Goal: Task Accomplishment & Management: Complete application form

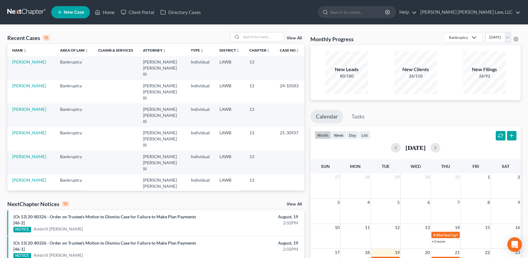
scroll to position [27, 0]
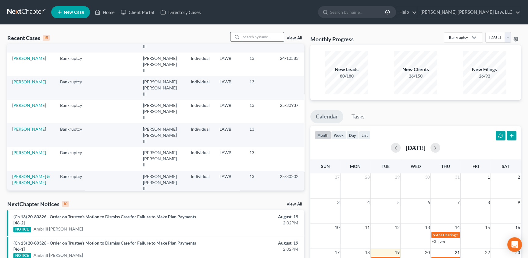
click at [259, 34] on input "search" at bounding box center [262, 36] width 43 height 9
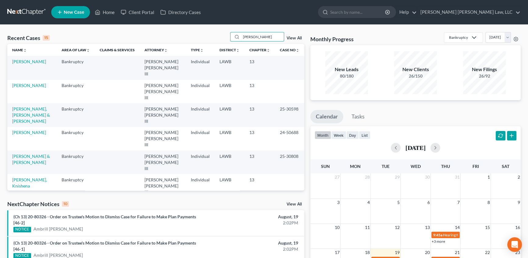
scroll to position [0, 0]
type input "[PERSON_NAME]"
click at [33, 62] on link "[PERSON_NAME]" at bounding box center [29, 61] width 34 height 5
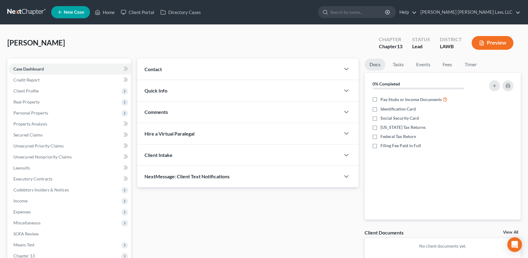
click at [22, 88] on span "Client Profile" at bounding box center [25, 90] width 25 height 5
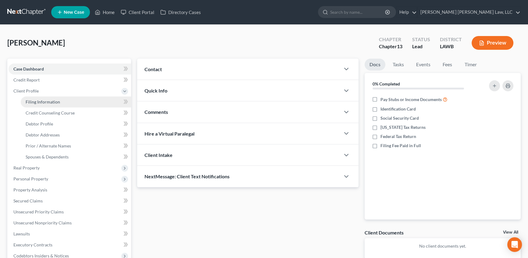
click at [38, 103] on span "Filing Information" at bounding box center [43, 101] width 34 height 5
select select "1"
select select "0"
select select "3"
select select "36"
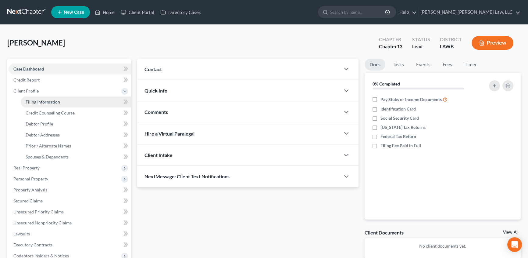
select select "0"
select select "19"
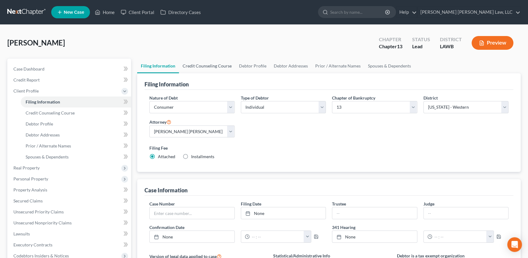
click at [198, 64] on link "Credit Counseling Course" at bounding box center [207, 66] width 56 height 15
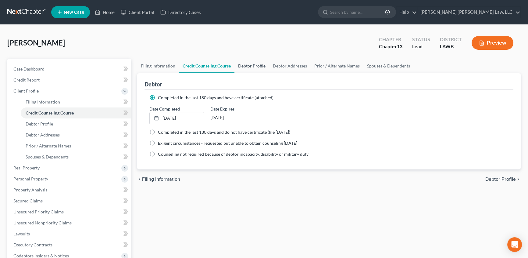
click at [250, 64] on link "Debtor Profile" at bounding box center [252, 66] width 35 height 15
select select "0"
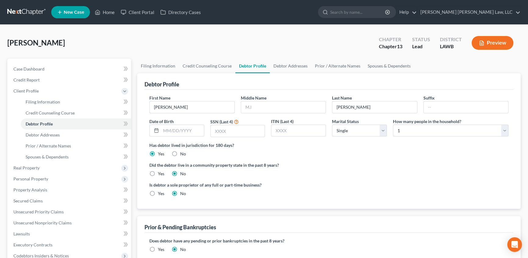
drag, startPoint x: 160, startPoint y: 106, endPoint x: 174, endPoint y: 116, distance: 17.9
click at [160, 106] on input "[PERSON_NAME]" at bounding box center [192, 107] width 85 height 12
type input "[PERSON_NAME]"
click at [248, 108] on input "text" at bounding box center [283, 107] width 85 height 12
type input "Leniece"
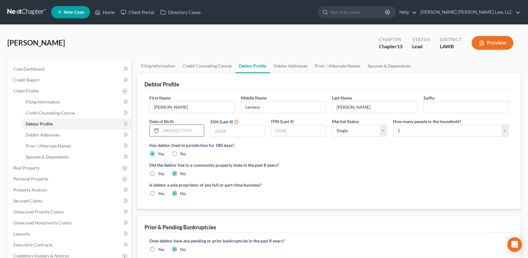
click at [162, 128] on input "text" at bounding box center [182, 131] width 43 height 12
type input "[DATE]"
click at [230, 128] on input "text" at bounding box center [238, 131] width 54 height 12
type input "7816"
click at [158, 170] on label "Yes" at bounding box center [161, 173] width 6 height 6
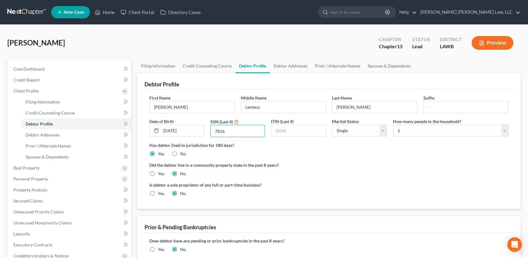
click at [160, 170] on input "Yes" at bounding box center [162, 172] width 4 height 4
radio input "true"
radio input "false"
click at [281, 64] on link "Debtor Addresses" at bounding box center [290, 66] width 41 height 15
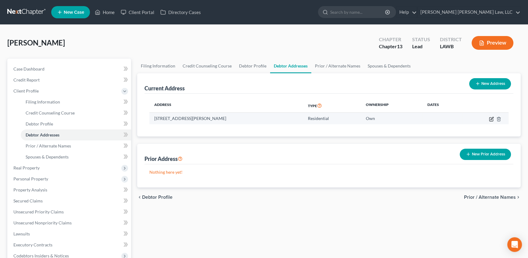
click at [493, 119] on icon "button" at bounding box center [491, 118] width 5 height 5
select select "19"
select select "41"
select select "0"
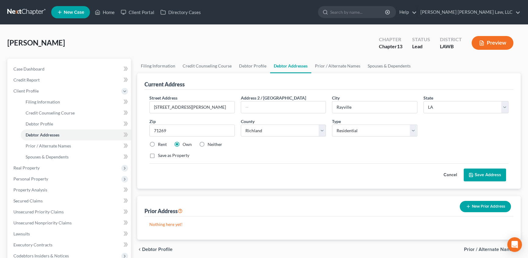
click at [208, 145] on label "Neither" at bounding box center [215, 144] width 15 height 6
click at [210, 145] on input "Neither" at bounding box center [212, 143] width 4 height 4
radio input "true"
click at [487, 177] on button "Save Address" at bounding box center [485, 174] width 42 height 13
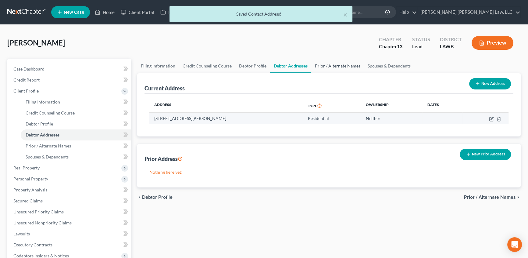
click at [340, 67] on link "Prior / Alternate Names" at bounding box center [337, 66] width 53 height 15
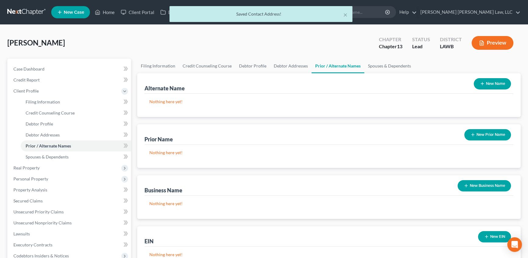
click at [486, 80] on button "New Name" at bounding box center [492, 83] width 37 height 11
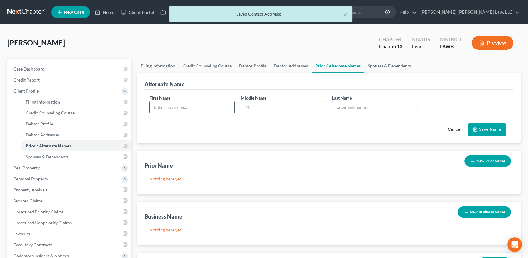
click at [192, 110] on input "text" at bounding box center [192, 107] width 85 height 12
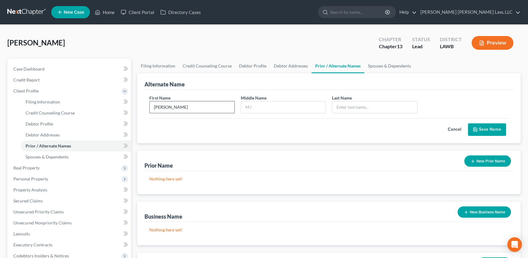
type input "[PERSON_NAME]"
type input "Leniece"
type input "[PERSON_NAME]"
drag, startPoint x: 478, startPoint y: 127, endPoint x: 9, endPoint y: 141, distance: 469.8
click at [478, 127] on icon "submit" at bounding box center [475, 129] width 5 height 5
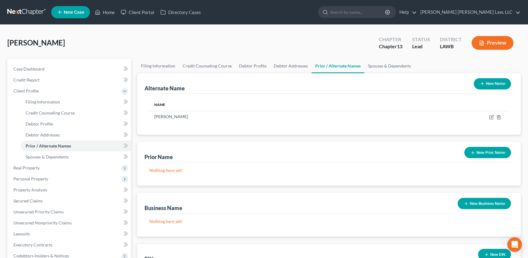
click at [493, 83] on button "New Name" at bounding box center [492, 83] width 37 height 11
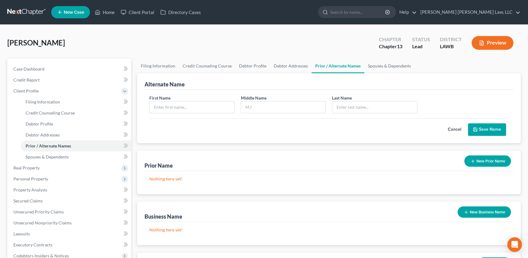
click at [188, 104] on input "text" at bounding box center [192, 107] width 85 height 12
type input "[PERSON_NAME]"
type input "L."
type input "[PERSON_NAME]"
click at [486, 130] on button "Save Name" at bounding box center [487, 129] width 38 height 13
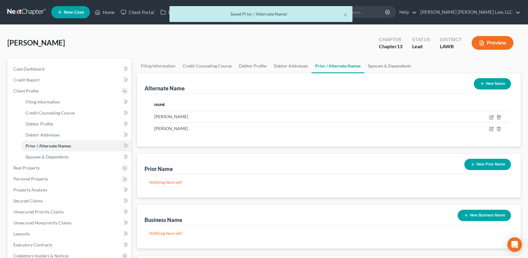
click at [496, 82] on button "New Name" at bounding box center [492, 83] width 37 height 11
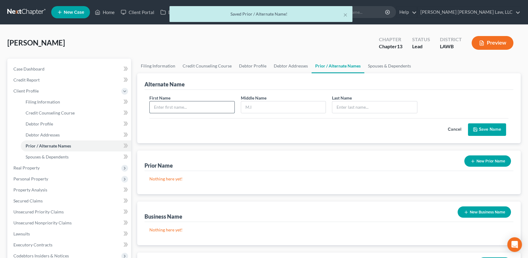
drag, startPoint x: 172, startPoint y: 106, endPoint x: 176, endPoint y: 98, distance: 9.3
click at [172, 106] on input "text" at bounding box center [192, 107] width 85 height 12
type input "[PERSON_NAME]"
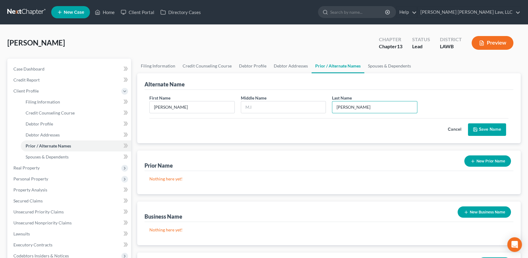
type input "[PERSON_NAME]"
click at [481, 133] on button "Save Name" at bounding box center [487, 129] width 38 height 13
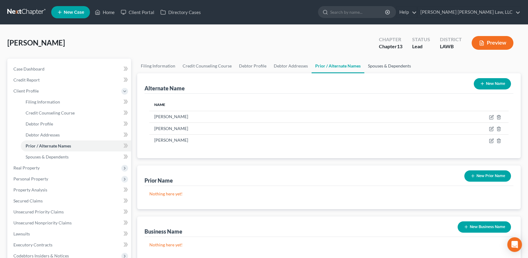
click at [372, 66] on link "Spouses & Dependents" at bounding box center [389, 66] width 50 height 15
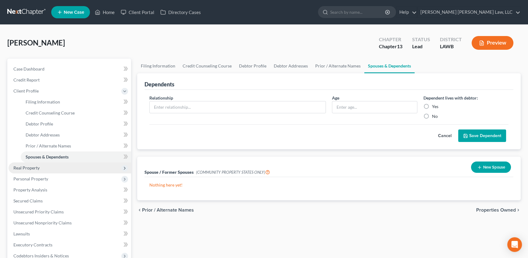
click at [25, 167] on span "Real Property" at bounding box center [26, 167] width 26 height 5
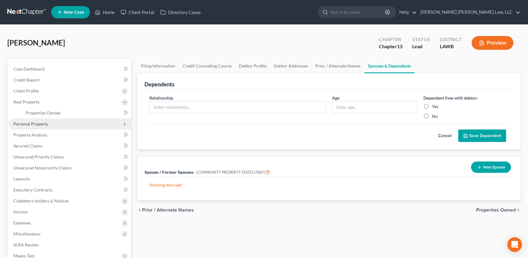
click at [35, 124] on span "Personal Property" at bounding box center [30, 123] width 35 height 5
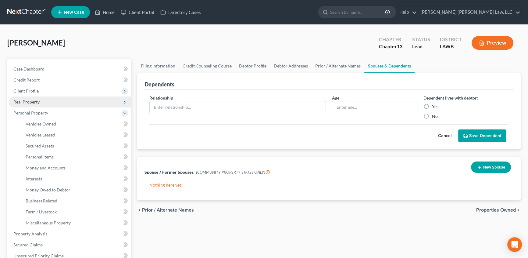
click at [30, 102] on span "Real Property" at bounding box center [26, 101] width 26 height 5
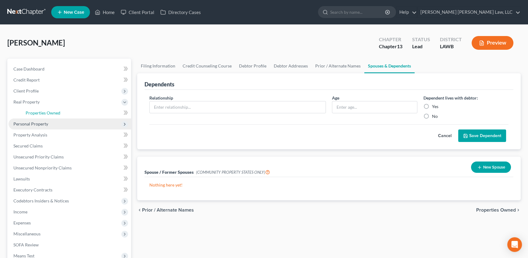
click at [33, 110] on span "Properties Owned" at bounding box center [43, 112] width 35 height 5
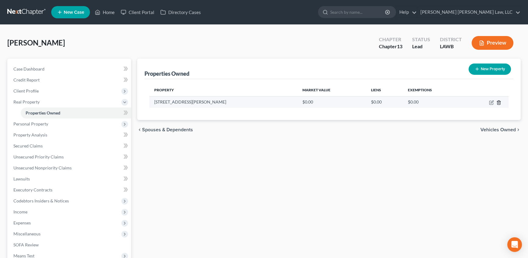
click at [499, 103] on icon "button" at bounding box center [498, 102] width 5 height 5
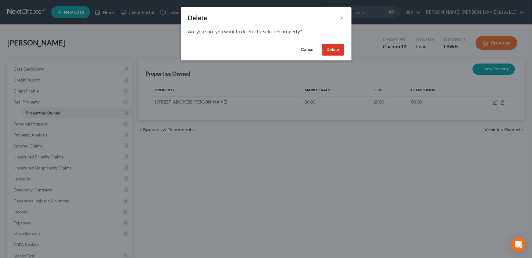
click at [326, 45] on button "Delete" at bounding box center [333, 50] width 22 height 12
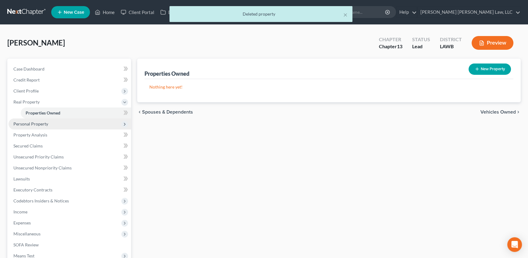
click at [28, 121] on span "Personal Property" at bounding box center [30, 123] width 35 height 5
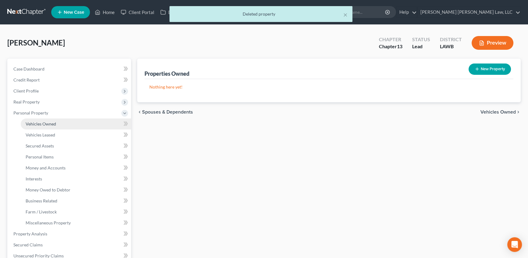
click at [31, 121] on span "Vehicles Owned" at bounding box center [41, 123] width 30 height 5
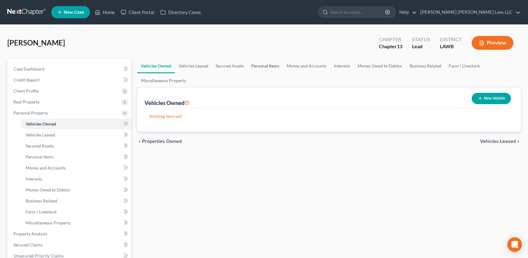
click at [260, 64] on link "Personal Items" at bounding box center [265, 66] width 35 height 15
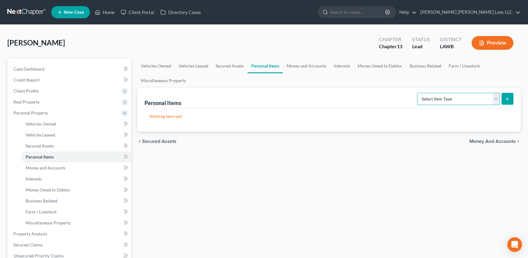
click at [445, 98] on select "Select Item Type Clothing (A/B: 11) Collectibles Of Value (A/B: 8) Electronics …" at bounding box center [458, 99] width 83 height 12
select select "clothing"
click at [418, 93] on select "Select Item Type Clothing (A/B: 11) Collectibles Of Value (A/B: 8) Electronics …" at bounding box center [458, 99] width 83 height 12
click at [505, 99] on icon "submit" at bounding box center [507, 98] width 5 height 5
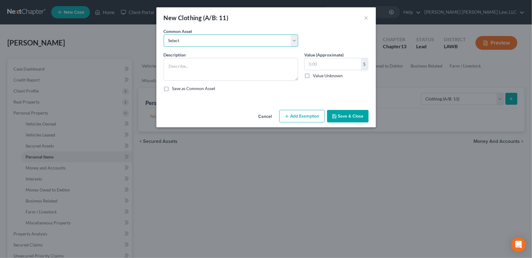
click at [181, 43] on select "Select Clothes Clothes" at bounding box center [231, 40] width 134 height 12
select select "0"
click at [164, 34] on select "Select Clothes Clothes" at bounding box center [231, 40] width 134 height 12
type textarea "Clothes"
type input "300.00"
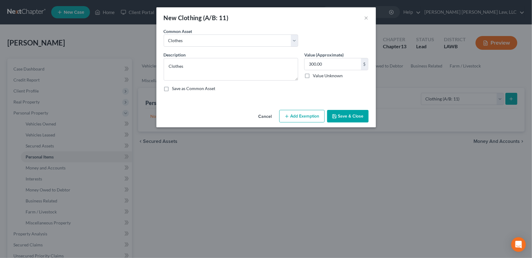
click at [301, 117] on button "Add Exemption" at bounding box center [301, 116] width 45 height 13
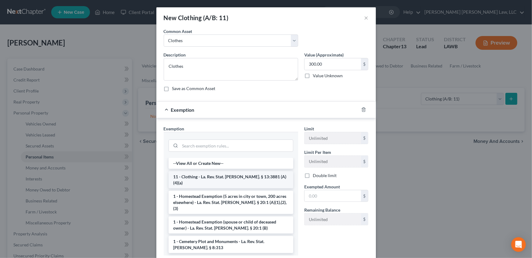
click at [182, 177] on li "11 - Clothing - La. Rev. Stat. [PERSON_NAME]. § 13:3881 (A)(4)(a)" at bounding box center [231, 179] width 125 height 17
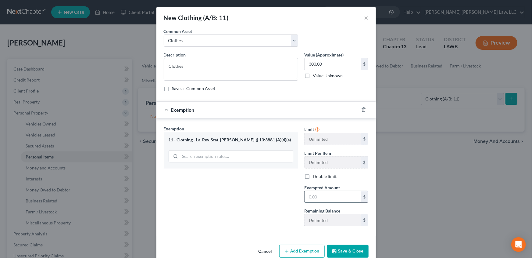
click at [321, 195] on input "text" at bounding box center [333, 197] width 56 height 12
type input "300.00"
click at [339, 254] on button "Save & Close" at bounding box center [347, 251] width 41 height 13
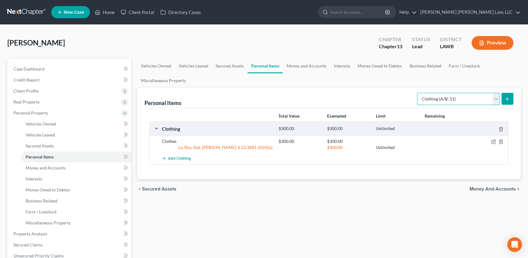
click at [449, 97] on select "Select Item Type Clothing (A/B: 11) Collectibles Of Value (A/B: 8) Electronics …" at bounding box center [458, 99] width 83 height 12
select select "household_goods"
click at [418, 93] on select "Select Item Type Clothing (A/B: 11) Collectibles Of Value (A/B: 8) Electronics …" at bounding box center [458, 99] width 83 height 12
drag, startPoint x: 497, startPoint y: 99, endPoint x: 493, endPoint y: 104, distance: 6.7
click at [497, 99] on select "Select Item Type Clothing (A/B: 11) Collectibles Of Value (A/B: 8) Electronics …" at bounding box center [458, 99] width 83 height 12
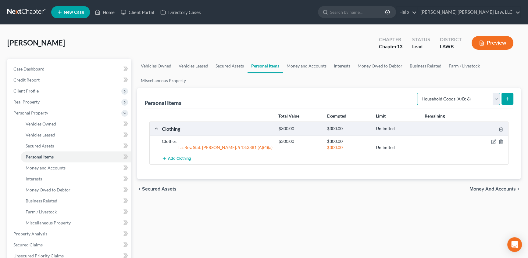
click at [418, 93] on select "Select Item Type Clothing (A/B: 11) Collectibles Of Value (A/B: 8) Electronics …" at bounding box center [458, 99] width 83 height 12
click at [505, 99] on icon "submit" at bounding box center [507, 98] width 5 height 5
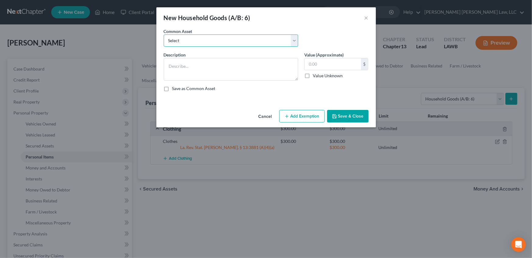
drag, startPoint x: 176, startPoint y: 41, endPoint x: 181, endPoint y: 46, distance: 6.5
click at [176, 41] on select "Select Furniture Movables 2002 Chevy Tahoe 231,000 miles Movables Movables Mova…" at bounding box center [231, 40] width 134 height 12
select select "0"
click at [164, 34] on select "Select Furniture Movables 2002 Chevy Tahoe 231,000 miles Movables Movables Mova…" at bounding box center [231, 40] width 134 height 12
type textarea "Furniture"
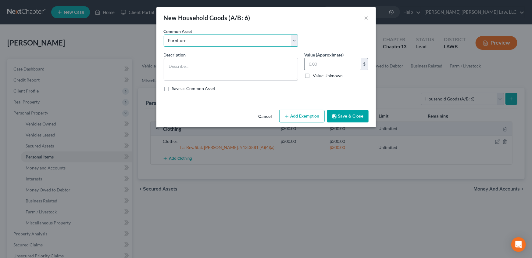
type input "1,200.00"
click at [315, 116] on button "Add Exemption" at bounding box center [301, 116] width 45 height 13
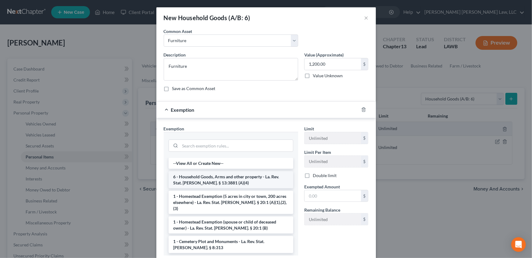
click at [190, 181] on li "6 - Household Goods, Arms and other property - La. Rev. Stat. [PERSON_NAME]. § …" at bounding box center [231, 179] width 125 height 17
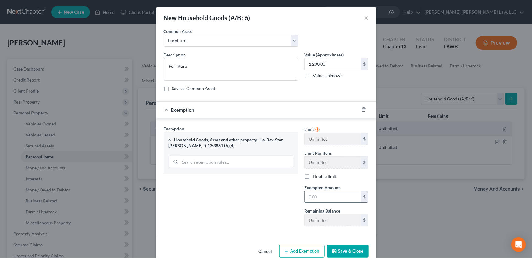
drag, startPoint x: 314, startPoint y: 196, endPoint x: 318, endPoint y: 194, distance: 4.9
click at [314, 196] on input "text" at bounding box center [333, 197] width 56 height 12
type input "1,200.00"
click at [347, 251] on button "Save & Close" at bounding box center [347, 251] width 41 height 13
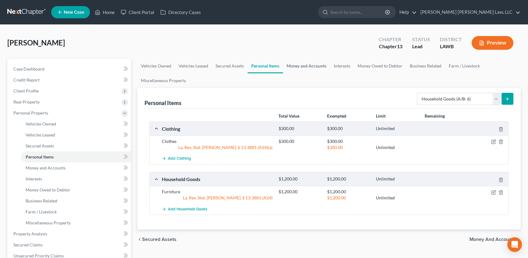
click at [311, 67] on link "Money and Accounts" at bounding box center [306, 66] width 47 height 15
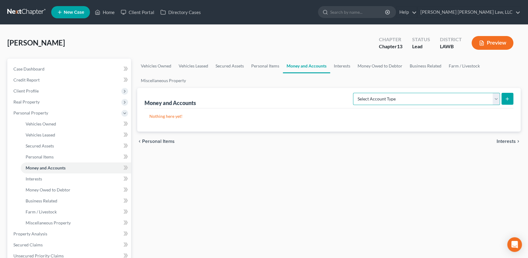
click at [363, 95] on select "Select Account Type Brokerage (A/B: 18, SOFA: 20) Cash on Hand (A/B: 16) Certif…" at bounding box center [426, 99] width 147 height 12
select select "checking"
click at [355, 93] on select "Select Account Type Brokerage (A/B: 18, SOFA: 20) Cash on Hand (A/B: 16) Certif…" at bounding box center [426, 99] width 147 height 12
click at [507, 101] on button "submit" at bounding box center [508, 99] width 12 height 12
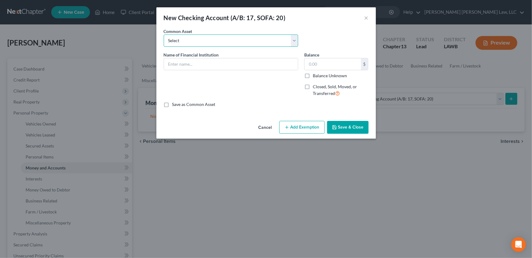
click at [191, 44] on select "Select Current Bank Sevenfold Credit Union Apple Cash First Horizon Bank Centri…" at bounding box center [231, 40] width 134 height 12
click at [191, 45] on select "Select Current Bank Sevenfold Credit Union Apple Cash First Horizon Bank Centri…" at bounding box center [231, 40] width 134 height 12
click at [179, 63] on input "text" at bounding box center [231, 64] width 134 height 12
type input "Varo"
click at [341, 66] on input "text" at bounding box center [333, 64] width 56 height 12
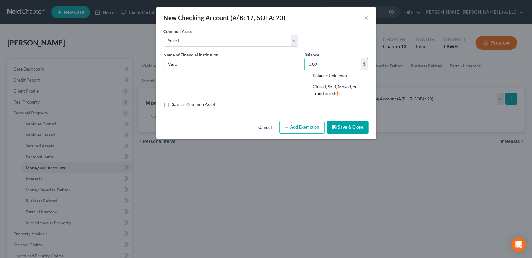
type input "0.00"
click at [340, 127] on button "Save & Close" at bounding box center [347, 127] width 41 height 13
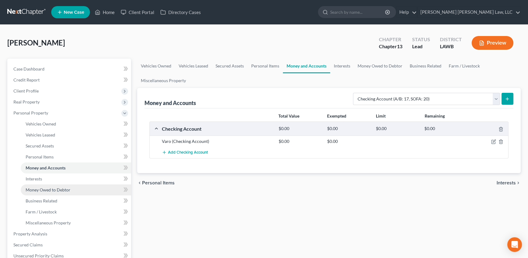
scroll to position [27, 0]
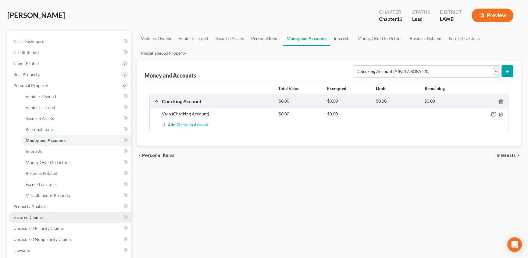
click at [24, 216] on span "Secured Claims" at bounding box center [27, 216] width 29 height 5
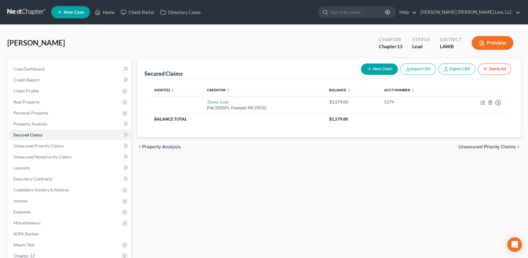
drag, startPoint x: 36, startPoint y: 113, endPoint x: 2, endPoint y: 253, distance: 143.9
click at [36, 113] on span "Personal Property" at bounding box center [30, 112] width 35 height 5
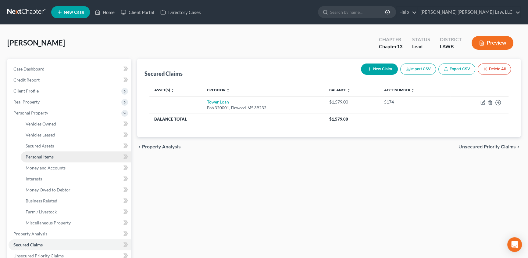
click at [38, 158] on span "Personal Items" at bounding box center [40, 156] width 28 height 5
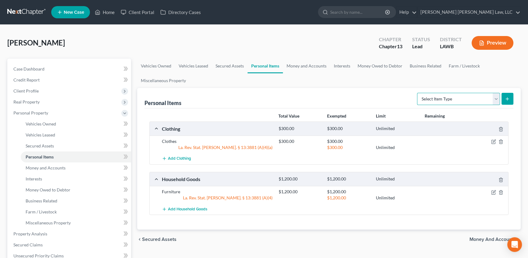
click at [496, 95] on select "Select Item Type Clothing (A/B: 11) Collectibles Of Value (A/B: 8) Electronics …" at bounding box center [458, 99] width 83 height 12
select select "household_goods"
click at [418, 93] on select "Select Item Type Clothing (A/B: 11) Collectibles Of Value (A/B: 8) Electronics …" at bounding box center [458, 99] width 83 height 12
click at [508, 102] on button "submit" at bounding box center [508, 99] width 12 height 12
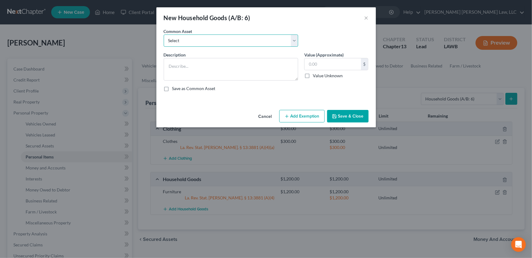
click at [183, 45] on select "Select Furniture Movables 2002 Chevy Tahoe 231,000 miles Movables Movables Mova…" at bounding box center [231, 40] width 134 height 12
select select "1"
click at [164, 34] on select "Select Furniture Movables 2002 Chevy Tahoe 231,000 miles Movables Movables Mova…" at bounding box center [231, 40] width 134 height 12
type textarea "Movables"
click at [336, 62] on input "3,600.00" at bounding box center [333, 64] width 56 height 12
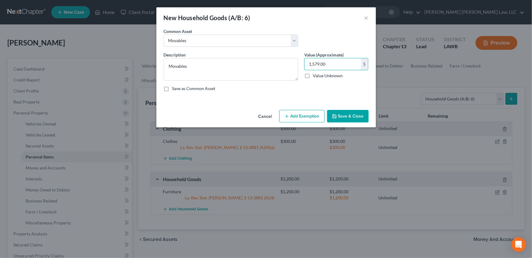
type input "1,579.00"
click at [346, 121] on button "Save & Close" at bounding box center [347, 116] width 41 height 13
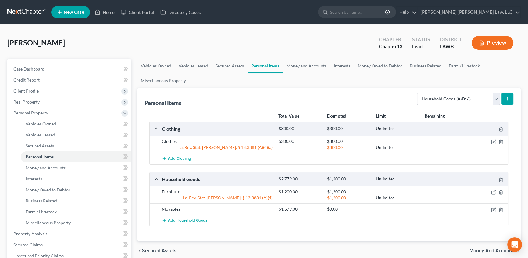
click at [509, 99] on icon "submit" at bounding box center [507, 98] width 5 height 5
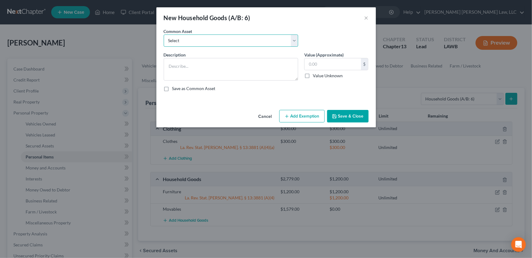
drag, startPoint x: 202, startPoint y: 41, endPoint x: 196, endPoint y: 46, distance: 7.1
click at [202, 41] on select "Select Furniture Movables 2002 Chevy Tahoe 231,000 miles Movables Movables Mova…" at bounding box center [231, 40] width 134 height 12
select select "1"
click at [164, 34] on select "Select Furniture Movables 2002 Chevy Tahoe 231,000 miles Movables Movables Mova…" at bounding box center [231, 40] width 134 height 12
type textarea "Movables"
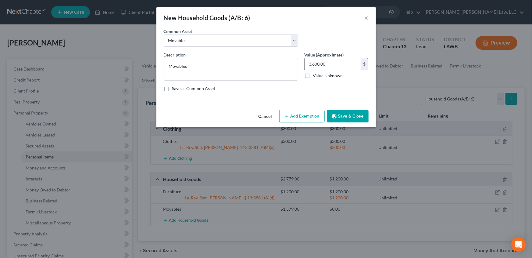
click at [326, 63] on input "3,600.00" at bounding box center [333, 64] width 56 height 12
type input "1,000.00"
click at [345, 116] on button "Save & Close" at bounding box center [347, 116] width 41 height 13
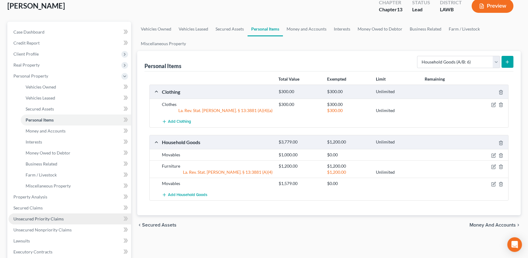
scroll to position [55, 0]
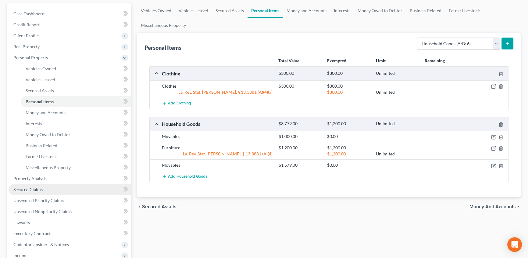
click at [33, 187] on span "Secured Claims" at bounding box center [27, 189] width 29 height 5
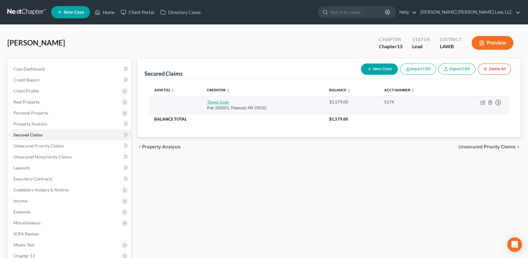
click at [217, 100] on link "Tower Loan" at bounding box center [218, 101] width 22 height 5
select select "25"
select select "0"
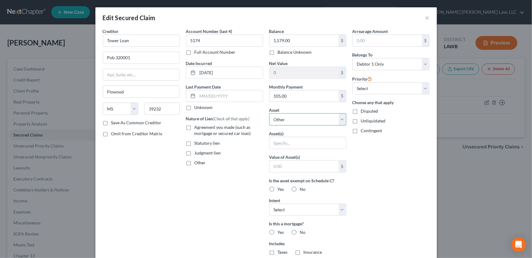
click at [278, 119] on select "Select Other Multiple Assets Household Goods - Movables - $1000.0 Varo (Checkin…" at bounding box center [307, 119] width 77 height 12
select select "6"
click at [269, 113] on select "Select Other Multiple Assets Household Goods - Movables - $1000.0 Varo (Checkin…" at bounding box center [307, 119] width 77 height 12
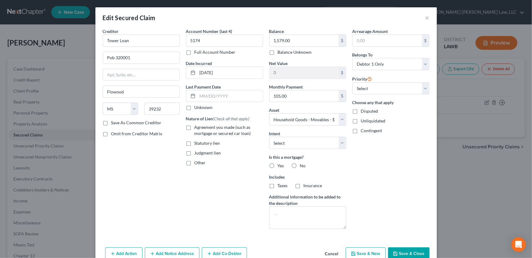
click at [300, 164] on label "No" at bounding box center [303, 166] width 6 height 6
click at [303, 164] on input "No" at bounding box center [305, 165] width 4 height 4
radio input "true"
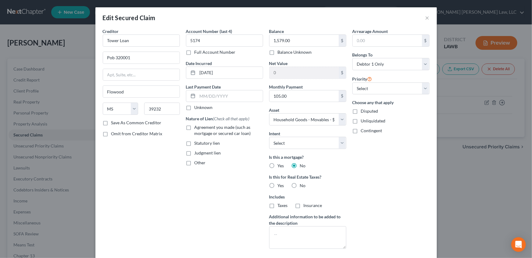
click at [300, 184] on label "No" at bounding box center [303, 185] width 6 height 6
click at [303, 184] on input "No" at bounding box center [305, 184] width 4 height 4
radio input "true"
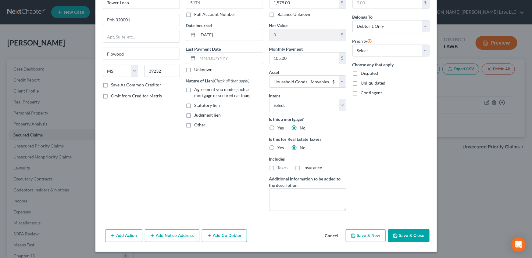
scroll to position [38, 0]
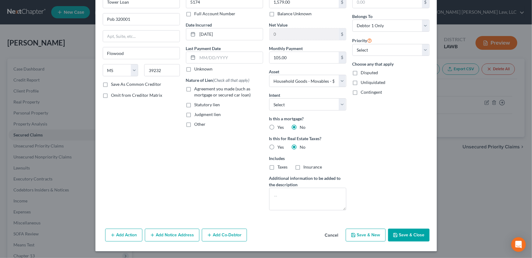
click at [405, 237] on button "Save & Close" at bounding box center [408, 234] width 41 height 13
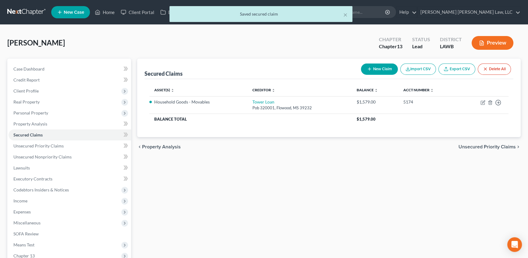
click at [382, 66] on button "New Claim" at bounding box center [379, 68] width 37 height 11
select select "0"
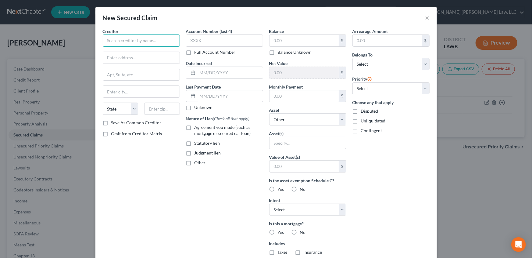
click at [131, 43] on input "text" at bounding box center [141, 40] width 77 height 12
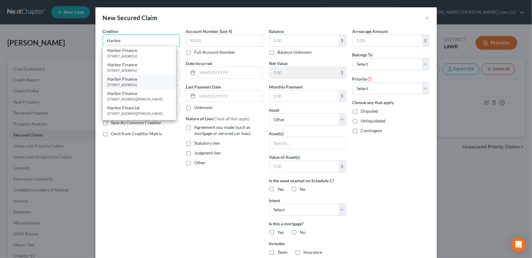
scroll to position [27, 0]
click at [123, 104] on div "[STREET_ADDRESS][PERSON_NAME]" at bounding box center [139, 101] width 63 height 5
type input "Harbor Financial"
type input "[STREET_ADDRESS][PERSON_NAME]"
type input "Rayville"
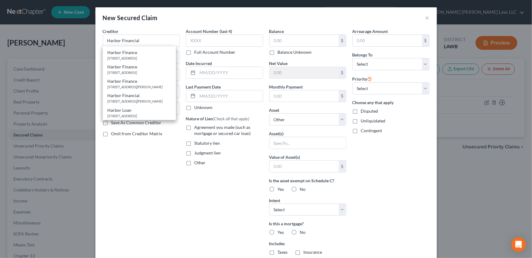
select select "19"
type input "71269"
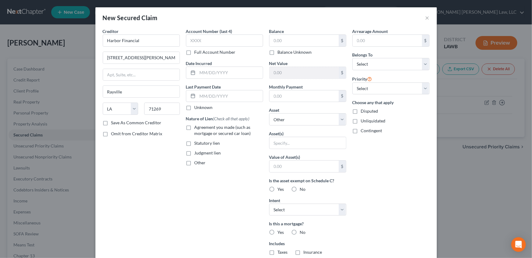
scroll to position [0, 0]
click at [275, 38] on input "text" at bounding box center [304, 41] width 69 height 12
type input "1,000.00"
click at [277, 118] on select "Select Other Multiple Assets Household Goods - Movables - $1000.0 Varo (Checkin…" at bounding box center [307, 119] width 77 height 12
select select "2"
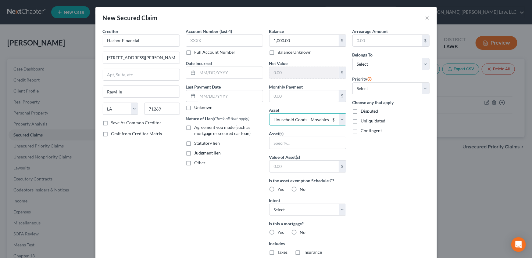
click at [269, 113] on select "Select Other Multiple Assets Household Goods - Movables - $1000.0 Varo (Checkin…" at bounding box center [307, 119] width 77 height 12
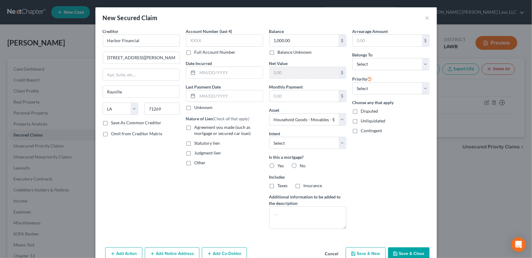
click at [300, 164] on label "No" at bounding box center [303, 166] width 6 height 6
click at [303, 164] on input "No" at bounding box center [305, 165] width 4 height 4
radio input "true"
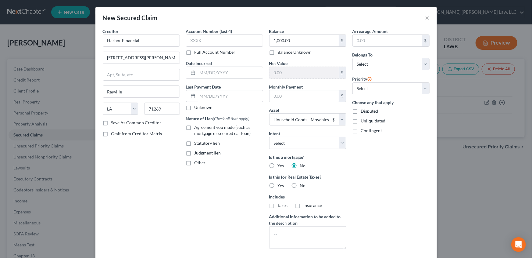
click at [300, 184] on label "No" at bounding box center [303, 185] width 6 height 6
click at [303, 184] on input "No" at bounding box center [305, 184] width 4 height 4
radio input "true"
drag, startPoint x: 374, startPoint y: 62, endPoint x: 374, endPoint y: 70, distance: 7.3
click at [374, 62] on select "Select Debtor 1 Only Debtor 2 Only Debtor 1 And Debtor 2 Only At Least One Of T…" at bounding box center [391, 64] width 77 height 12
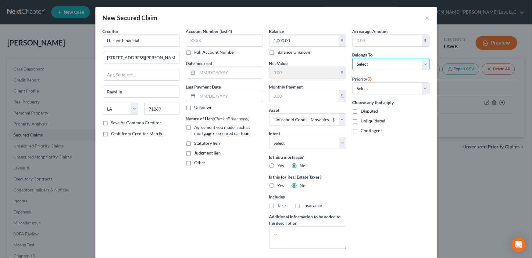
select select "0"
click at [353, 58] on select "Select Debtor 1 Only Debtor 2 Only Debtor 1 And Debtor 2 Only At Least One Of T…" at bounding box center [391, 64] width 77 height 12
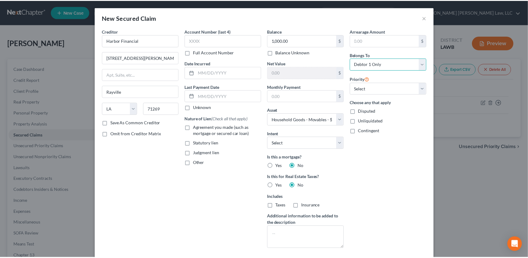
scroll to position [27, 0]
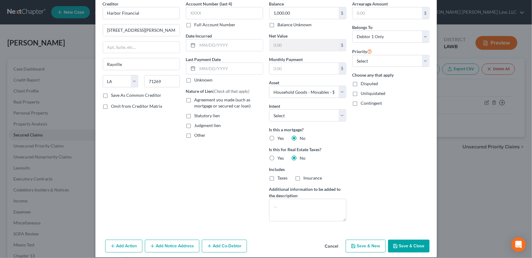
click at [398, 243] on button "Save & Close" at bounding box center [408, 245] width 41 height 13
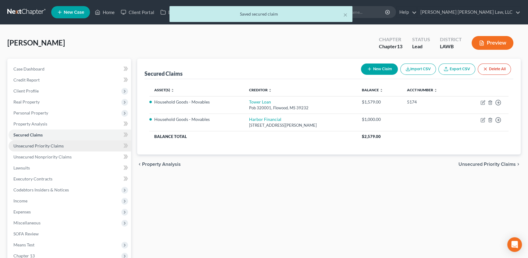
click at [48, 145] on span "Unsecured Priority Claims" at bounding box center [38, 145] width 50 height 5
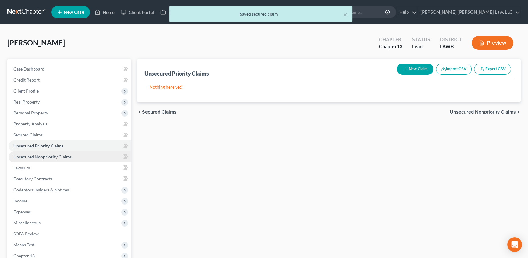
click at [54, 154] on span "Unsecured Nonpriority Claims" at bounding box center [42, 156] width 58 height 5
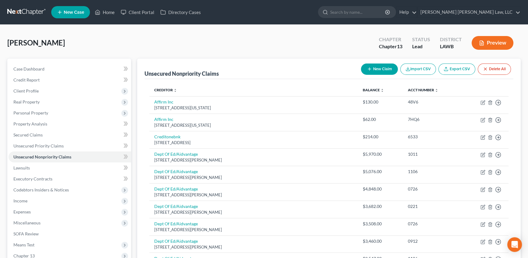
click at [379, 73] on button "New Claim" at bounding box center [379, 68] width 37 height 11
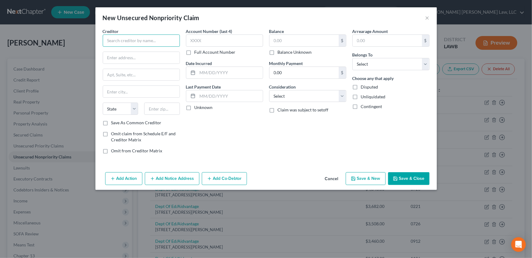
click at [134, 44] on input "text" at bounding box center [141, 40] width 77 height 12
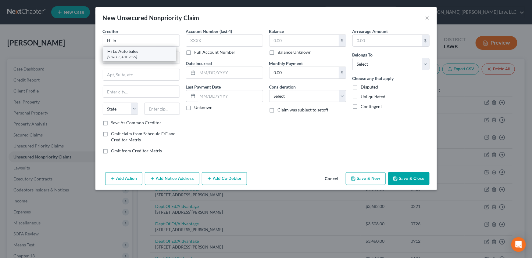
click at [139, 52] on div "Hi Lo Auto Sales" at bounding box center [139, 51] width 63 height 6
type input "Hi Lo Auto Sales"
type input "[STREET_ADDRESS]"
type input "[GEOGRAPHIC_DATA]"
select select "19"
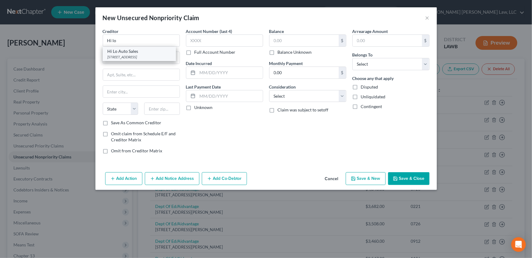
type input "71291"
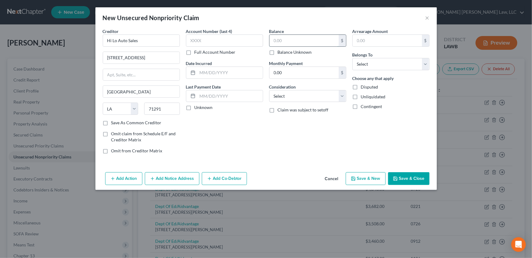
click at [289, 40] on input "text" at bounding box center [304, 41] width 69 height 12
type input "150.00"
click at [285, 98] on select "Select Cable / Satellite Services Collection Agency Credit Card Debt Debt Couns…" at bounding box center [307, 96] width 77 height 12
select select "4"
click at [269, 90] on select "Select Cable / Satellite Services Collection Agency Credit Card Debt Debt Couns…" at bounding box center [307, 96] width 77 height 12
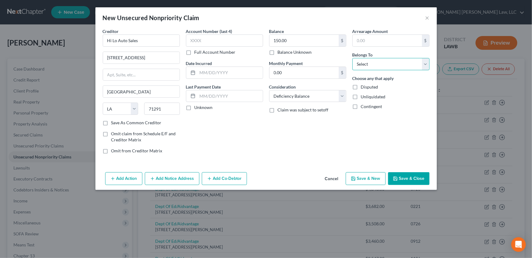
drag, startPoint x: 367, startPoint y: 65, endPoint x: 367, endPoint y: 69, distance: 3.7
click at [367, 65] on select "Select Debtor 1 Only Debtor 2 Only Debtor 1 And Debtor 2 Only At Least One Of T…" at bounding box center [391, 64] width 77 height 12
select select "0"
click at [353, 58] on select "Select Debtor 1 Only Debtor 2 Only Debtor 1 And Debtor 2 Only At Least One Of T…" at bounding box center [391, 64] width 77 height 12
click at [407, 177] on button "Save & Close" at bounding box center [408, 178] width 41 height 13
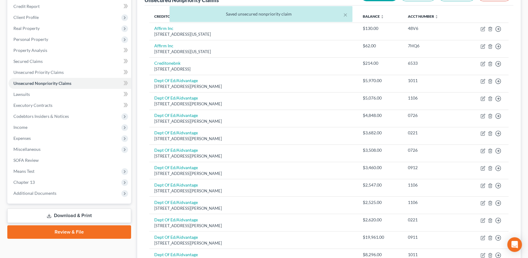
scroll to position [26, 0]
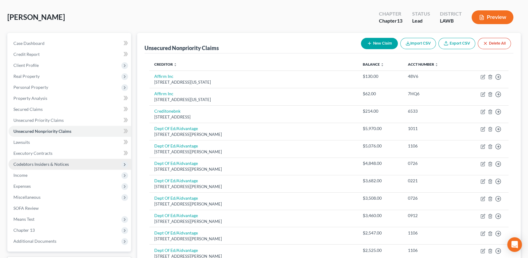
click at [37, 161] on span "Codebtors Insiders & Notices" at bounding box center [41, 163] width 56 height 5
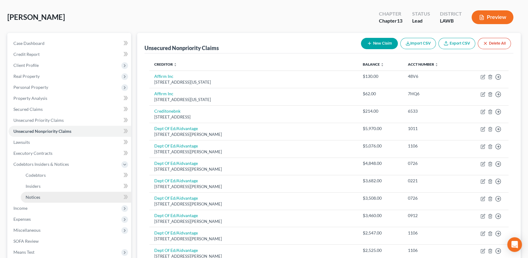
click at [27, 194] on span "Notices" at bounding box center [33, 196] width 15 height 5
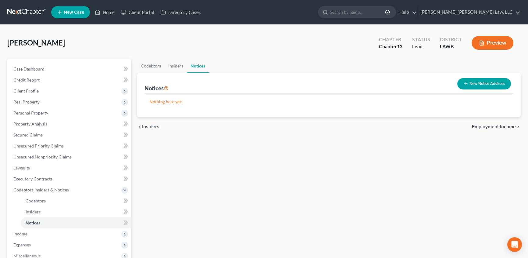
click at [471, 84] on button "New Notice Address" at bounding box center [484, 83] width 54 height 11
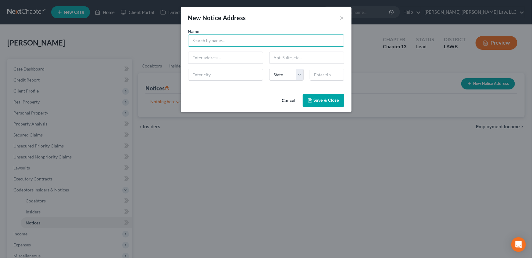
click at [201, 38] on input "text" at bounding box center [266, 40] width 156 height 12
type input "R"
type input "gates"
drag, startPoint x: 285, startPoint y: 99, endPoint x: 163, endPoint y: 134, distance: 126.4
click at [285, 99] on button "Cancel" at bounding box center [288, 101] width 23 height 12
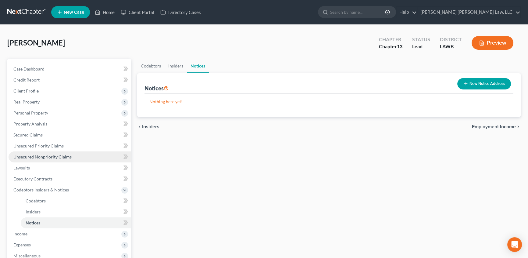
click at [39, 160] on link "Unsecured Nonpriority Claims" at bounding box center [70, 156] width 123 height 11
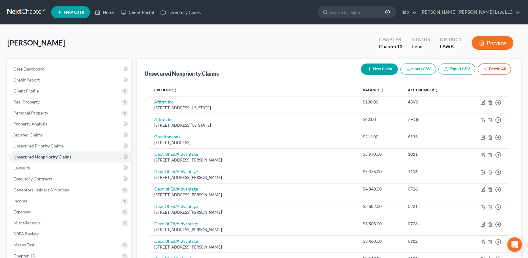
click at [381, 67] on button "New Claim" at bounding box center [379, 68] width 37 height 11
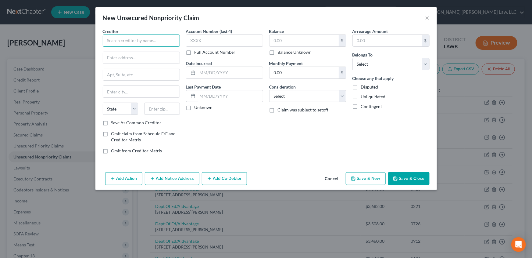
click at [138, 43] on input "text" at bounding box center [141, 40] width 77 height 12
type input "R"
type input "g"
type input "k"
drag, startPoint x: 330, startPoint y: 176, endPoint x: 62, endPoint y: 194, distance: 268.9
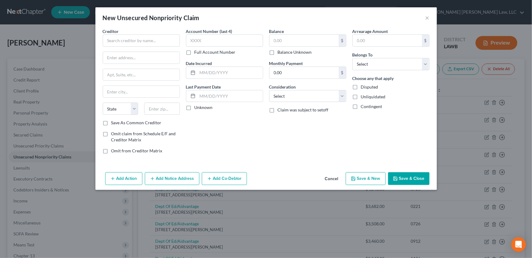
click at [330, 176] on button "Cancel" at bounding box center [331, 179] width 23 height 12
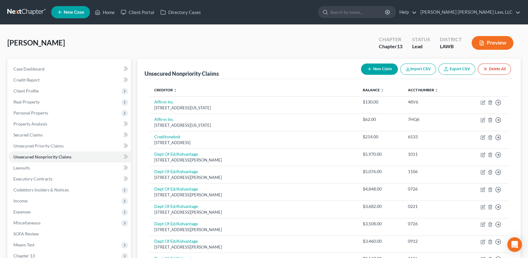
click at [55, 189] on span "Codebtors Insiders & Notices" at bounding box center [41, 189] width 56 height 5
click at [38, 223] on span "Notices" at bounding box center [33, 222] width 15 height 5
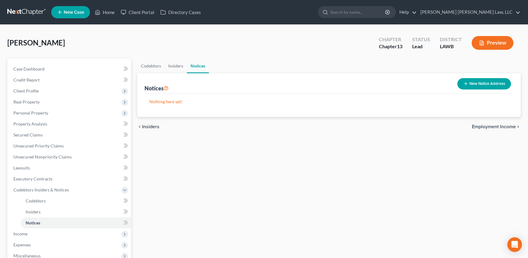
click at [485, 85] on button "New Notice Address" at bounding box center [484, 83] width 54 height 11
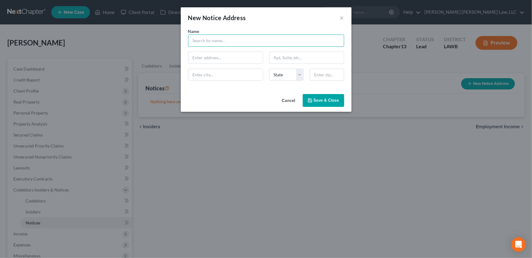
click at [198, 40] on input "text" at bounding box center [266, 40] width 156 height 12
type input "[PERSON_NAME], Attorney at Law"
click at [205, 64] on div "Name * [PERSON_NAME], Attorney at [GEOGRAPHIC_DATA] [US_STATE] AK AR AZ CA CO C…" at bounding box center [266, 56] width 162 height 57
click at [206, 58] on input "text" at bounding box center [225, 58] width 74 height 12
type input "[STREET_ADDRESS]"
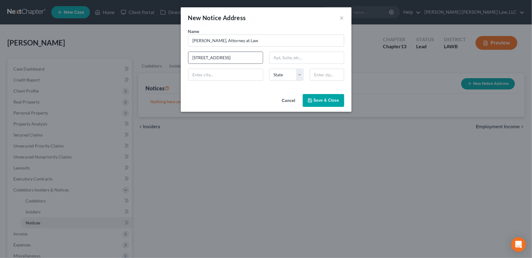
type input "Monroe"
select select "19"
type input "71201"
click at [319, 99] on span "Save & Close" at bounding box center [327, 100] width 26 height 5
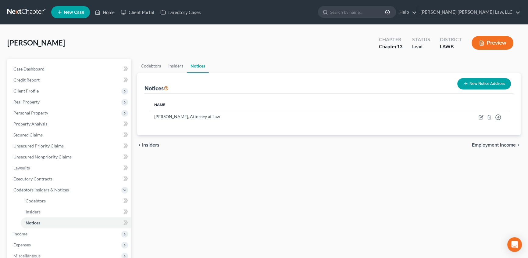
click at [483, 84] on button "New Notice Address" at bounding box center [484, 83] width 54 height 11
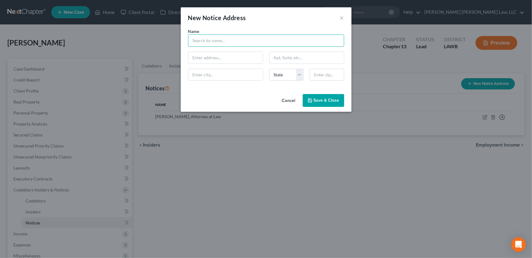
drag, startPoint x: 219, startPoint y: 43, endPoint x: 223, endPoint y: 36, distance: 7.8
click at [219, 43] on input "text" at bounding box center [266, 40] width 156 height 12
type input "Richland Parish Sheriff"
type input "[STREET_ADDRESS][PERSON_NAME]"
type input "Rayville"
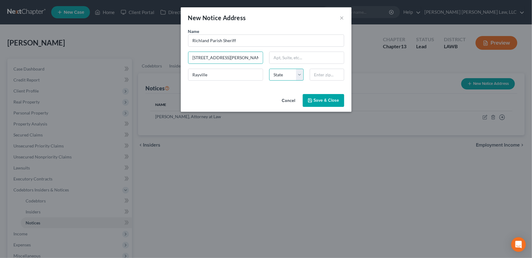
select select "19"
type input "71269"
click at [335, 104] on button "Save & Close" at bounding box center [323, 100] width 41 height 13
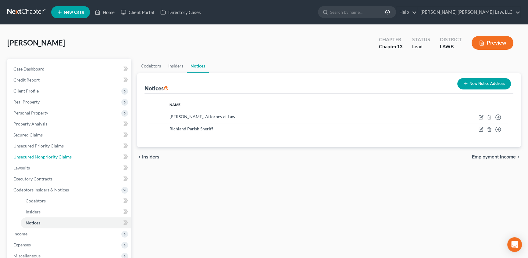
drag, startPoint x: 38, startPoint y: 156, endPoint x: 284, endPoint y: 204, distance: 250.8
click at [38, 156] on span "Unsecured Nonpriority Claims" at bounding box center [42, 156] width 58 height 5
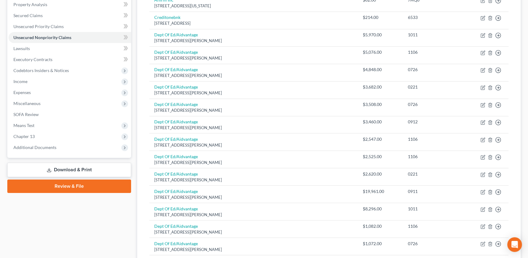
scroll to position [109, 0]
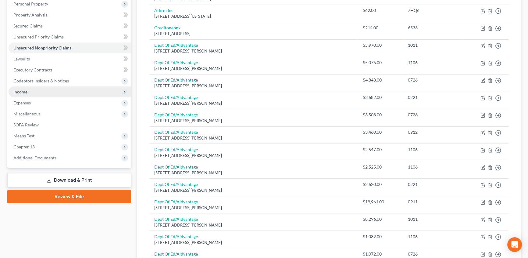
click at [26, 93] on span "Income" at bounding box center [20, 91] width 14 height 5
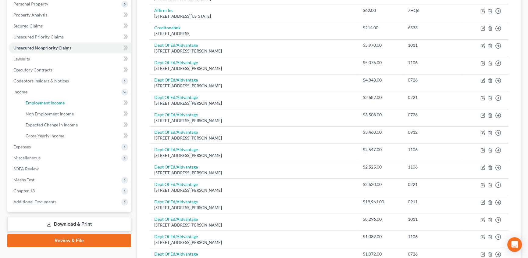
click at [46, 100] on span "Employment Income" at bounding box center [45, 102] width 39 height 5
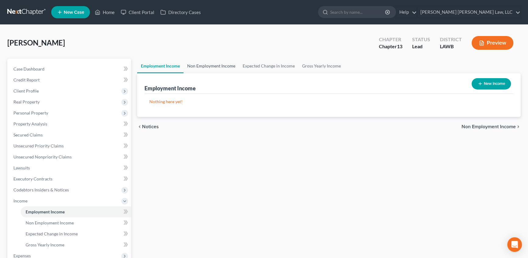
click at [215, 66] on link "Non Employment Income" at bounding box center [212, 66] width 56 height 15
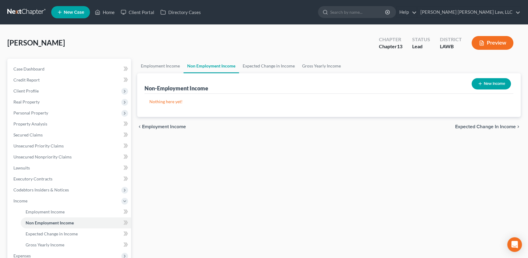
click at [482, 84] on button "New Income" at bounding box center [491, 83] width 39 height 11
select select "0"
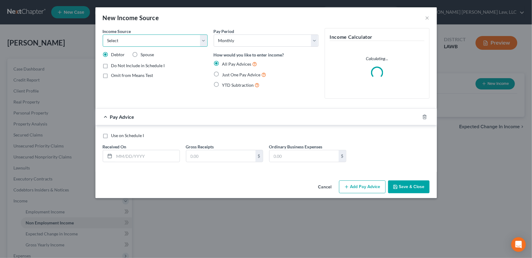
click at [132, 42] on select "Select Unemployment Disability (from employer) Pension Retirement Social Securi…" at bounding box center [155, 40] width 105 height 12
select select "5"
click at [103, 34] on select "Select Unemployment Disability (from employer) Pension Retirement Social Securi…" at bounding box center [155, 40] width 105 height 12
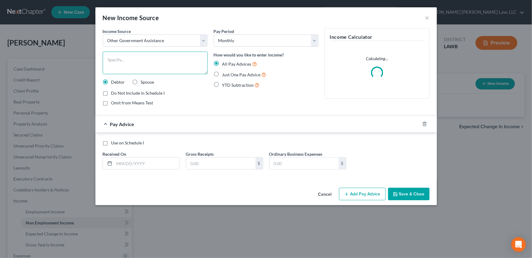
click at [123, 61] on textarea at bounding box center [155, 63] width 105 height 23
type textarea "Snap"
click at [222, 74] on label "Just One Pay Advice" at bounding box center [244, 74] width 44 height 7
click at [225, 74] on input "Just One Pay Advice" at bounding box center [227, 73] width 4 height 4
radio input "true"
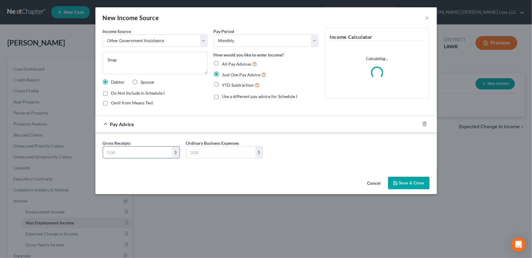
click at [121, 154] on input "text" at bounding box center [137, 152] width 69 height 12
type input "109.00"
click at [405, 185] on button "Save & Close" at bounding box center [408, 183] width 41 height 13
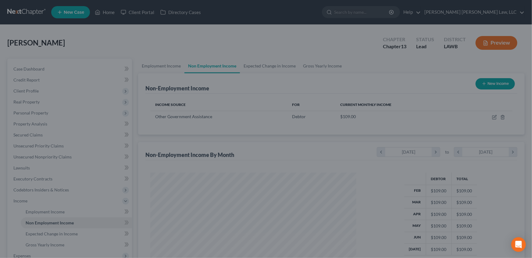
scroll to position [109, 217]
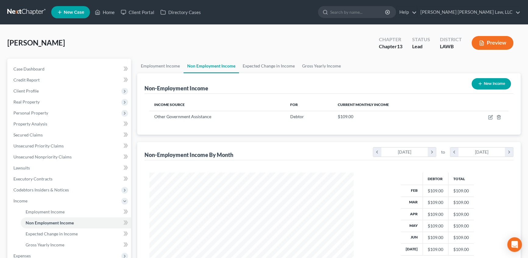
click at [491, 84] on button "New Income" at bounding box center [491, 83] width 39 height 11
select select "0"
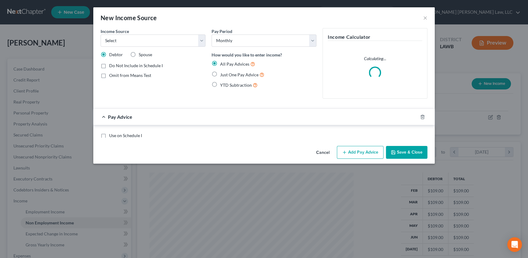
scroll to position [109, 218]
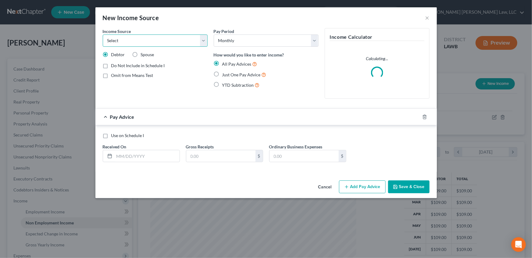
click at [131, 45] on select "Select Unemployment Disability (from employer) Pension Retirement Social Securi…" at bounding box center [155, 40] width 105 height 12
select select "4"
click at [103, 34] on select "Select Unemployment Disability (from employer) Pension Retirement Social Securi…" at bounding box center [155, 40] width 105 height 12
click at [222, 75] on label "Just One Pay Advice" at bounding box center [244, 74] width 44 height 7
click at [225, 75] on input "Just One Pay Advice" at bounding box center [227, 73] width 4 height 4
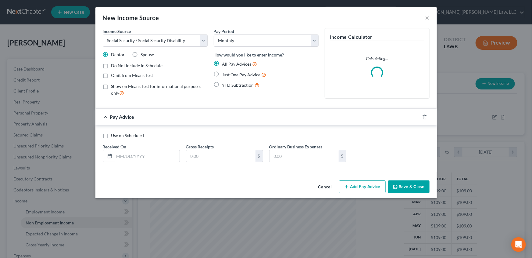
radio input "true"
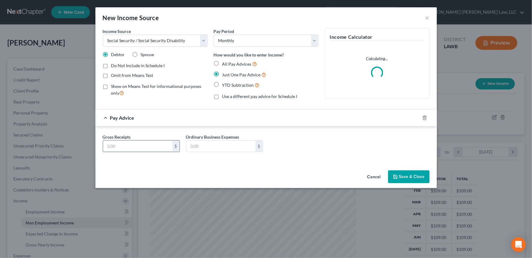
click at [110, 148] on input "text" at bounding box center [137, 146] width 69 height 12
type input "1,179.00"
click at [401, 176] on button "Save & Close" at bounding box center [408, 176] width 41 height 13
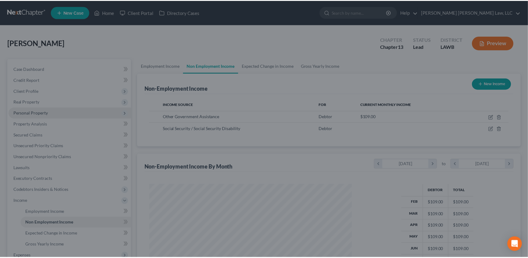
scroll to position [304854, 304747]
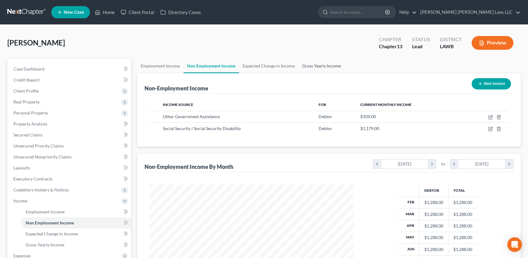
click at [321, 63] on link "Gross Yearly Income" at bounding box center [322, 66] width 46 height 15
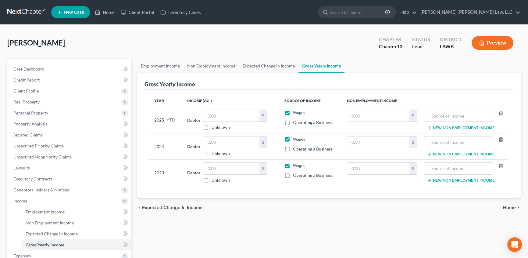
click at [293, 111] on label "Wages" at bounding box center [299, 112] width 12 height 6
click at [296, 111] on input "Wages" at bounding box center [298, 111] width 4 height 4
checkbox input "false"
click at [293, 139] on label "Wages" at bounding box center [299, 139] width 12 height 6
click at [296, 139] on input "Wages" at bounding box center [298, 138] width 4 height 4
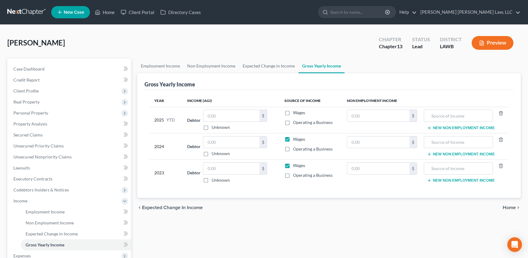
checkbox input "false"
click at [293, 165] on label "Wages" at bounding box center [299, 165] width 12 height 6
click at [296, 165] on input "Wages" at bounding box center [298, 164] width 4 height 4
checkbox input "false"
click at [429, 128] on icon "button" at bounding box center [429, 127] width 5 height 5
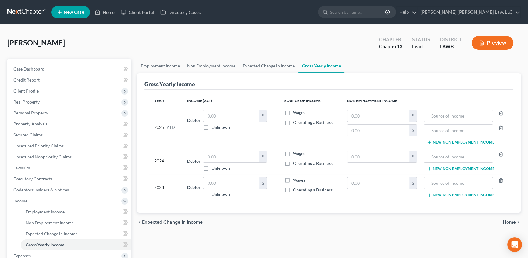
click at [430, 169] on line "button" at bounding box center [429, 169] width 3 height 0
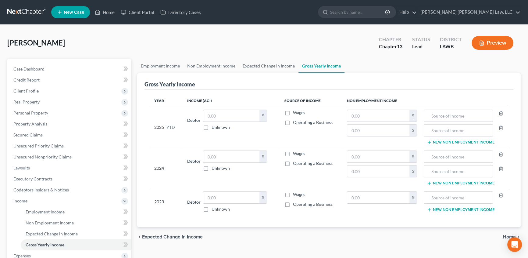
click at [429, 209] on icon "button" at bounding box center [429, 209] width 5 height 5
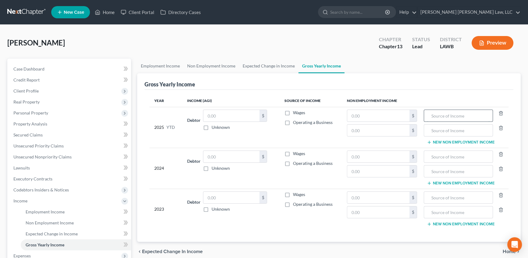
click at [431, 118] on input "text" at bounding box center [458, 116] width 62 height 12
type input "Snap"
click at [430, 130] on input "text" at bounding box center [458, 130] width 62 height 12
type input "SSI"
click at [434, 155] on input "text" at bounding box center [458, 157] width 62 height 12
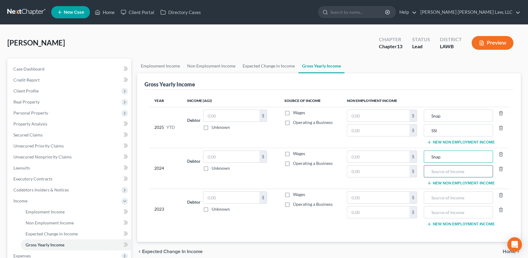
type input "Snap"
click at [433, 168] on input "text" at bounding box center [458, 171] width 62 height 12
type input "SSI"
click at [437, 195] on input "text" at bounding box center [458, 198] width 62 height 12
type input "Snap"
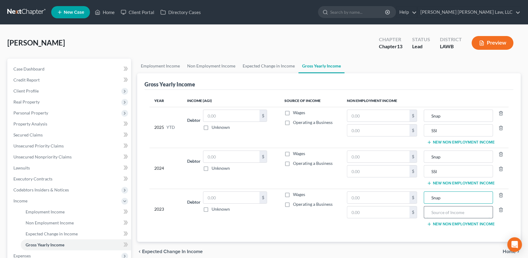
click at [435, 209] on input "text" at bounding box center [458, 212] width 62 height 12
type input "SSI"
click at [372, 114] on input "text" at bounding box center [378, 116] width 62 height 12
click at [374, 114] on input "text" at bounding box center [378, 116] width 62 height 12
type input "872.00"
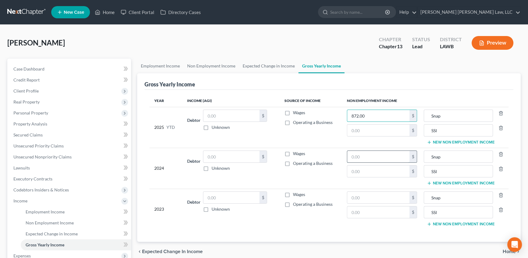
click at [380, 155] on input "text" at bounding box center [378, 157] width 62 height 12
type input "1,308.00"
click at [357, 198] on input "text" at bounding box center [378, 198] width 62 height 12
type input "1,308.00"
click at [376, 129] on input "text" at bounding box center [378, 130] width 62 height 12
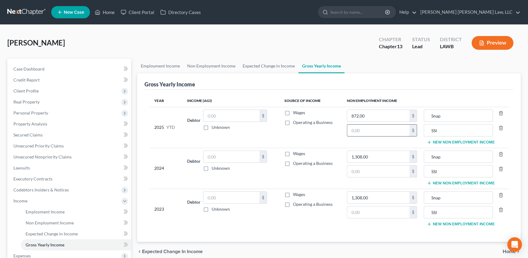
click at [376, 129] on input "text" at bounding box center [378, 130] width 62 height 12
type input "9,432.00"
click at [368, 169] on input "text" at bounding box center [378, 171] width 62 height 12
type input "14,148.00"
click at [367, 214] on input "text" at bounding box center [378, 212] width 62 height 12
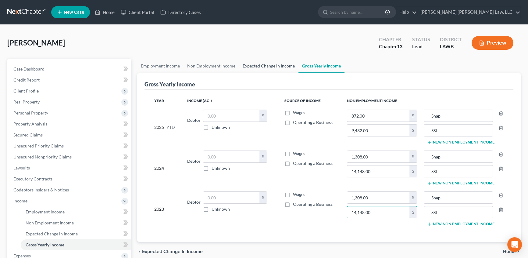
type input "14,148.00"
click at [260, 65] on link "Expected Change in Income" at bounding box center [268, 66] width 59 height 15
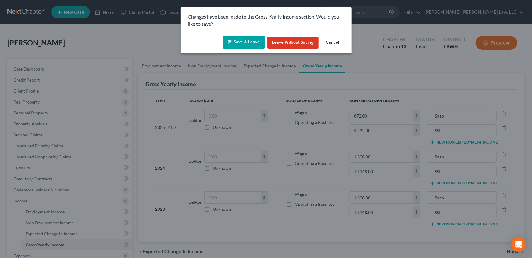
click at [220, 65] on div "Changes have been made to the Gross Yearly Income section. Would you like to sa…" at bounding box center [266, 129] width 532 height 258
click at [241, 45] on button "Save & Leave" at bounding box center [244, 42] width 42 height 13
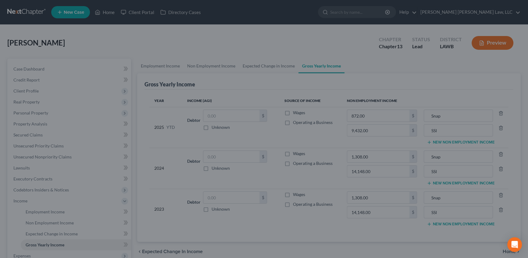
type input "14,148.00"
type input "SSI"
type input "14,148.00"
type input "SSI"
type input "9,432.00"
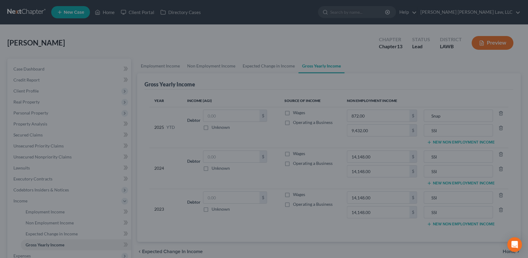
type input "SSI"
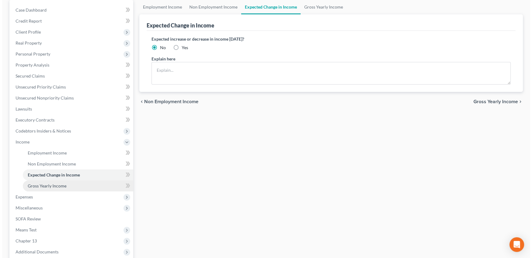
scroll to position [111, 0]
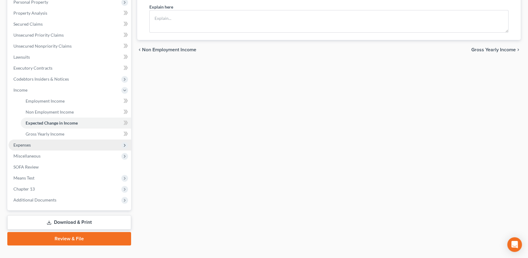
click at [21, 145] on span "Expenses" at bounding box center [21, 144] width 17 height 5
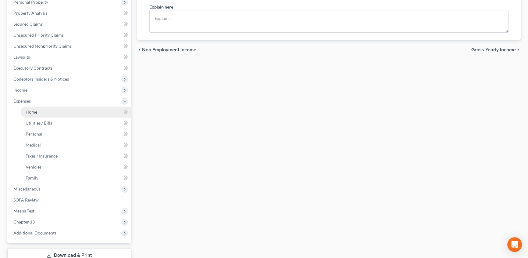
click at [52, 114] on link "Home" at bounding box center [76, 111] width 110 height 11
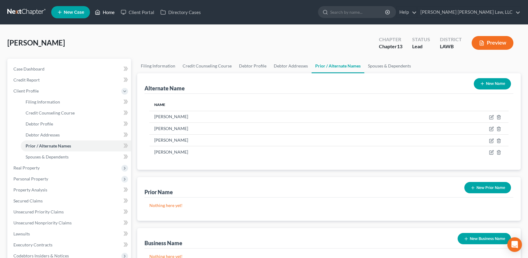
click at [111, 13] on link "Home" at bounding box center [105, 12] width 26 height 11
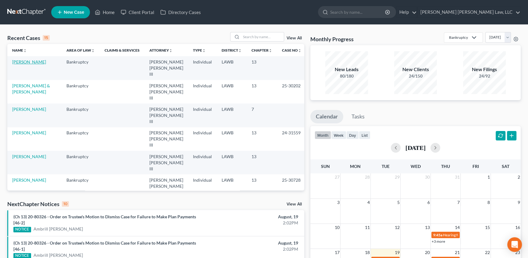
click at [34, 62] on link "[PERSON_NAME]" at bounding box center [29, 61] width 34 height 5
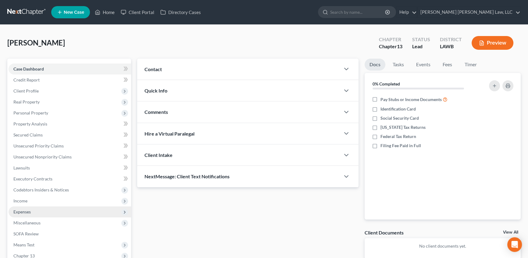
click at [18, 210] on span "Expenses" at bounding box center [21, 211] width 17 height 5
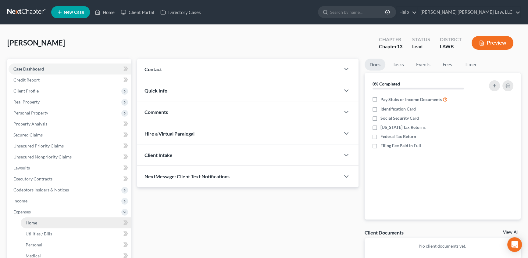
click at [38, 223] on link "Home" at bounding box center [76, 222] width 110 height 11
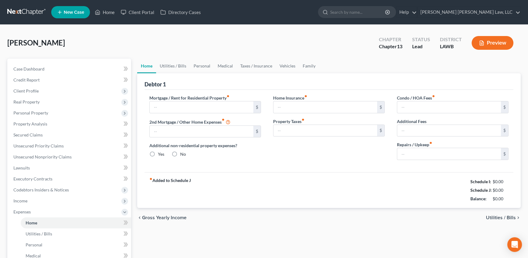
type input "0.00"
radio input "true"
type input "0.00"
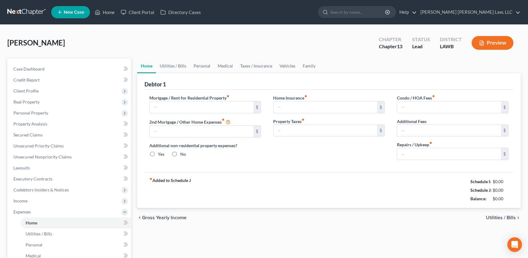
type input "0.00"
click at [166, 64] on link "Utilities / Bills" at bounding box center [173, 66] width 34 height 15
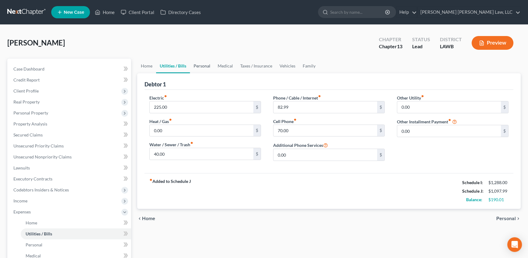
click at [206, 68] on link "Personal" at bounding box center [202, 66] width 24 height 15
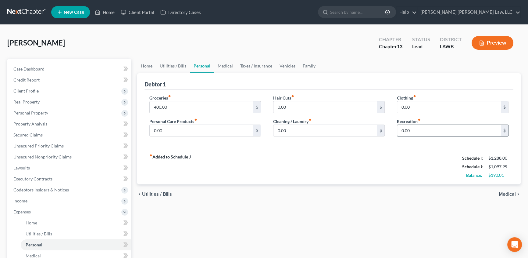
click at [418, 130] on input "0.00" at bounding box center [449, 131] width 104 height 12
type input "25.00"
click at [170, 107] on input "400.00" at bounding box center [202, 107] width 104 height 12
type input "250.00"
click at [164, 128] on input "0.00" at bounding box center [202, 131] width 104 height 12
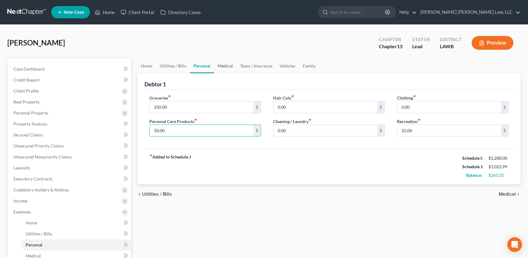
type input "50.00"
click at [223, 64] on link "Medical" at bounding box center [225, 66] width 23 height 15
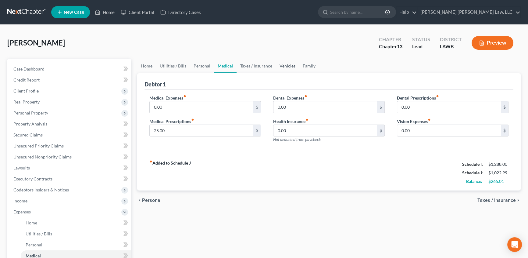
click at [287, 65] on link "Vehicles" at bounding box center [287, 66] width 23 height 15
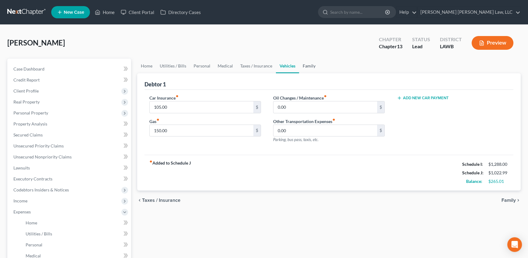
click at [301, 64] on link "Family" at bounding box center [309, 66] width 20 height 15
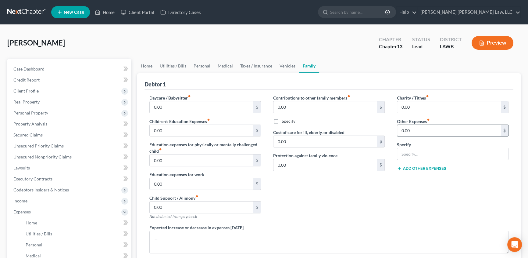
click at [415, 131] on input "0.00" at bounding box center [449, 131] width 104 height 12
type input "100.00"
drag, startPoint x: 423, startPoint y: 155, endPoint x: 426, endPoint y: 152, distance: 4.5
click at [423, 155] on input "text" at bounding box center [452, 154] width 111 height 12
type input "misc; emergency fund, plan funding"
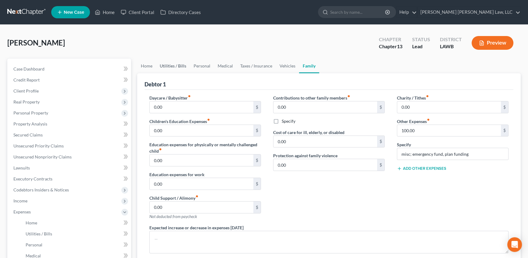
click at [173, 65] on link "Utilities / Bills" at bounding box center [173, 66] width 34 height 15
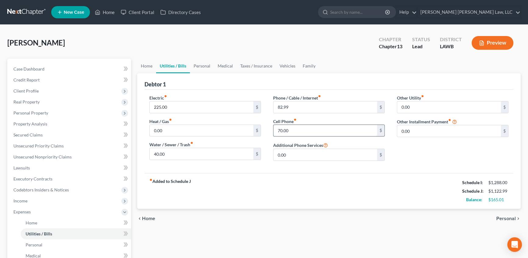
click at [289, 130] on input "70.00" at bounding box center [326, 131] width 104 height 12
type input "69.01"
click at [181, 156] on input "40.00" at bounding box center [202, 154] width 104 height 12
click at [203, 64] on link "Personal" at bounding box center [202, 66] width 24 height 15
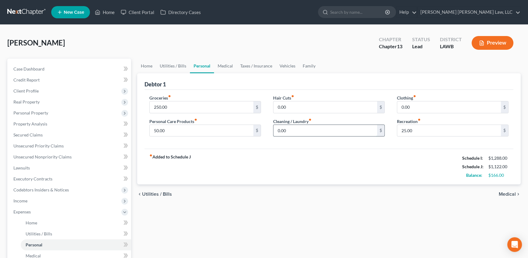
click at [299, 132] on input "0.00" at bounding box center [326, 131] width 104 height 12
type input "10.00"
click at [223, 64] on link "Medical" at bounding box center [225, 66] width 23 height 15
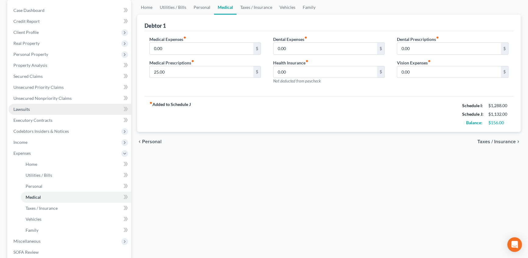
scroll to position [55, 0]
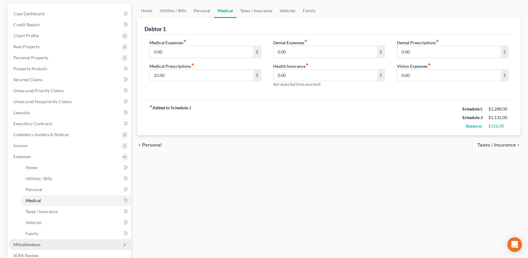
click at [32, 243] on span "Miscellaneous" at bounding box center [26, 244] width 27 height 5
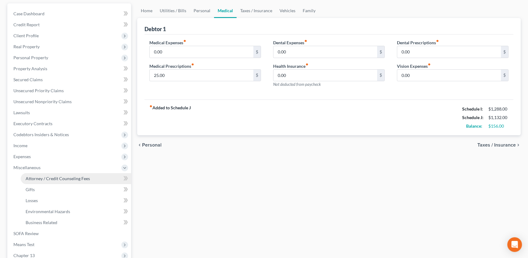
click at [77, 179] on span "Attorney / Credit Counseling Fees" at bounding box center [58, 178] width 64 height 5
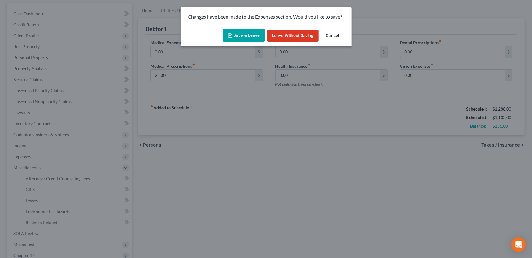
click at [246, 35] on button "Save & Leave" at bounding box center [244, 35] width 42 height 13
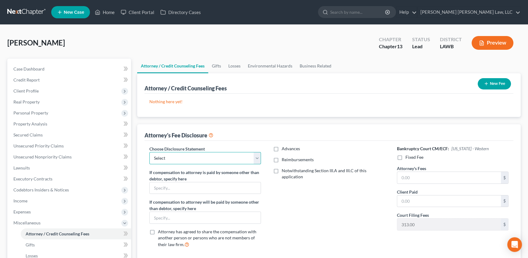
click at [189, 157] on select "Select LAEB 2016 Bankruptcy Rule 2016(B) Disclosure and Application for Approva…" at bounding box center [205, 158] width 112 height 12
select select "1"
click at [149, 152] on select "Select LAEB 2016 Bankruptcy Rule 2016(B) Disclosure and Application for Approva…" at bounding box center [205, 158] width 112 height 12
drag, startPoint x: 273, startPoint y: 158, endPoint x: 277, endPoint y: 157, distance: 3.8
click at [282, 158] on label "Reimbursements" at bounding box center [298, 159] width 32 height 6
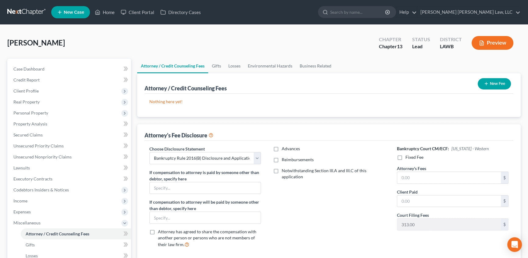
click at [284, 158] on input "Reimbursements" at bounding box center [286, 158] width 4 height 4
checkbox input "true"
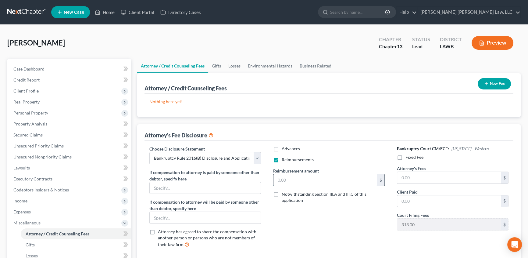
click at [291, 183] on input "text" at bounding box center [326, 180] width 104 height 12
type input "250.00"
click at [406, 157] on label "Fixed Fee" at bounding box center [415, 157] width 18 height 6
click at [408, 157] on input "Fixed Fee" at bounding box center [410, 156] width 4 height 4
checkbox input "true"
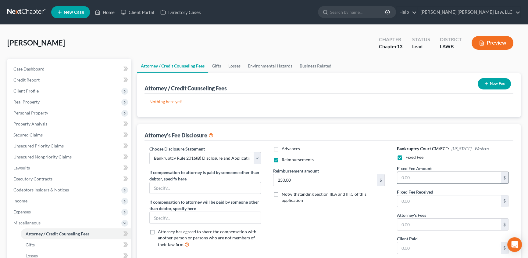
click at [419, 177] on input "text" at bounding box center [449, 178] width 104 height 12
type input "5,025.00"
click at [415, 227] on input "text" at bounding box center [449, 224] width 104 height 12
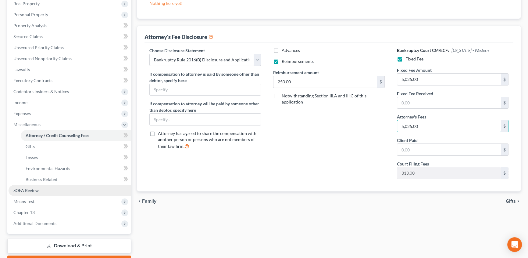
scroll to position [111, 0]
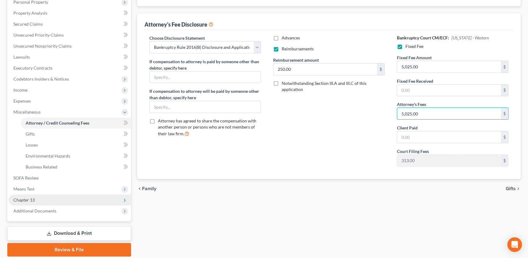
type input "5,025.00"
click at [22, 197] on span "Chapter 13" at bounding box center [23, 199] width 21 height 5
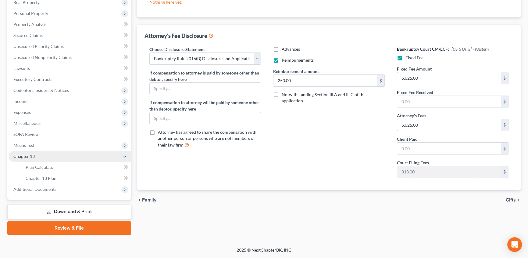
scroll to position [99, 0]
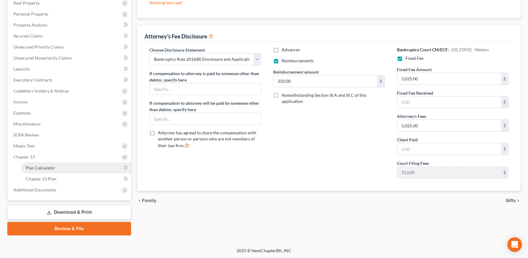
click at [51, 168] on span "Plan Calculator" at bounding box center [41, 167] width 30 height 5
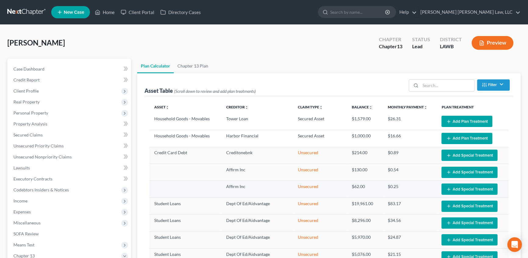
select select "59"
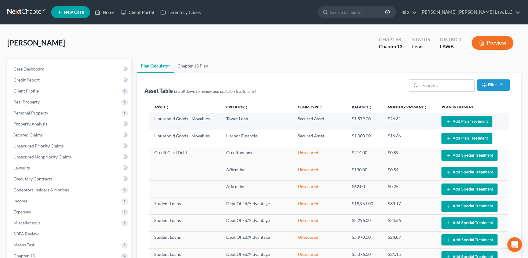
click at [470, 121] on button "Add Plan Treatment" at bounding box center [467, 121] width 51 height 11
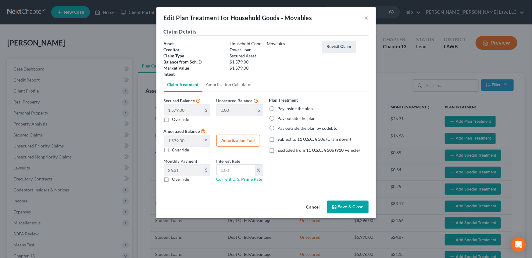
drag, startPoint x: 270, startPoint y: 108, endPoint x: 277, endPoint y: 135, distance: 28.3
click at [278, 108] on label "Pay inside the plan" at bounding box center [295, 109] width 35 height 6
click at [280, 108] on input "Pay inside the plan" at bounding box center [282, 108] width 4 height 4
radio input "true"
click at [278, 141] on label "Subject to 11 U.S.C. § 506 (Cram down)" at bounding box center [314, 139] width 73 height 6
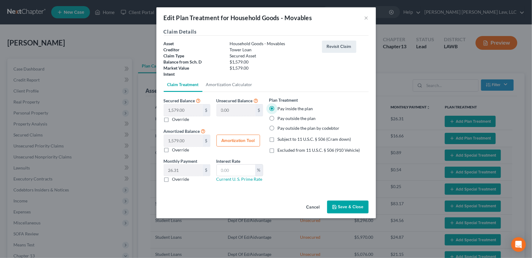
click at [280, 140] on input "Subject to 11 U.S.C. § 506 (Cram down)" at bounding box center [282, 138] width 4 height 4
checkbox input "true"
click at [172, 178] on label "Override" at bounding box center [180, 179] width 17 height 6
click at [175, 178] on input "Override" at bounding box center [177, 178] width 4 height 4
checkbox input "true"
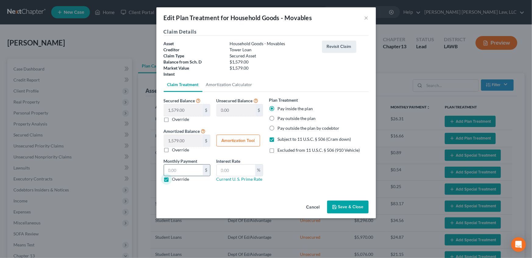
click at [174, 171] on input "text" at bounding box center [183, 170] width 39 height 12
type input "31.64"
click at [230, 171] on input "text" at bounding box center [236, 170] width 38 height 12
type input "7.5"
click at [355, 206] on button "Save & Close" at bounding box center [347, 206] width 41 height 13
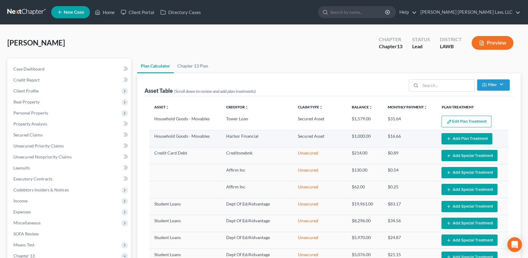
click at [472, 138] on button "Add Plan Treatment" at bounding box center [467, 138] width 51 height 11
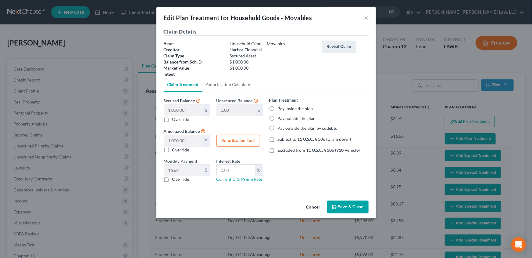
select select "59"
click at [278, 109] on label "Pay inside the plan" at bounding box center [295, 109] width 35 height 6
click at [280, 109] on input "Pay inside the plan" at bounding box center [282, 108] width 4 height 4
radio input "true"
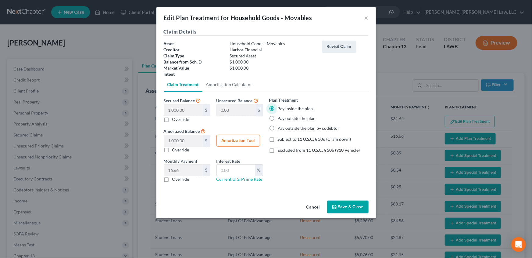
click at [278, 139] on label "Subject to 11 U.S.C. § 506 (Cram down)" at bounding box center [314, 139] width 73 height 6
click at [280, 139] on input "Subject to 11 U.S.C. § 506 (Cram down)" at bounding box center [282, 138] width 4 height 4
checkbox input "true"
click at [172, 180] on label "Override" at bounding box center [180, 179] width 17 height 6
click at [175, 180] on input "Override" at bounding box center [177, 178] width 4 height 4
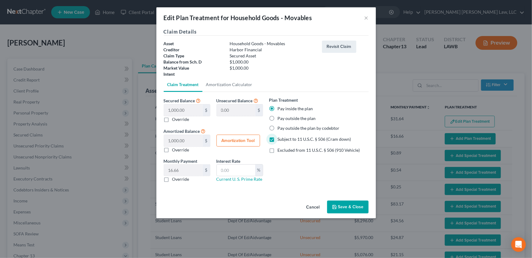
checkbox input "true"
click at [179, 170] on input "text" at bounding box center [183, 170] width 39 height 12
type input "20.04"
click at [236, 171] on input "text" at bounding box center [236, 170] width 38 height 12
type input "7.5"
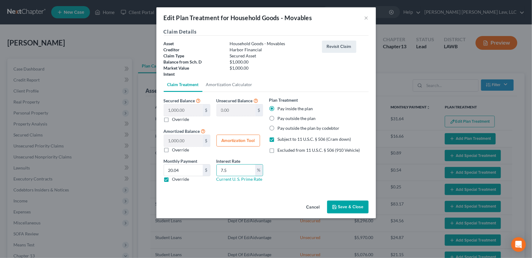
click at [343, 207] on button "Save & Close" at bounding box center [347, 206] width 41 height 13
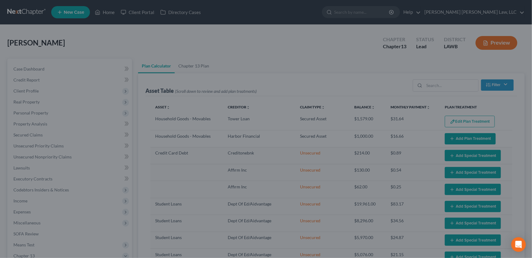
select select "59"
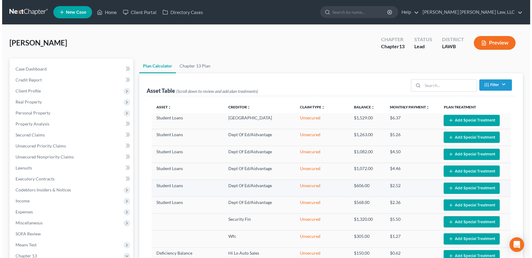
scroll to position [277, 0]
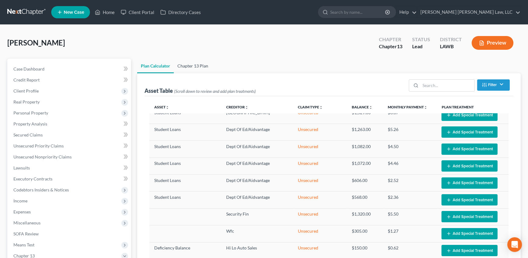
click at [195, 65] on link "Chapter 13 Plan" at bounding box center [193, 66] width 38 height 15
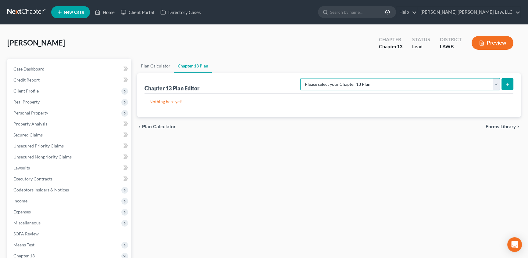
click at [414, 84] on select "Please select your Chapter 13 Plan E. Orum Custom Plan (Revised 12/1/2021) E. O…" at bounding box center [400, 84] width 200 height 12
select select "1"
click at [364, 78] on select "Please select your Chapter 13 Plan E. Orum Custom Plan (Revised 12/1/2021) E. O…" at bounding box center [400, 84] width 200 height 12
click at [505, 85] on icon "submit" at bounding box center [507, 84] width 5 height 5
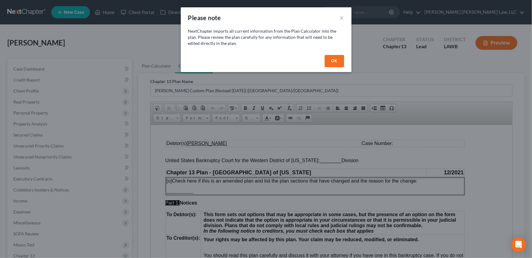
click at [332, 62] on button "OK" at bounding box center [335, 61] width 20 height 12
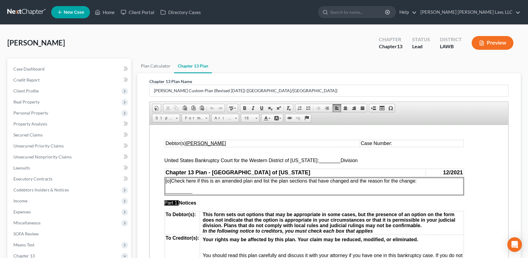
click at [319, 160] on span "________" at bounding box center [330, 159] width 22 height 5
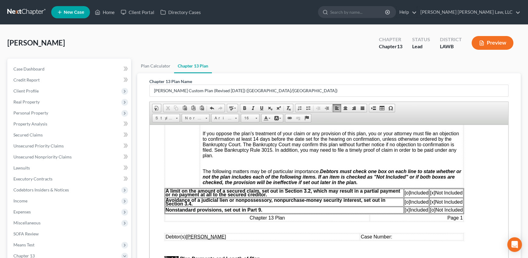
scroll to position [166, 0]
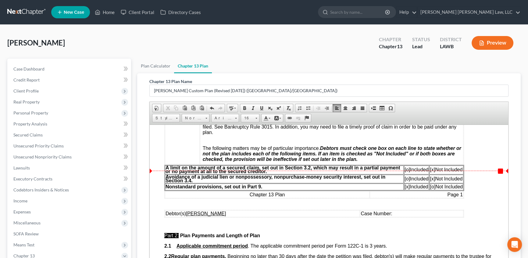
click at [405, 172] on span "[o]" at bounding box center [407, 169] width 5 height 5
click at [431, 172] on span "[x]" at bounding box center [432, 169] width 5 height 5
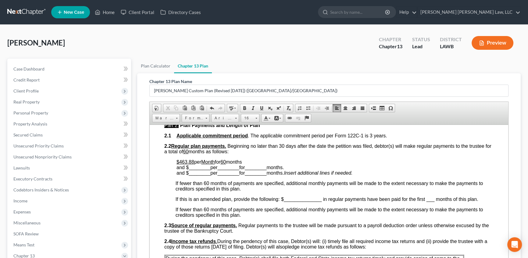
scroll to position [277, 0]
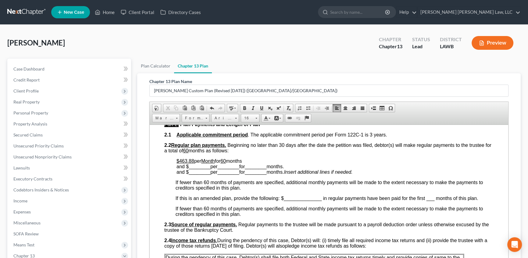
click at [180, 163] on u "$463.88" at bounding box center [186, 160] width 18 height 5
click at [256, 170] on p "$156.00 per Month for 60 months and $ ________ per ________ for ________ months…" at bounding box center [335, 166] width 317 height 16
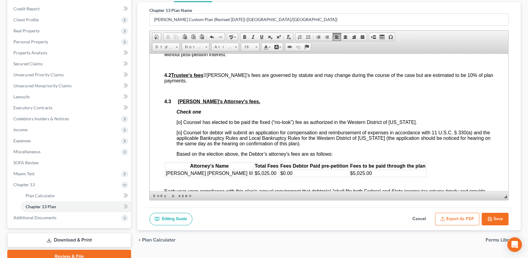
scroll to position [1049, 0]
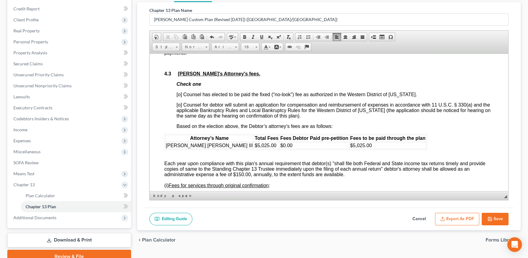
click at [178, 97] on span "[o] Counsel has elected to be paid the fixed (“no-look”) fee as authorized in t…" at bounding box center [297, 93] width 241 height 5
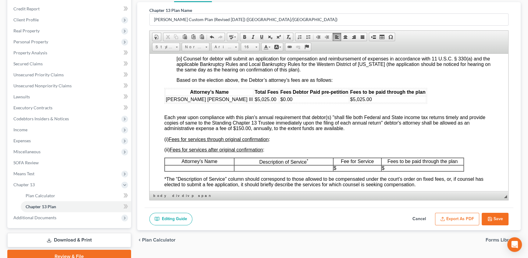
scroll to position [1105, 0]
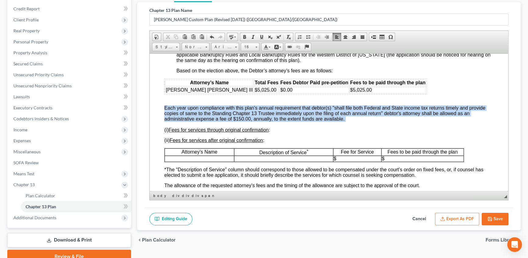
drag, startPoint x: 164, startPoint y: 147, endPoint x: 334, endPoint y: 160, distance: 170.3
drag, startPoint x: 334, startPoint y: 160, endPoint x: 346, endPoint y: 159, distance: 12.2
click at [346, 159] on div "Attorney’s Name Total Fees Fees Debtor Paid pre-petition Fees to be paid throug…" at bounding box center [328, 179] width 329 height 203
drag, startPoint x: 164, startPoint y: 147, endPoint x: 345, endPoint y: 156, distance: 180.8
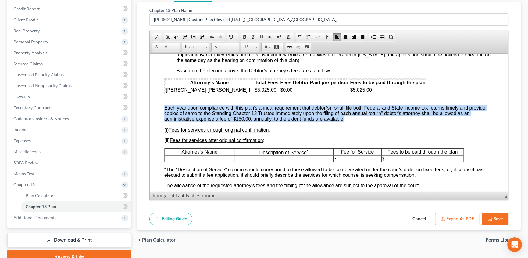
click at [345, 121] on span "Each year upon compliance with this plan's annual requirement that debtor(s) "s…" at bounding box center [324, 113] width 321 height 16
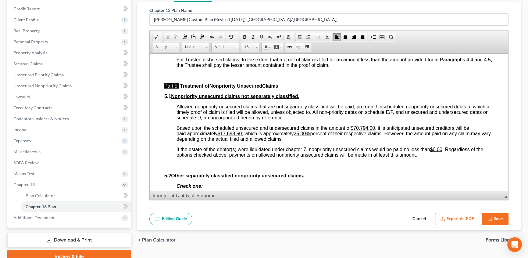
scroll to position [1445, 0]
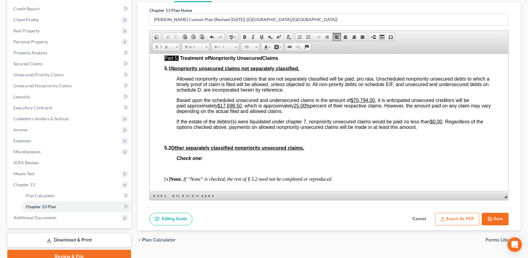
click at [222, 108] on u "$17,698.50" at bounding box center [229, 105] width 24 height 5
click at [299, 108] on u "25.00%" at bounding box center [292, 105] width 16 height 5
click at [295, 108] on u "25.0.07%" at bounding box center [294, 105] width 21 height 5
click at [291, 114] on p "Based upon the scheduled unsecured and undersecured claims in the amount of $70…" at bounding box center [335, 105] width 317 height 16
click at [419, 130] on p "If the estate of the debtor(s) were liquidated under chapter 7, nonpriority uns…" at bounding box center [335, 124] width 317 height 11
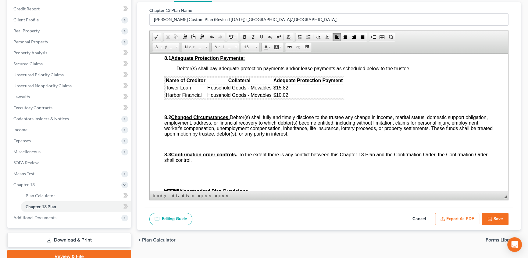
scroll to position [1721, 0]
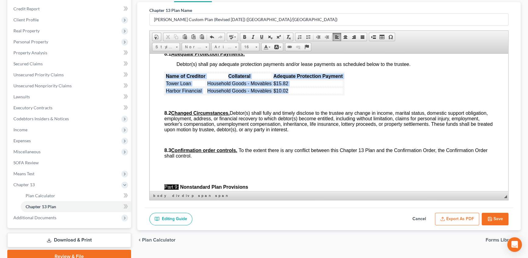
drag, startPoint x: 166, startPoint y: 136, endPoint x: 292, endPoint y: 151, distance: 127.5
click at [292, 95] on table "Name of Creditor Collateral Adequate Protection Payment Tower Loan Household Go…" at bounding box center [254, 83] width 180 height 23
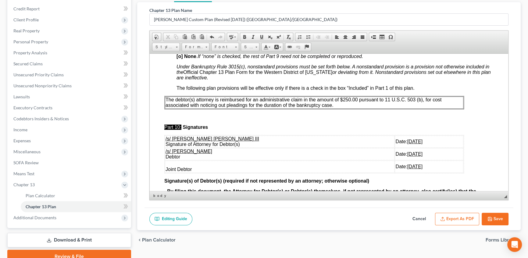
scroll to position [1853, 0]
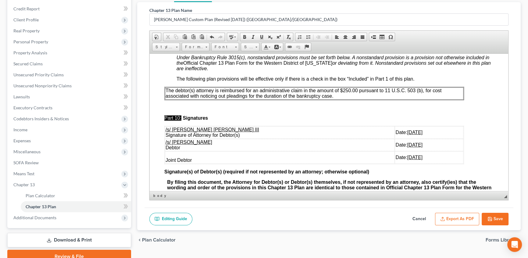
click at [341, 99] on p "The debtor(s) attorney is reimbursed for an administrative claim in the amount …" at bounding box center [314, 93] width 297 height 11
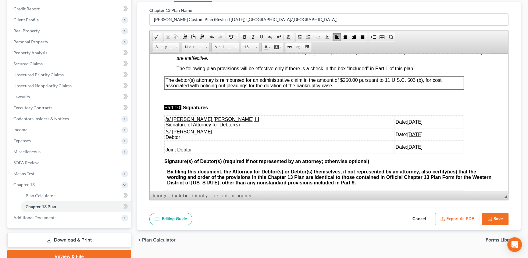
scroll to position [1842, 0]
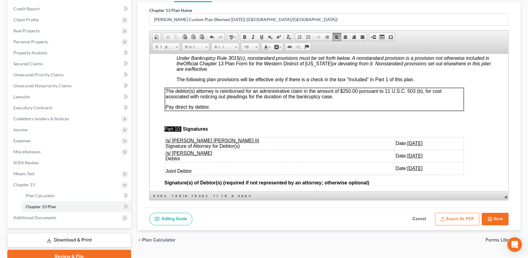
click at [504, 215] on button "Save" at bounding box center [495, 219] width 27 height 13
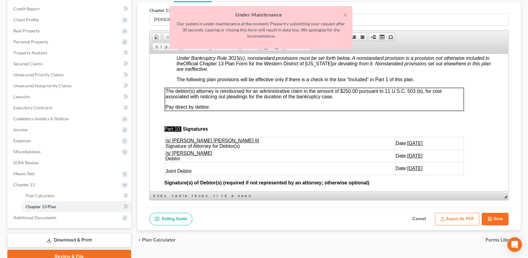
click at [500, 216] on button "Save" at bounding box center [495, 219] width 27 height 13
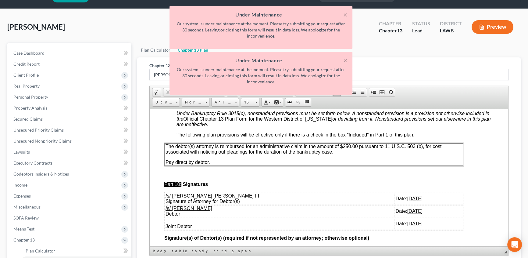
scroll to position [16, 0]
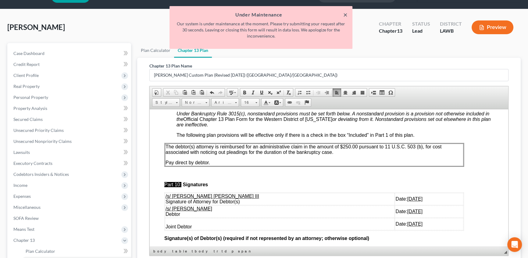
click at [347, 14] on button "×" at bounding box center [345, 14] width 4 height 7
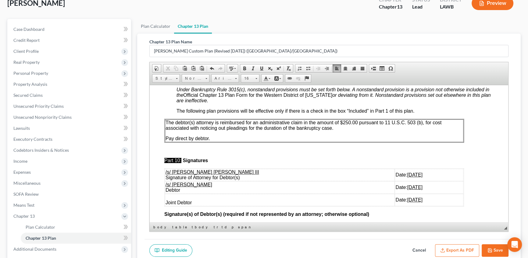
scroll to position [99, 0]
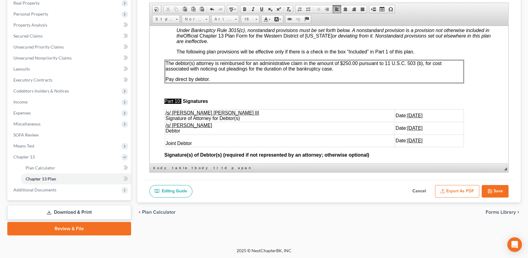
click at [499, 192] on button "Save" at bounding box center [495, 191] width 27 height 13
select select "1"
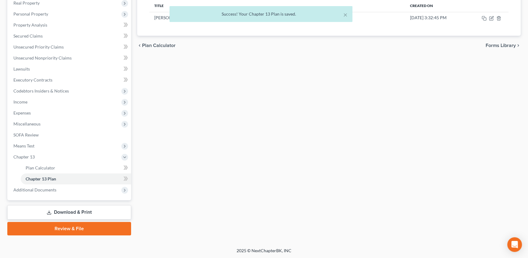
scroll to position [43, 0]
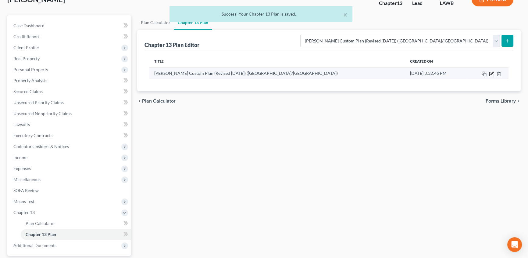
click at [491, 72] on icon "button" at bounding box center [491, 73] width 5 height 5
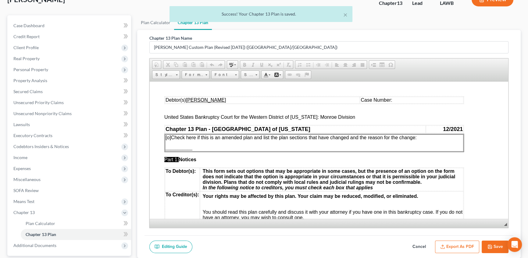
scroll to position [0, 0]
click at [445, 242] on button "Export as PDF" at bounding box center [457, 246] width 44 height 13
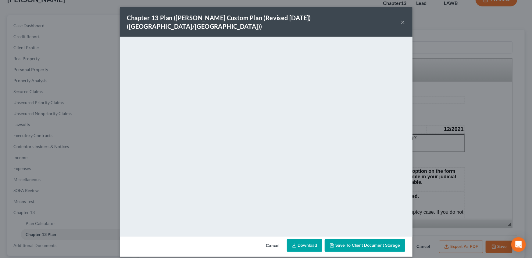
click at [405, 18] on div "Chapter 13 Plan (E. Orum Custom Plan (Revised 12/1/2021) (Alexandria/Monroe)) ×" at bounding box center [266, 21] width 293 height 29
click at [403, 18] on button "×" at bounding box center [403, 21] width 4 height 7
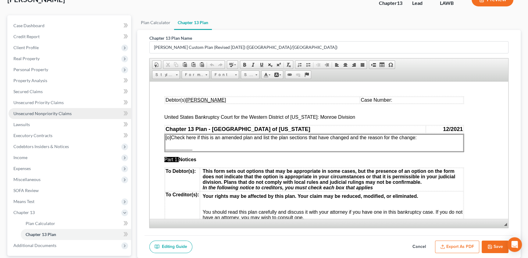
click at [59, 116] on link "Unsecured Nonpriority Claims" at bounding box center [70, 113] width 123 height 11
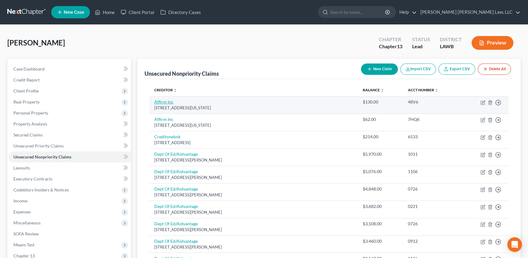
click at [168, 101] on link "Affirm Inc" at bounding box center [163, 101] width 19 height 5
select select "4"
select select "0"
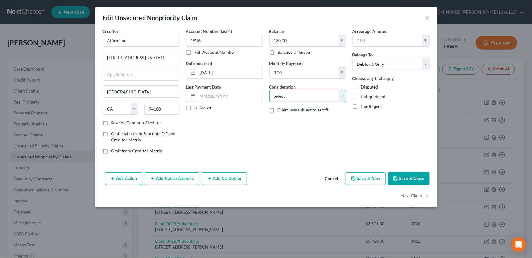
click at [289, 97] on select "Select Cable / Satellite Services Collection Agency Credit Card Debt Debt Couns…" at bounding box center [307, 96] width 77 height 12
select select "2"
click at [269, 90] on select "Select Cable / Satellite Services Collection Agency Credit Card Debt Debt Couns…" at bounding box center [307, 96] width 77 height 12
click at [407, 195] on button "Next Claim" at bounding box center [416, 196] width 28 height 13
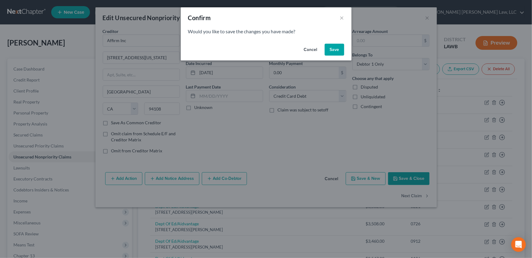
click at [334, 52] on button "Save" at bounding box center [335, 50] width 20 height 12
select select "4"
select select "0"
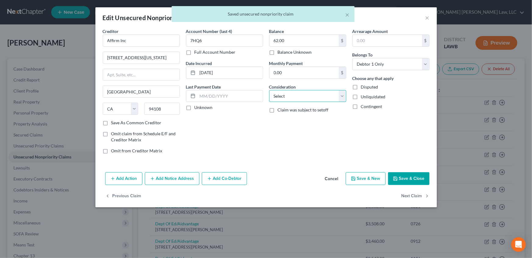
drag, startPoint x: 295, startPoint y: 96, endPoint x: 292, endPoint y: 99, distance: 4.1
click at [295, 96] on select "Select Cable / Satellite Services Collection Agency Credit Card Debt Debt Couns…" at bounding box center [307, 96] width 77 height 12
select select "2"
click at [269, 90] on select "Select Cable / Satellite Services Collection Agency Credit Card Debt Debt Couns…" at bounding box center [307, 96] width 77 height 12
click at [111, 150] on label "Omit from Creditor Matrix" at bounding box center [136, 151] width 51 height 6
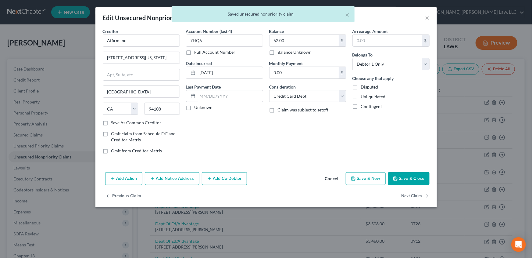
click at [114, 150] on input "Omit from Creditor Matrix" at bounding box center [116, 150] width 4 height 4
checkbox input "true"
click at [405, 193] on button "Next Claim" at bounding box center [416, 196] width 28 height 13
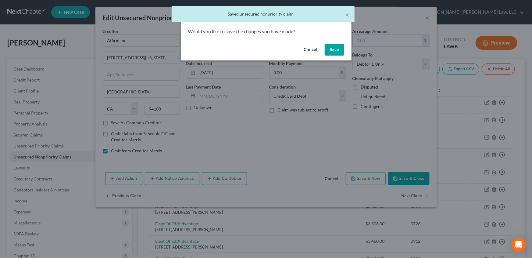
click at [335, 49] on button "Save" at bounding box center [335, 50] width 20 height 12
select select "31"
select select "2"
select select "0"
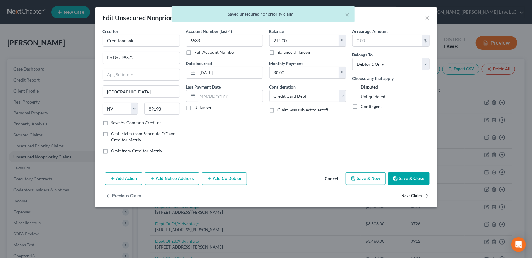
click at [407, 193] on button "Next Claim" at bounding box center [416, 196] width 28 height 13
select select "48"
select select "17"
select select "0"
click at [414, 194] on button "Next Claim" at bounding box center [416, 196] width 28 height 13
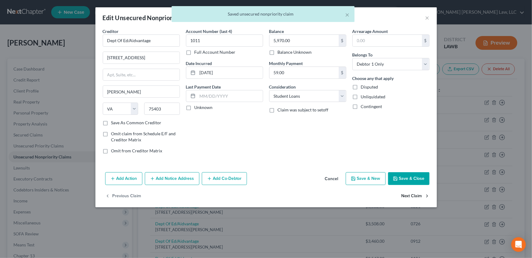
select select "48"
select select "17"
select select "0"
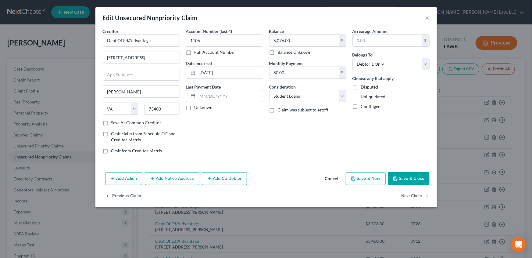
click at [111, 151] on label "Omit from Creditor Matrix" at bounding box center [136, 151] width 51 height 6
click at [114, 151] on input "Omit from Creditor Matrix" at bounding box center [116, 150] width 4 height 4
checkbox input "true"
click at [415, 196] on button "Next Claim" at bounding box center [416, 196] width 28 height 13
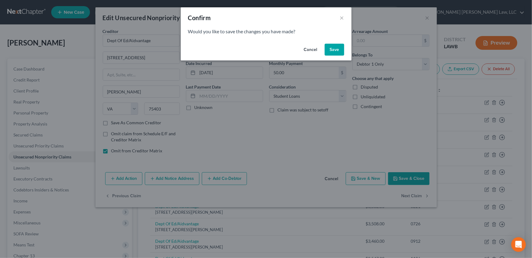
click at [335, 52] on button "Save" at bounding box center [335, 50] width 20 height 12
select select "48"
select select "17"
select select "0"
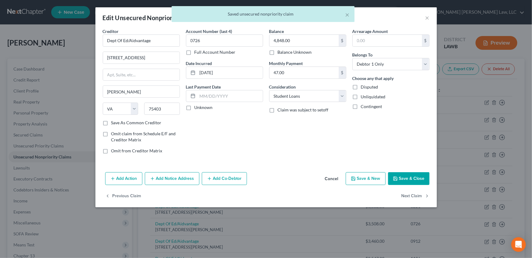
drag, startPoint x: 104, startPoint y: 151, endPoint x: 238, endPoint y: 167, distance: 134.9
click at [111, 151] on label "Omit from Creditor Matrix" at bounding box center [136, 151] width 51 height 6
click at [114, 151] on input "Omit from Creditor Matrix" at bounding box center [116, 150] width 4 height 4
checkbox input "true"
click at [411, 196] on button "Next Claim" at bounding box center [416, 196] width 28 height 13
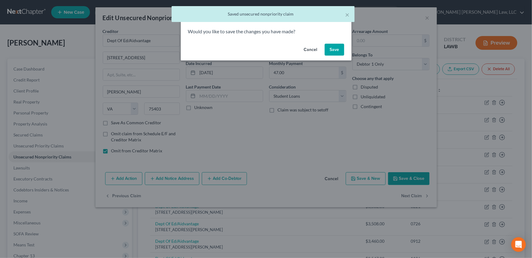
click at [339, 46] on button "Save" at bounding box center [335, 50] width 20 height 12
select select "48"
select select "17"
select select "0"
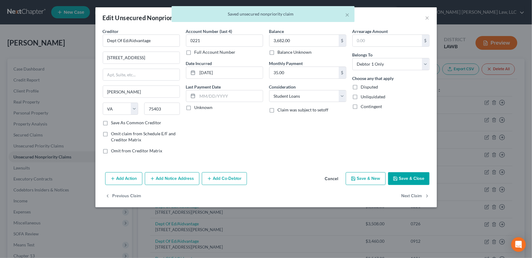
drag, startPoint x: 106, startPoint y: 151, endPoint x: 383, endPoint y: 192, distance: 280.9
click at [111, 151] on label "Omit from Creditor Matrix" at bounding box center [136, 151] width 51 height 6
click at [114, 151] on input "Omit from Creditor Matrix" at bounding box center [116, 150] width 4 height 4
checkbox input "true"
click at [411, 196] on button "Next Claim" at bounding box center [416, 196] width 28 height 13
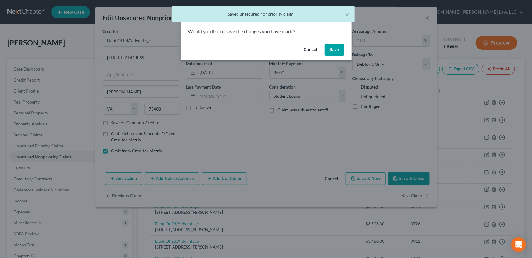
click at [336, 52] on button "Save" at bounding box center [335, 50] width 20 height 12
select select "48"
select select "17"
select select "0"
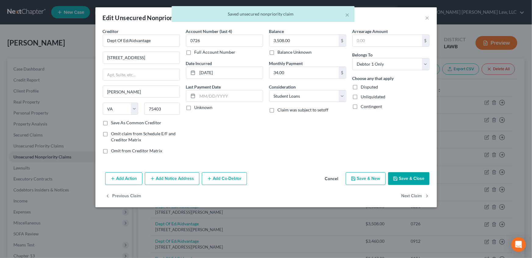
click at [111, 150] on label "Omit from Creditor Matrix" at bounding box center [136, 151] width 51 height 6
click at [114, 150] on input "Omit from Creditor Matrix" at bounding box center [116, 150] width 4 height 4
checkbox input "true"
click at [410, 196] on button "Next Claim" at bounding box center [416, 196] width 28 height 13
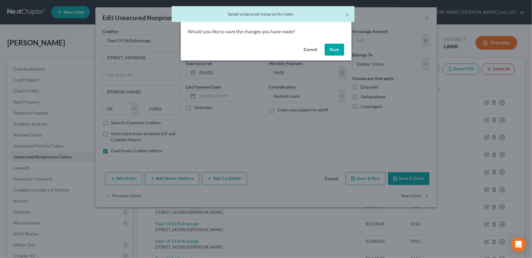
click at [331, 50] on button "Save" at bounding box center [335, 50] width 20 height 12
select select "48"
select select "17"
select select "0"
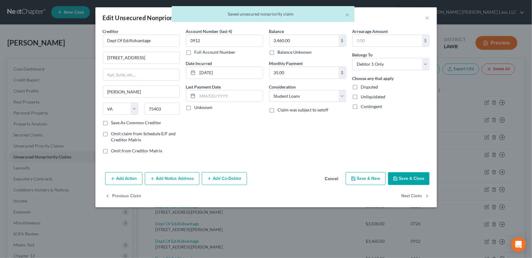
click at [111, 151] on label "Omit from Creditor Matrix" at bounding box center [136, 151] width 51 height 6
click at [114, 151] on input "Omit from Creditor Matrix" at bounding box center [116, 150] width 4 height 4
checkbox input "true"
click at [412, 194] on button "Next Claim" at bounding box center [416, 196] width 28 height 13
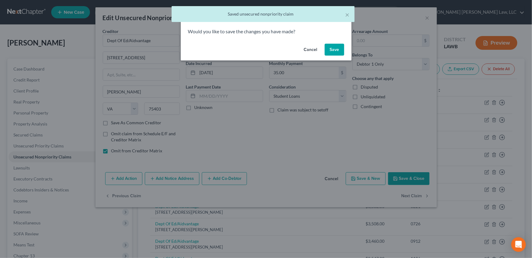
click at [334, 51] on button "Save" at bounding box center [335, 50] width 20 height 12
select select "48"
select select "17"
select select "0"
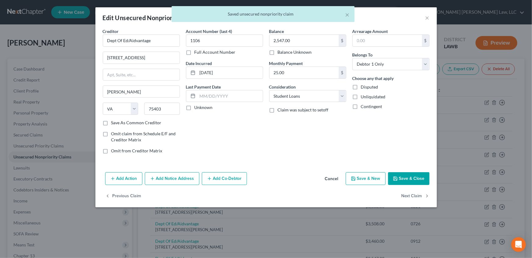
click at [111, 152] on label "Omit from Creditor Matrix" at bounding box center [136, 151] width 51 height 6
click at [114, 152] on input "Omit from Creditor Matrix" at bounding box center [116, 150] width 4 height 4
checkbox input "true"
click at [415, 196] on button "Next Claim" at bounding box center [416, 196] width 28 height 13
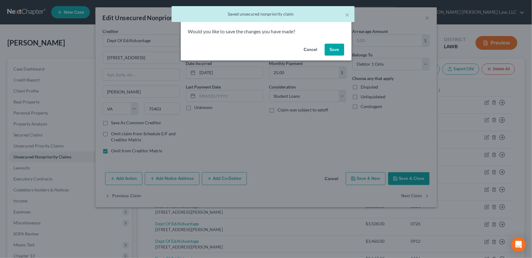
click at [334, 52] on button "Save" at bounding box center [335, 50] width 20 height 12
select select "48"
select select "17"
select select "0"
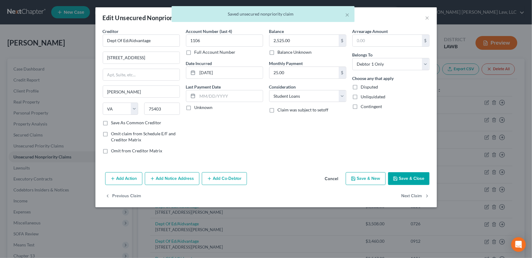
click at [111, 150] on label "Omit from Creditor Matrix" at bounding box center [136, 151] width 51 height 6
click at [114, 150] on input "Omit from Creditor Matrix" at bounding box center [116, 150] width 4 height 4
checkbox input "true"
click at [413, 193] on button "Next Claim" at bounding box center [416, 196] width 28 height 13
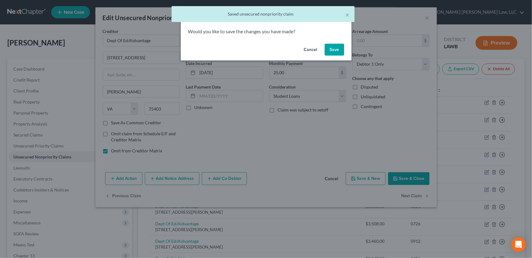
click at [333, 47] on button "Save" at bounding box center [335, 50] width 20 height 12
select select "48"
select select "17"
select select "0"
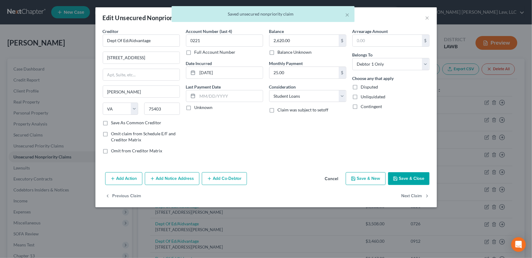
click at [111, 152] on label "Omit from Creditor Matrix" at bounding box center [136, 151] width 51 height 6
click at [114, 152] on input "Omit from Creditor Matrix" at bounding box center [116, 150] width 4 height 4
checkbox input "true"
click at [415, 198] on button "Next Claim" at bounding box center [416, 196] width 28 height 13
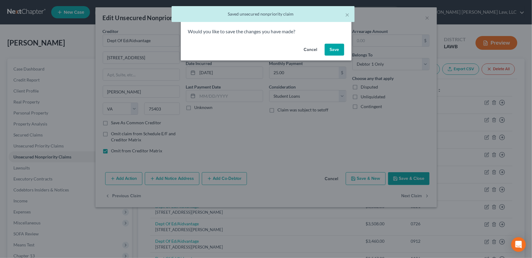
click at [338, 50] on button "Save" at bounding box center [335, 50] width 20 height 12
select select "48"
select select "17"
select select "0"
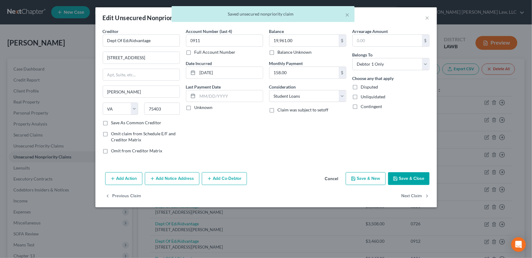
click at [111, 152] on label "Omit from Creditor Matrix" at bounding box center [136, 151] width 51 height 6
click at [114, 152] on input "Omit from Creditor Matrix" at bounding box center [116, 150] width 4 height 4
checkbox input "true"
click at [412, 195] on button "Next Claim" at bounding box center [416, 196] width 28 height 13
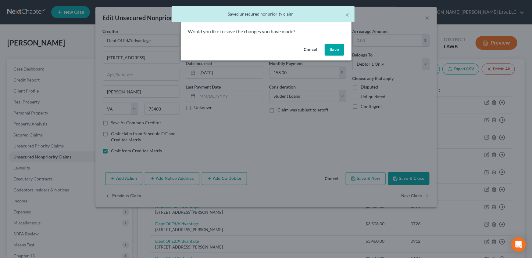
click at [334, 54] on button "Save" at bounding box center [335, 50] width 20 height 12
select select "48"
select select "17"
select select "0"
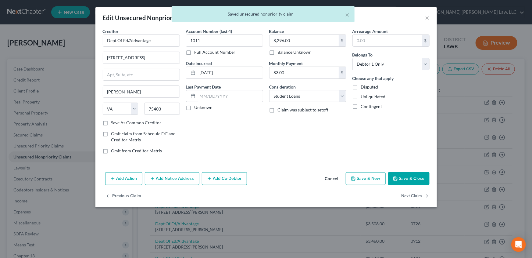
click at [111, 150] on label "Omit from Creditor Matrix" at bounding box center [136, 151] width 51 height 6
click at [114, 150] on input "Omit from Creditor Matrix" at bounding box center [116, 150] width 4 height 4
checkbox input "true"
click at [415, 195] on button "Next Claim" at bounding box center [416, 196] width 28 height 13
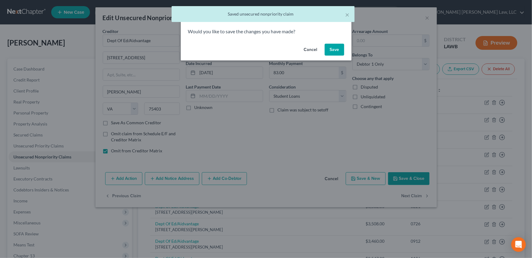
click at [335, 54] on button "Save" at bounding box center [335, 50] width 20 height 12
select select "48"
select select "17"
select select "0"
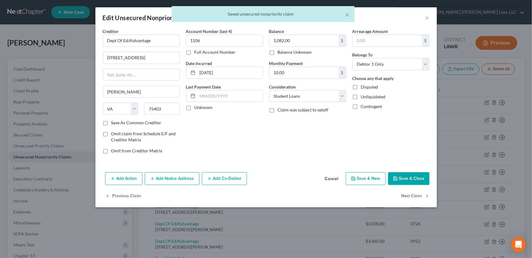
click at [111, 153] on label "Omit from Creditor Matrix" at bounding box center [136, 151] width 51 height 6
click at [114, 152] on input "Omit from Creditor Matrix" at bounding box center [116, 150] width 4 height 4
checkbox input "true"
click at [413, 194] on button "Next Claim" at bounding box center [416, 196] width 28 height 13
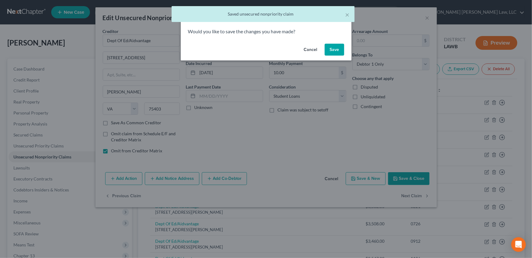
click at [332, 53] on button "Save" at bounding box center [335, 50] width 20 height 12
select select "48"
select select "17"
select select "0"
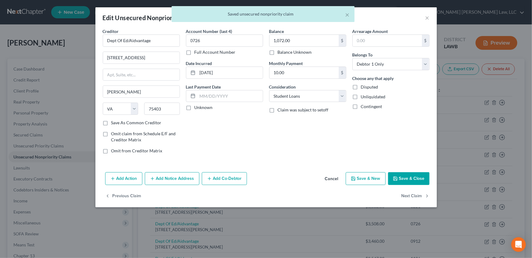
click at [111, 150] on label "Omit from Creditor Matrix" at bounding box center [136, 151] width 51 height 6
click at [114, 150] on input "Omit from Creditor Matrix" at bounding box center [116, 150] width 4 height 4
checkbox input "true"
click at [410, 195] on button "Next Claim" at bounding box center [416, 196] width 28 height 13
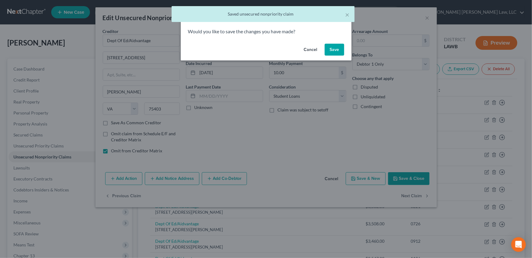
click at [341, 52] on button "Save" at bounding box center [335, 50] width 20 height 12
select select "48"
select select "17"
select select "0"
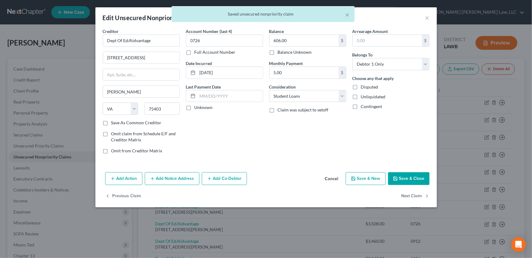
click at [111, 151] on label "Omit from Creditor Matrix" at bounding box center [136, 151] width 51 height 6
click at [114, 151] on input "Omit from Creditor Matrix" at bounding box center [116, 150] width 4 height 4
checkbox input "true"
click at [411, 195] on button "Next Claim" at bounding box center [416, 196] width 28 height 13
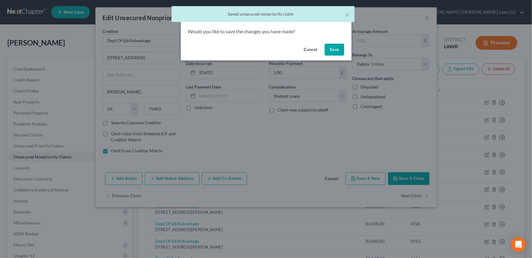
click at [334, 55] on button "Save" at bounding box center [335, 50] width 20 height 12
select select "48"
select select "17"
select select "0"
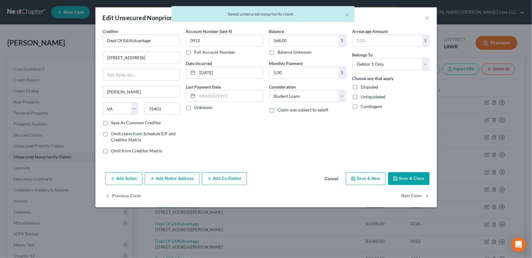
click at [111, 151] on label "Omit from Creditor Matrix" at bounding box center [136, 151] width 51 height 6
click at [114, 151] on input "Omit from Creditor Matrix" at bounding box center [116, 150] width 4 height 4
checkbox input "true"
click at [411, 194] on button "Next Claim" at bounding box center [416, 196] width 28 height 13
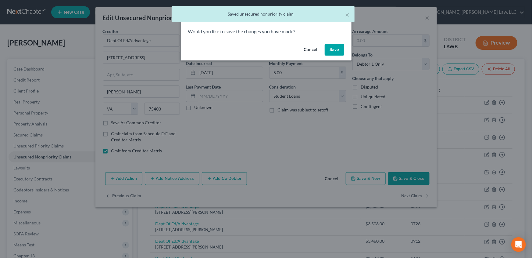
click at [332, 52] on button "Save" at bounding box center [335, 50] width 20 height 12
select select "48"
select select "17"
select select "0"
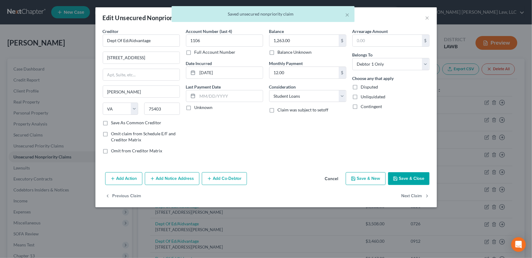
drag, startPoint x: 107, startPoint y: 150, endPoint x: 226, endPoint y: 166, distance: 119.6
click at [111, 150] on label "Omit from Creditor Matrix" at bounding box center [136, 151] width 51 height 6
click at [114, 150] on input "Omit from Creditor Matrix" at bounding box center [116, 150] width 4 height 4
checkbox input "true"
click at [415, 196] on button "Next Claim" at bounding box center [416, 196] width 28 height 13
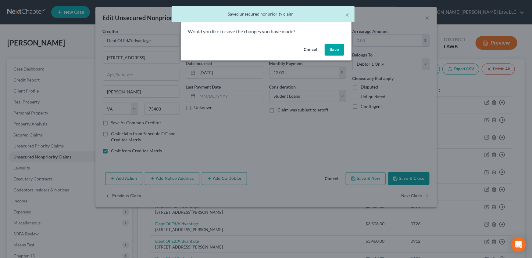
click at [335, 53] on button "Save" at bounding box center [335, 50] width 20 height 12
select select "3"
select select "17"
select select "0"
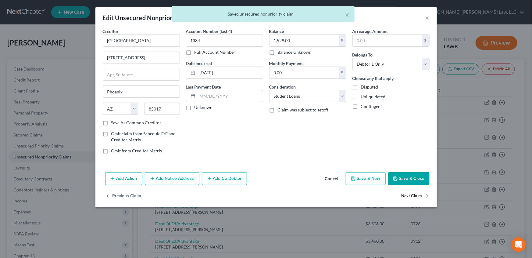
click at [415, 194] on button "Next Claim" at bounding box center [416, 196] width 28 height 13
select select "19"
select select "4"
select select "0"
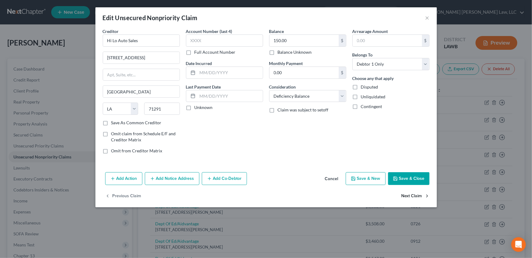
click at [410, 194] on button "Next Claim" at bounding box center [416, 196] width 28 height 13
select select "42"
select select "0"
click at [289, 98] on select "Select Cable / Satellite Services Collection Agency Credit Card Debt Debt Couns…" at bounding box center [307, 96] width 77 height 12
select select "10"
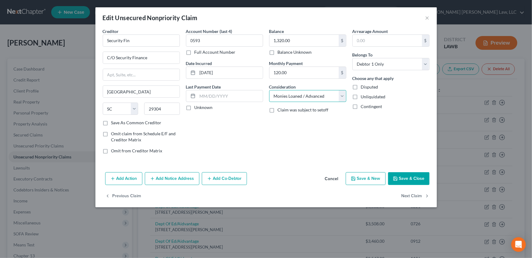
click at [269, 90] on select "Select Cable / Satellite Services Collection Agency Credit Card Debt Debt Couns…" at bounding box center [307, 96] width 77 height 12
click at [417, 196] on button "Next Claim" at bounding box center [416, 196] width 28 height 13
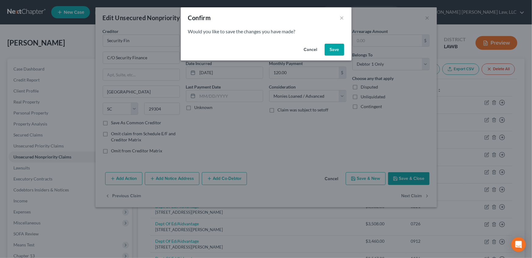
click at [337, 48] on button "Save" at bounding box center [335, 50] width 20 height 12
select select "42"
select select "0"
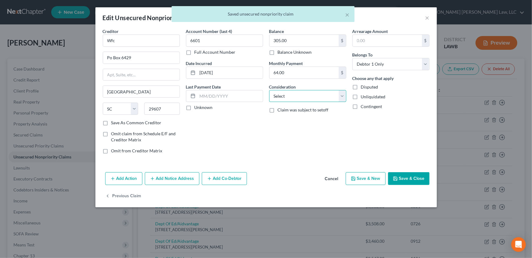
drag, startPoint x: 277, startPoint y: 95, endPoint x: 277, endPoint y: 101, distance: 5.2
click at [277, 95] on select "Select Cable / Satellite Services Collection Agency Credit Card Debt Debt Couns…" at bounding box center [307, 96] width 77 height 12
select select "10"
click at [269, 90] on select "Select Cable / Satellite Services Collection Agency Credit Card Debt Debt Couns…" at bounding box center [307, 96] width 77 height 12
click at [404, 177] on button "Save & Close" at bounding box center [408, 178] width 41 height 13
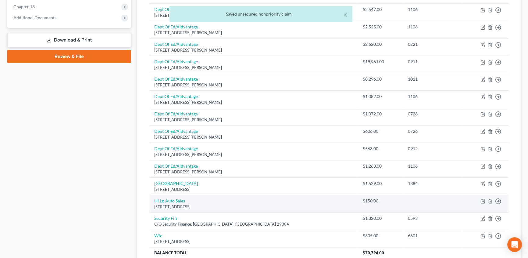
scroll to position [249, 0]
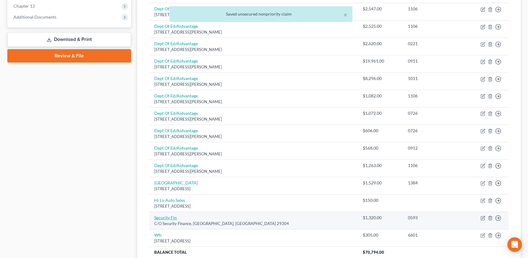
click at [167, 215] on link "Security Fin" at bounding box center [165, 217] width 23 height 5
select select "42"
select select "10"
select select "0"
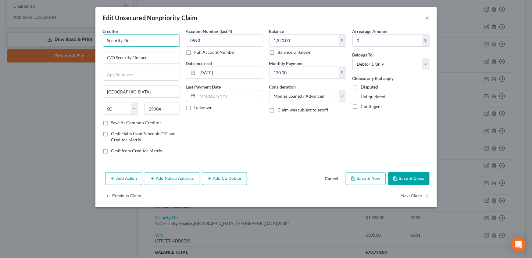
click at [130, 41] on input "Security Fin" at bounding box center [141, 40] width 77 height 12
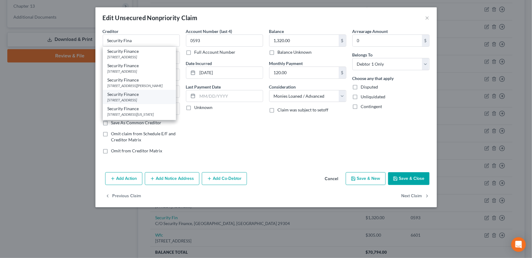
click at [111, 95] on div "Security Finance" at bounding box center [139, 94] width 63 height 6
type input "Security Finance"
type input "170 Security Pl"
type input "29307"
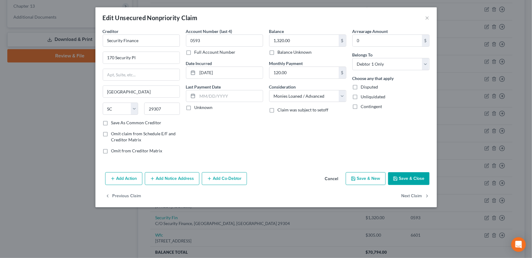
click at [418, 178] on button "Save & Close" at bounding box center [408, 178] width 41 height 13
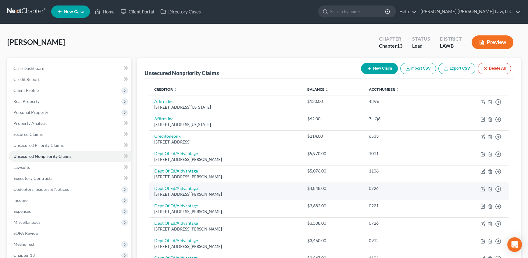
scroll to position [0, 0]
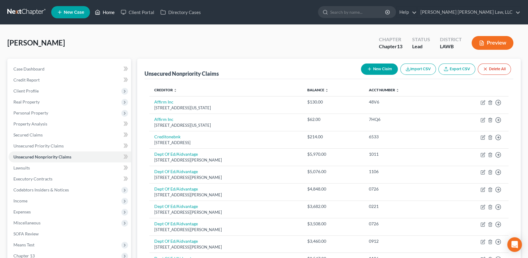
click at [108, 10] on link "Home" at bounding box center [105, 12] width 26 height 11
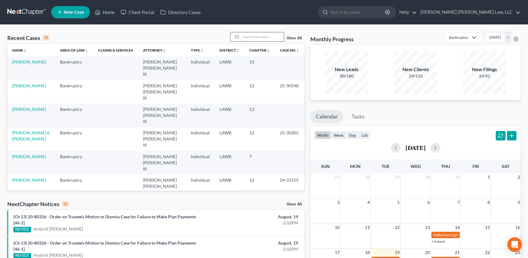
click at [250, 38] on input "search" at bounding box center [262, 36] width 43 height 9
type input "david"
click at [21, 64] on link "[PERSON_NAME]" at bounding box center [29, 61] width 34 height 5
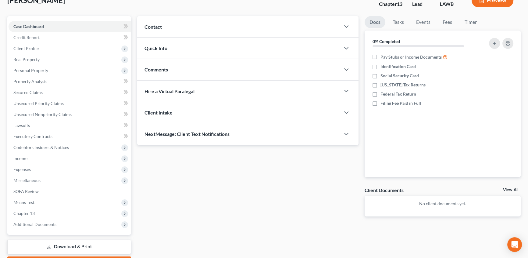
scroll to position [55, 0]
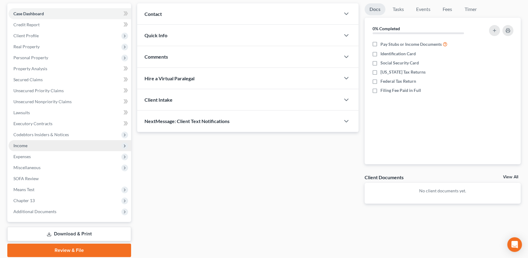
click at [28, 143] on span "Income" at bounding box center [70, 145] width 123 height 11
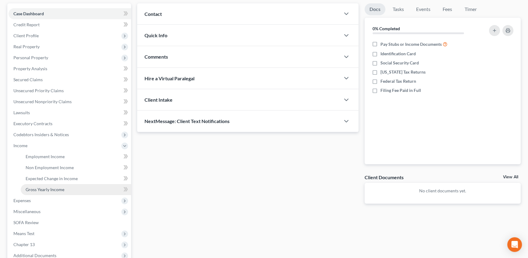
click at [30, 187] on span "Gross Yearly Income" at bounding box center [45, 189] width 39 height 5
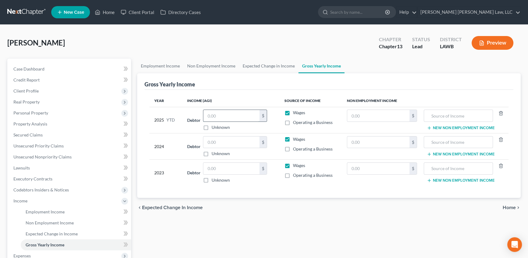
click at [214, 117] on input "text" at bounding box center [231, 116] width 56 height 12
type input "53,268.95"
click at [208, 140] on input "text" at bounding box center [231, 142] width 56 height 12
click at [23, 92] on span "Client Profile" at bounding box center [25, 90] width 25 height 5
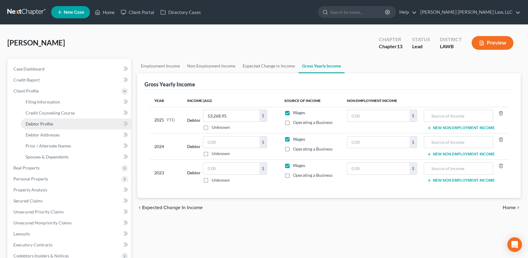
click at [49, 123] on span "Debtor Profile" at bounding box center [39, 123] width 27 height 5
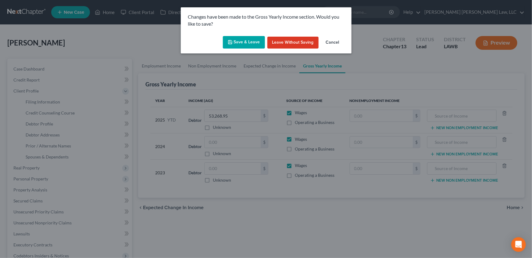
click at [255, 46] on button "Save & Leave" at bounding box center [244, 42] width 42 height 13
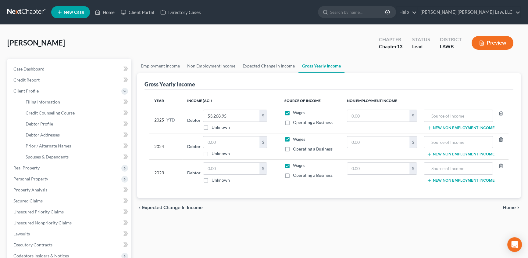
select select "0"
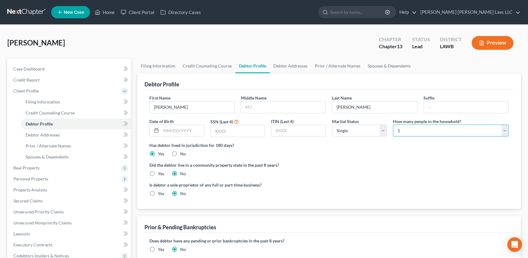
click at [403, 131] on select "Select 1 2 3 4 5 6 7 8 9 10 11 12 13 14 15 16 17 18 19 20" at bounding box center [451, 130] width 116 height 12
select select "1"
click at [393, 124] on select "Select 1 2 3 4 5 6 7 8 9 10 11 12 13 14 15 16 17 18 19 20" at bounding box center [451, 130] width 116 height 12
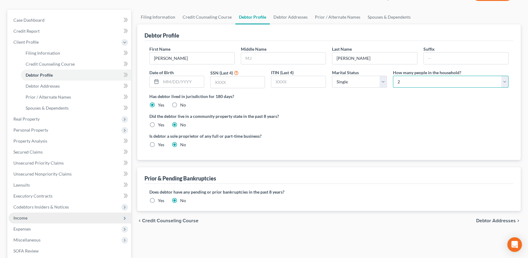
scroll to position [55, 0]
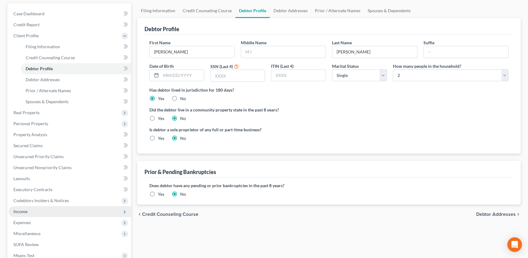
click at [21, 210] on span "Income" at bounding box center [20, 211] width 14 height 5
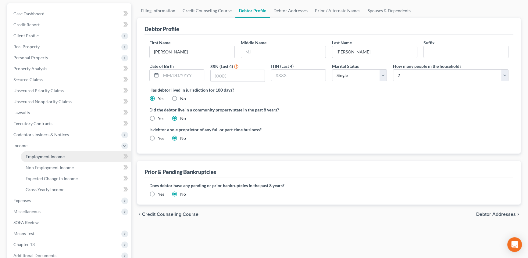
click at [42, 154] on span "Employment Income" at bounding box center [45, 156] width 39 height 5
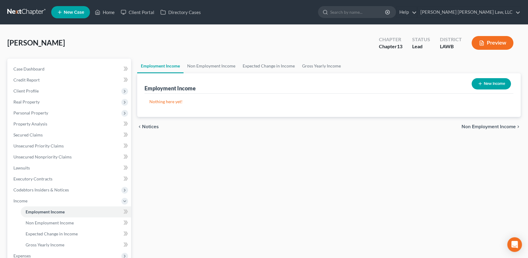
click at [497, 85] on button "New Income" at bounding box center [491, 83] width 39 height 11
select select "0"
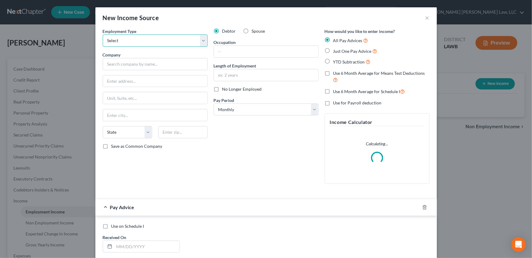
click at [127, 42] on select "Select Full or Part Time Employment Self Employment" at bounding box center [155, 40] width 105 height 12
select select "0"
click at [103, 34] on select "Select Full or Part Time Employment Self Employment" at bounding box center [155, 40] width 105 height 12
click at [115, 63] on input "text" at bounding box center [155, 64] width 105 height 12
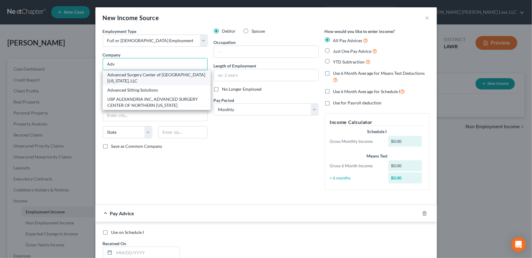
type input "Advancion Corporation"
type input "1500 East Lake Cook RD"
type input "Buffalo Grove"
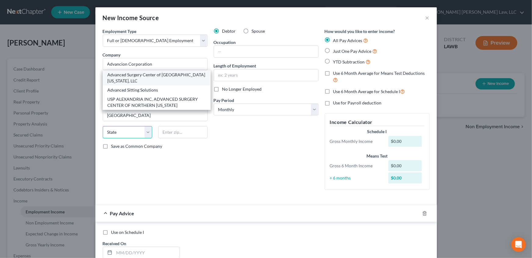
select select "14"
type input "60089"
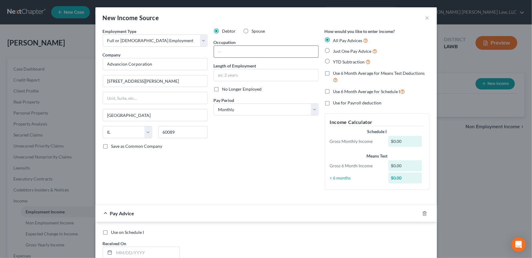
click at [217, 51] on input "text" at bounding box center [266, 52] width 104 height 12
type input "technician"
click at [223, 75] on input "text" at bounding box center [266, 75] width 104 height 12
type input "5 years"
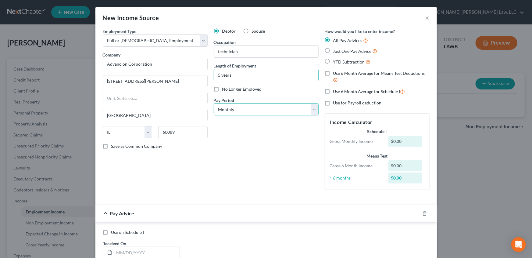
click at [232, 108] on select "Select Monthly Twice Monthly Every Other Week Weekly" at bounding box center [266, 109] width 105 height 12
select select "2"
click at [214, 103] on select "Select Monthly Twice Monthly Every Other Week Weekly" at bounding box center [266, 109] width 105 height 12
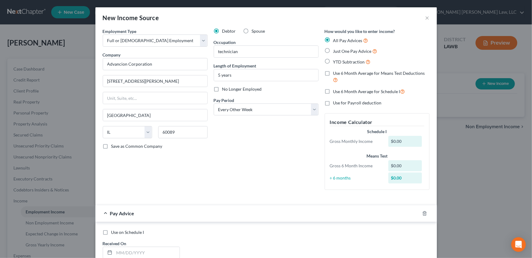
click at [333, 49] on label "Just One Pay Advice" at bounding box center [355, 51] width 44 height 7
click at [336, 49] on input "Just One Pay Advice" at bounding box center [338, 50] width 4 height 4
radio input "true"
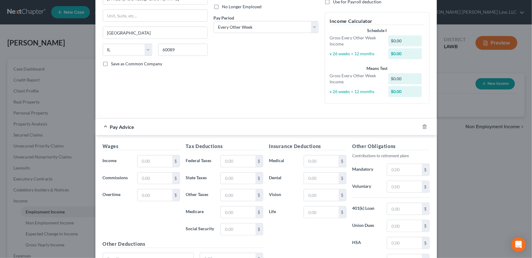
scroll to position [83, 0]
click at [152, 159] on input "text" at bounding box center [155, 161] width 34 height 12
type input "3,842.75"
drag, startPoint x: 239, startPoint y: 161, endPoint x: 239, endPoint y: 157, distance: 3.7
click at [239, 161] on input "text" at bounding box center [238, 161] width 34 height 12
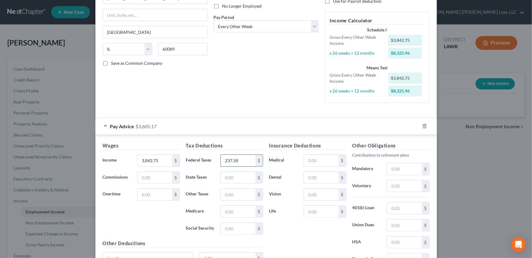
type input "237.58"
type input "92.93"
type input "51.72"
type input "221.14"
click at [310, 162] on input "text" at bounding box center [321, 161] width 34 height 12
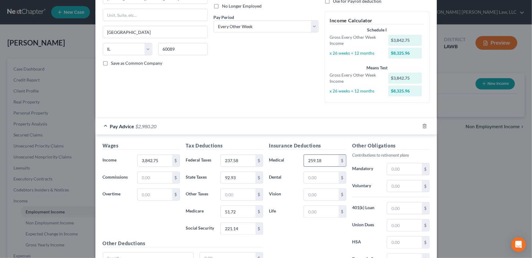
type input "259.18"
type input "12.80"
type input "5.82"
type input "2.63"
click at [404, 169] on input "text" at bounding box center [404, 169] width 34 height 12
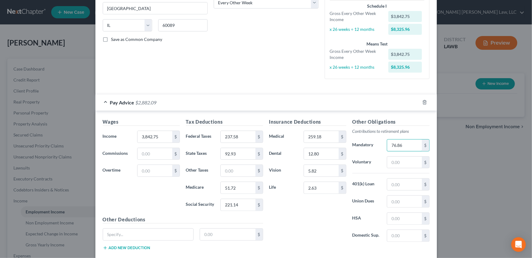
scroll to position [142, 0]
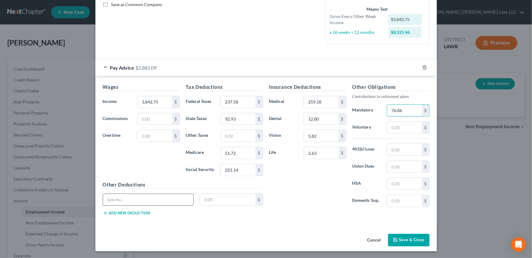
type input "76.86"
click at [109, 211] on button "Add new deduction" at bounding box center [127, 212] width 48 height 5
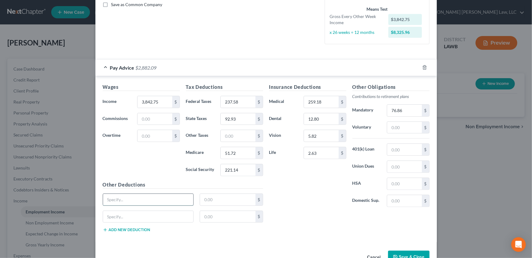
drag, startPoint x: 128, startPoint y: 200, endPoint x: 131, endPoint y: 198, distance: 3.2
click at [128, 200] on input "text" at bounding box center [148, 200] width 91 height 12
type input "AD&D"
click at [218, 199] on input "text" at bounding box center [228, 200] width 56 height 12
click at [213, 197] on input "text" at bounding box center [228, 200] width 56 height 12
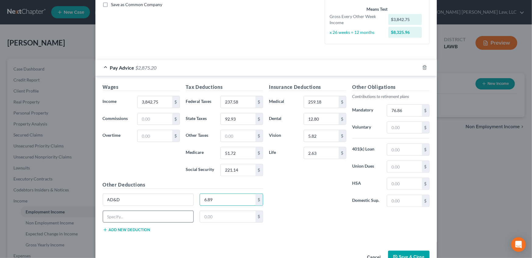
type input "6.89"
drag, startPoint x: 115, startPoint y: 217, endPoint x: 117, endPoint y: 213, distance: 4.1
click at [115, 217] on input "text" at bounding box center [148, 217] width 91 height 12
type input "long term disability"
click at [208, 218] on input "text" at bounding box center [228, 217] width 56 height 12
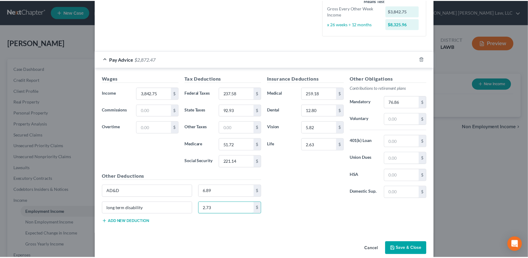
scroll to position [159, 0]
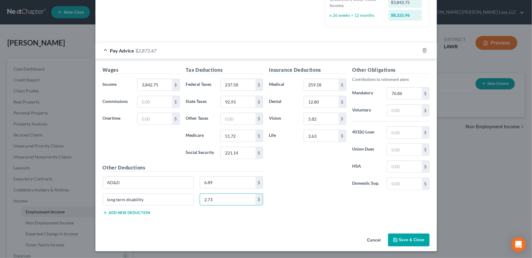
type input "2.73"
click at [407, 242] on button "Save & Close" at bounding box center [408, 239] width 41 height 13
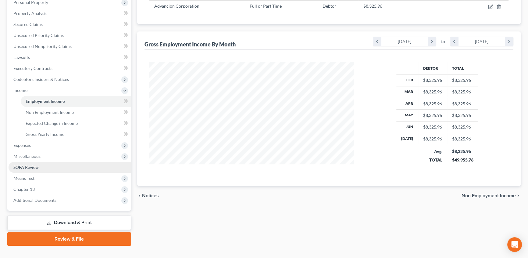
scroll to position [111, 0]
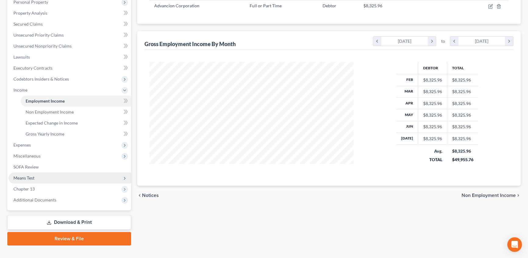
click at [23, 176] on span "Means Test" at bounding box center [23, 177] width 21 height 5
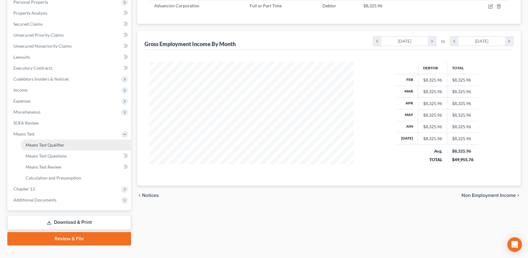
click at [63, 143] on span "Means Test Qualifier" at bounding box center [45, 144] width 39 height 5
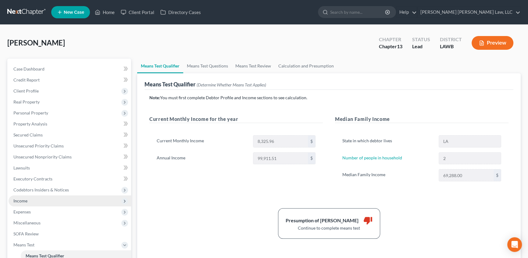
click at [27, 199] on span "Income" at bounding box center [20, 200] width 14 height 5
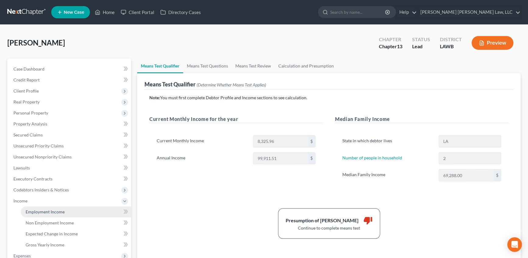
click at [51, 213] on link "Employment Income" at bounding box center [76, 211] width 110 height 11
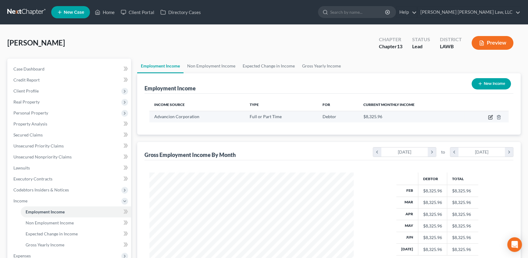
click at [489, 117] on icon "button" at bounding box center [490, 117] width 5 height 5
select select "0"
select select "14"
select select "2"
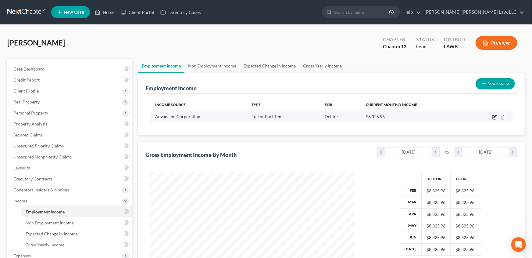
scroll to position [109, 218]
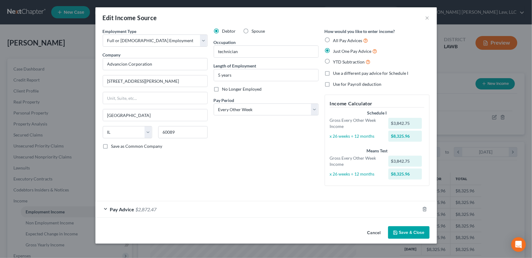
drag, startPoint x: 328, startPoint y: 40, endPoint x: 175, endPoint y: 177, distance: 205.8
click at [333, 40] on label "All Pay Advices" at bounding box center [350, 40] width 35 height 7
click at [336, 40] on input "All Pay Advices" at bounding box center [338, 39] width 4 height 4
radio input "true"
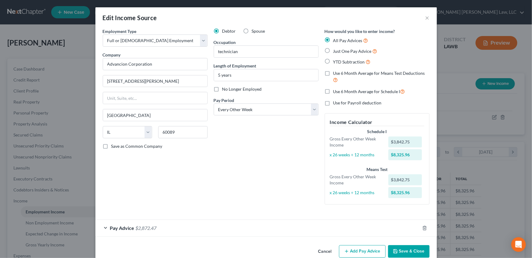
click at [116, 229] on span "Pay Advice" at bounding box center [122, 228] width 24 height 6
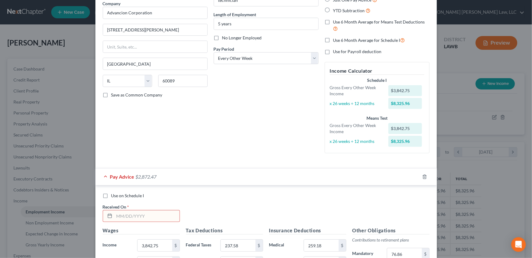
scroll to position [55, 0]
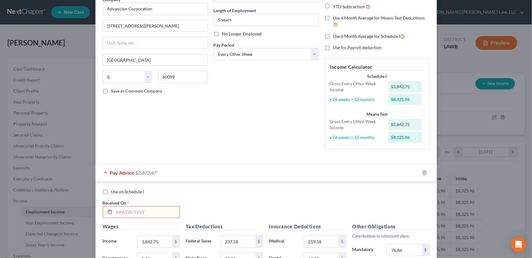
click at [121, 213] on input "text" at bounding box center [146, 212] width 65 height 12
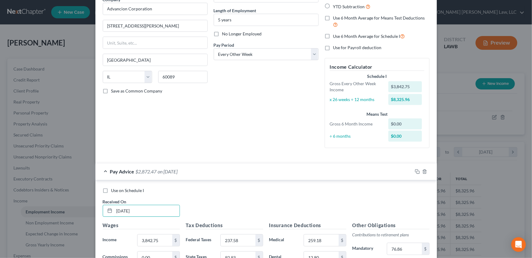
type input "02/07/2025"
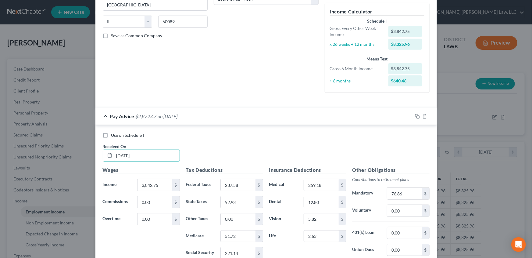
scroll to position [111, 0]
click at [147, 186] on input "3,842.75" at bounding box center [155, 185] width 34 height 12
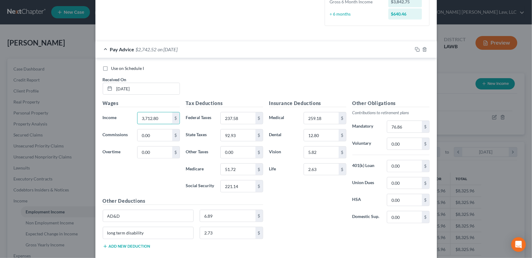
scroll to position [166, 0]
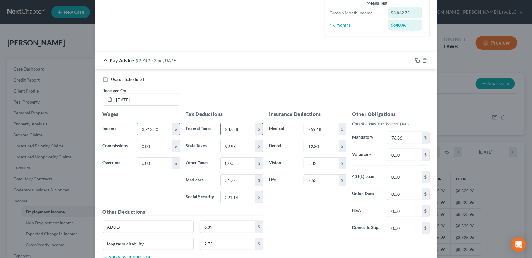
type input "3,712.80"
type input "217.74"
type input "90.14"
type input "49.83"
type input "213.07"
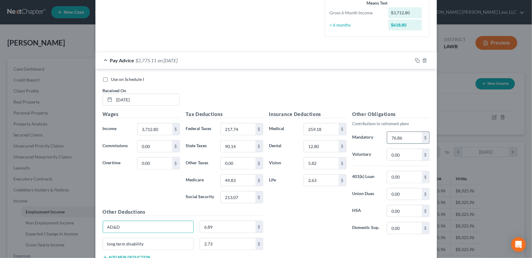
click at [406, 134] on input "76.86" at bounding box center [404, 138] width 34 height 12
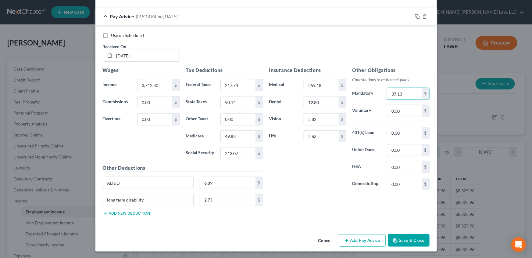
scroll to position [210, 0]
type input "37.13"
click at [367, 237] on button "Add Pay Advice" at bounding box center [362, 240] width 47 height 13
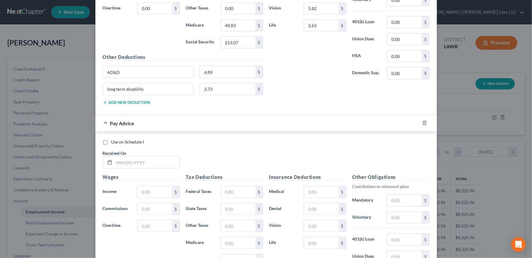
scroll to position [321, 0]
click at [116, 163] on input "text" at bounding box center [146, 162] width 65 height 12
type input "02/21/2025"
type input "3,712.80"
click at [239, 188] on input "text" at bounding box center [238, 192] width 34 height 12
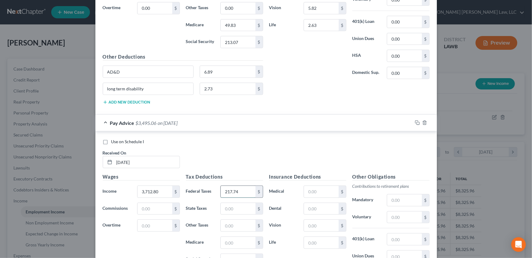
type input "217.74"
type input "90.14"
type input "49.83"
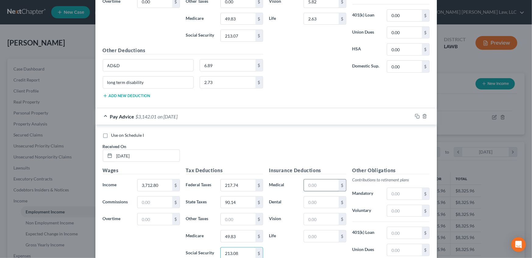
type input "213.08"
click at [315, 186] on input "text" at bounding box center [321, 185] width 34 height 12
type input "259.18"
type input "12.80"
type input "5.82"
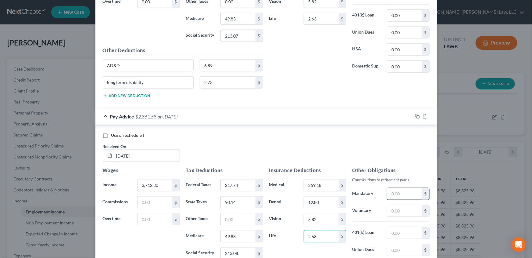
type input "2.63"
click at [397, 193] on input "text" at bounding box center [404, 194] width 34 height 12
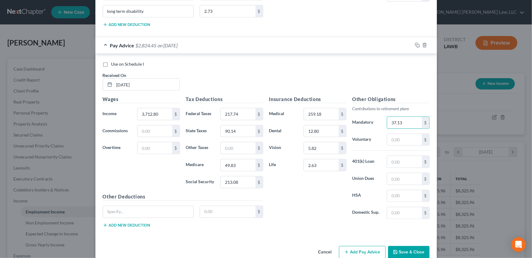
scroll to position [410, 0]
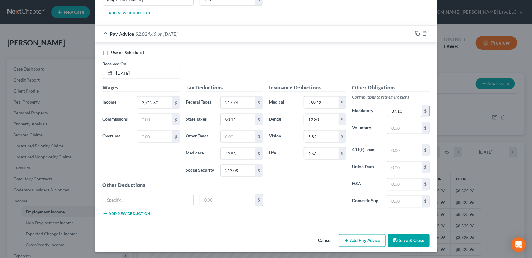
type input "37.13"
click at [114, 213] on button "Add new deduction" at bounding box center [127, 213] width 48 height 5
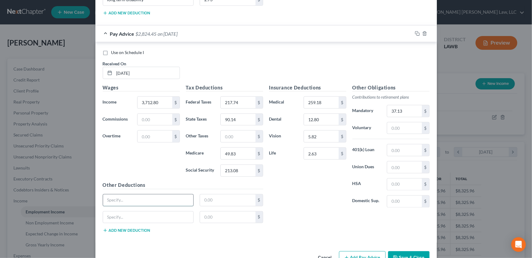
click at [125, 200] on input "text" at bounding box center [148, 200] width 91 height 12
type input "AD&D"
drag, startPoint x: 134, startPoint y: 217, endPoint x: 134, endPoint y: 214, distance: 3.4
click at [134, 217] on input "text" at bounding box center [148, 217] width 91 height 12
type input "long term disability"
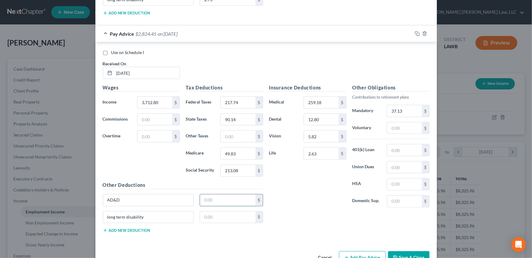
drag, startPoint x: 208, startPoint y: 199, endPoint x: 220, endPoint y: 199, distance: 11.6
click at [208, 199] on input "text" at bounding box center [228, 200] width 56 height 12
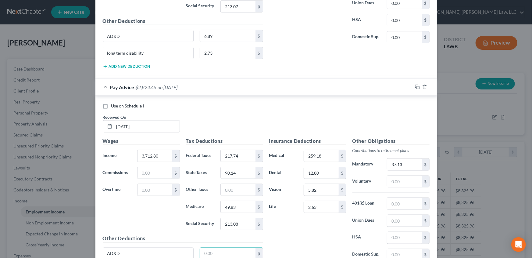
scroll to position [355, 0]
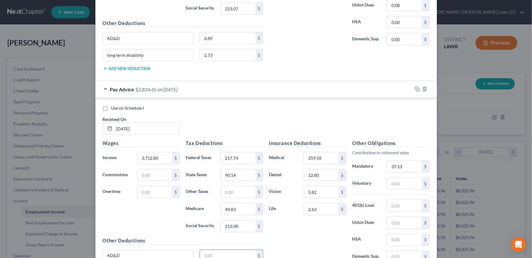
click at [217, 250] on input "text" at bounding box center [228, 256] width 56 height 12
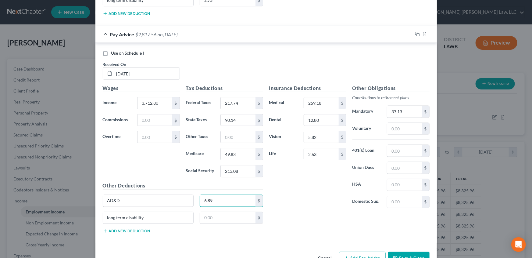
scroll to position [410, 0]
type input "6.89"
click at [210, 217] on input "text" at bounding box center [228, 217] width 56 height 12
type input "2.73"
click at [353, 252] on button "Add Pay Advice" at bounding box center [362, 257] width 47 height 13
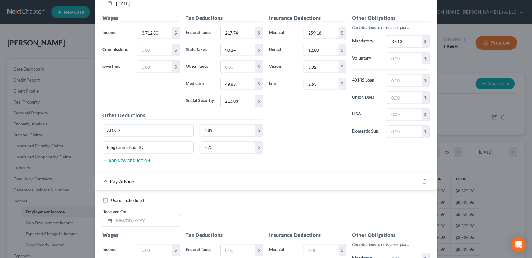
scroll to position [493, 0]
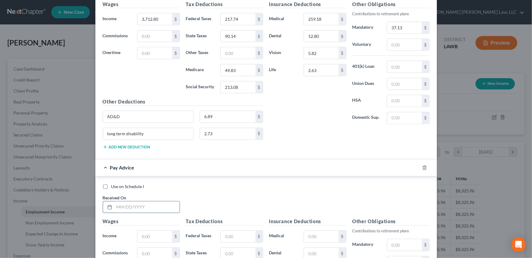
click at [121, 206] on input "text" at bounding box center [146, 207] width 65 height 12
type input "03/07/2025"
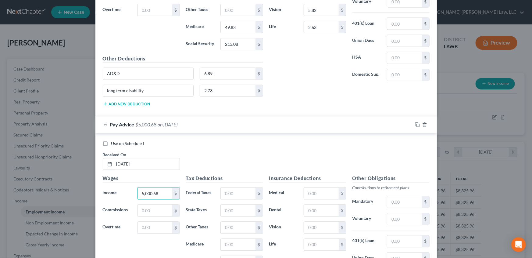
scroll to position [549, 0]
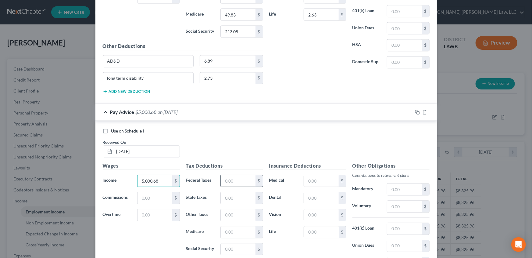
type input "5,000.68"
click at [237, 179] on input "text" at bounding box center [238, 181] width 34 height 12
type input "498.24"
type input "129.54"
type input "68.51"
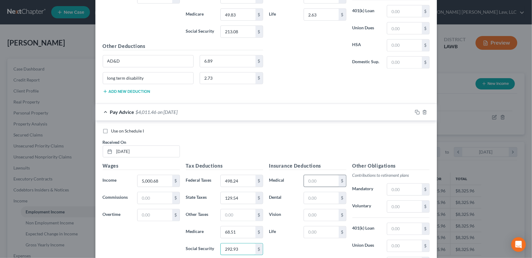
type input "292.93"
click at [318, 179] on input "text" at bounding box center [321, 181] width 34 height 12
type input "259.18"
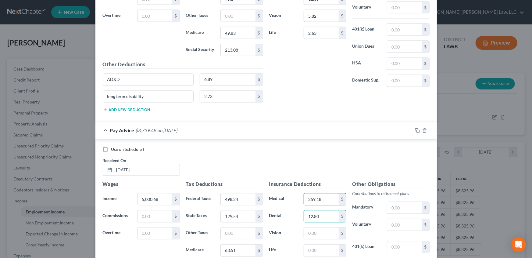
scroll to position [521, 0]
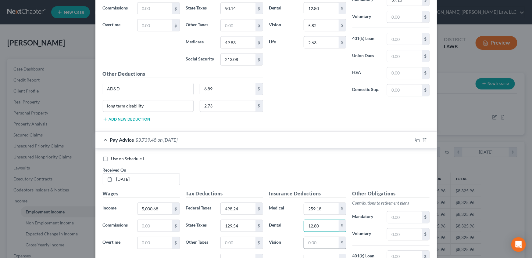
type input "12.80"
click at [317, 242] on input "text" at bounding box center [321, 243] width 34 height 12
type input "5.82"
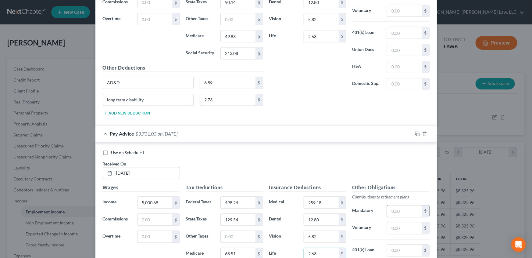
type input "2.63"
click at [396, 208] on input "text" at bounding box center [404, 211] width 34 height 12
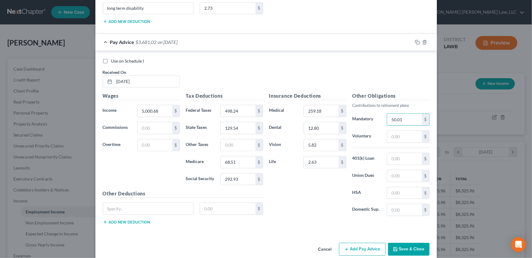
scroll to position [627, 0]
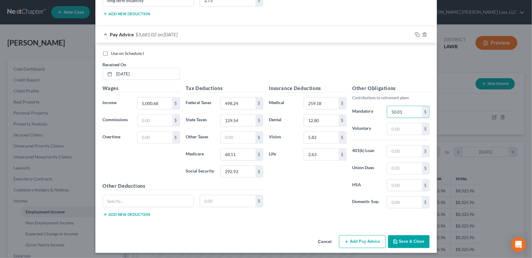
type input "50.01"
click at [111, 212] on button "Add new deduction" at bounding box center [127, 214] width 48 height 5
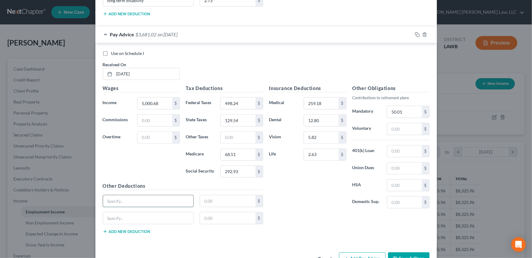
click at [124, 201] on input "text" at bounding box center [148, 201] width 91 height 12
type input "AD&D"
click at [134, 218] on input "text" at bounding box center [148, 218] width 91 height 12
type input "long term disability"
click at [207, 198] on input "text" at bounding box center [228, 201] width 56 height 12
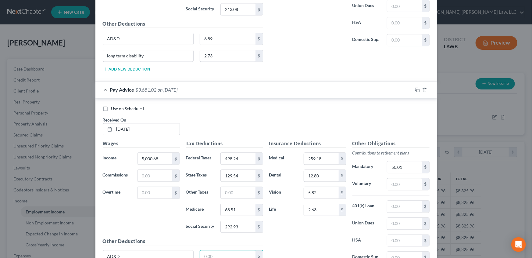
scroll to position [599, 0]
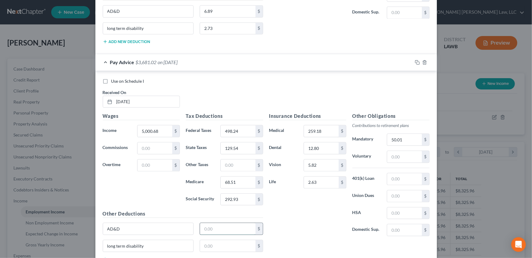
click at [220, 228] on input "text" at bounding box center [228, 229] width 56 height 12
type input "6.89"
click at [216, 246] on input "text" at bounding box center [228, 246] width 56 height 12
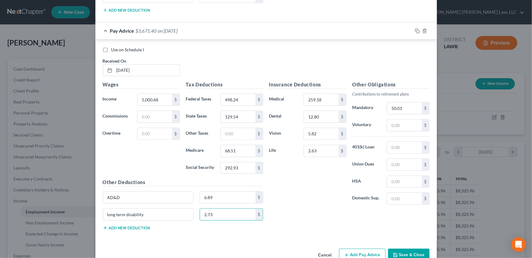
scroll to position [644, 0]
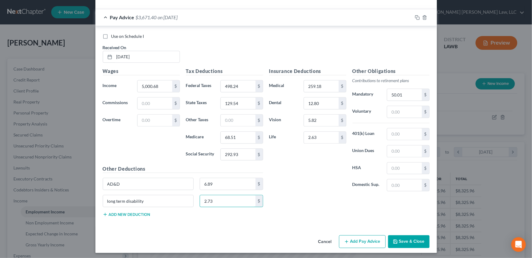
type input "2.73"
click at [369, 242] on button "Add Pay Advice" at bounding box center [362, 241] width 47 height 13
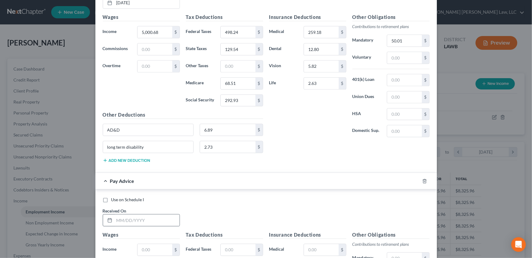
scroll to position [699, 0]
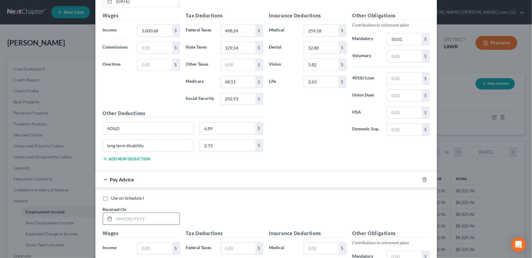
click at [121, 217] on input "text" at bounding box center [146, 219] width 65 height 12
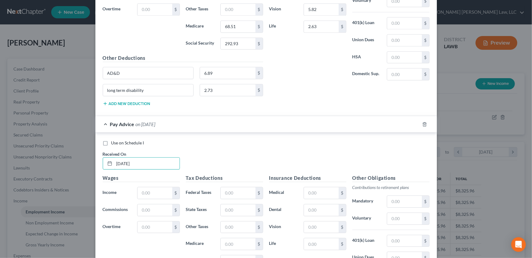
scroll to position [755, 0]
click at [148, 191] on input "text" at bounding box center [155, 193] width 34 height 12
click at [237, 189] on input "text" at bounding box center [238, 193] width 34 height 12
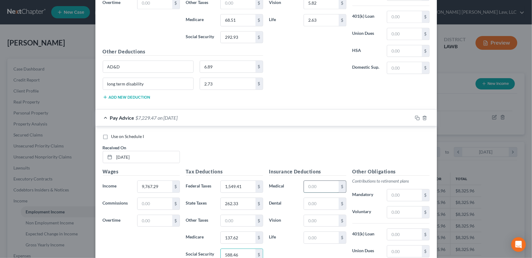
click at [322, 185] on input "text" at bounding box center [321, 187] width 34 height 12
click at [398, 193] on input "text" at bounding box center [404, 195] width 34 height 12
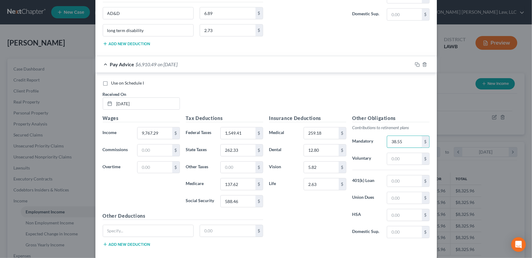
scroll to position [816, 0]
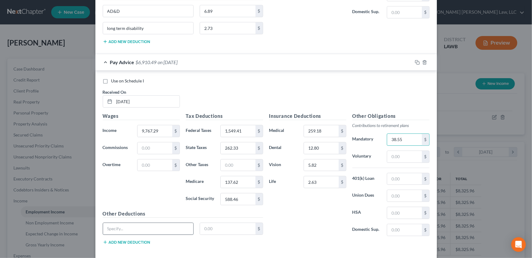
click at [149, 228] on input "text" at bounding box center [148, 229] width 91 height 12
click at [214, 223] on input "text" at bounding box center [228, 229] width 56 height 12
click at [129, 239] on button "Add new deduction" at bounding box center [127, 241] width 48 height 5
click at [140, 241] on input "text" at bounding box center [148, 246] width 91 height 12
click at [219, 242] on input "text" at bounding box center [228, 246] width 56 height 12
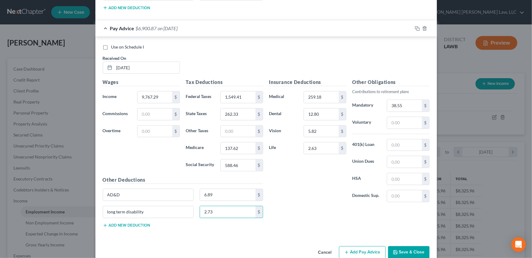
scroll to position [860, 0]
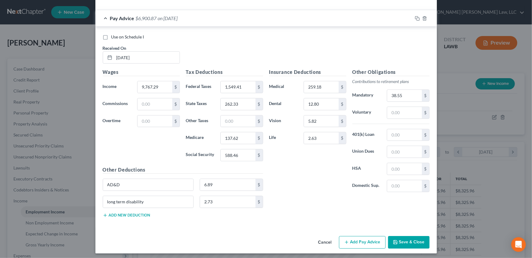
click at [375, 242] on button "Add Pay Advice" at bounding box center [362, 242] width 47 height 13
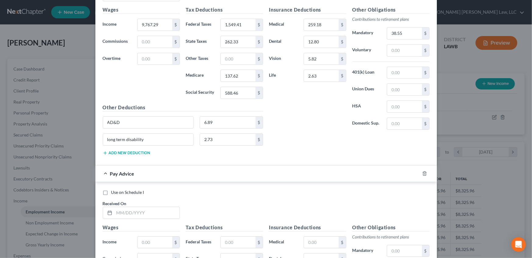
scroll to position [944, 0]
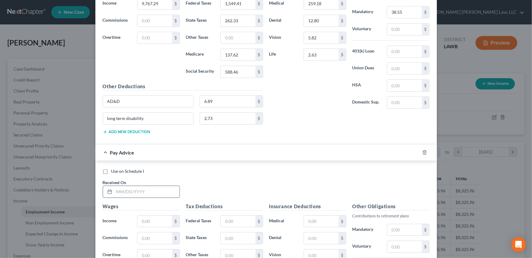
click at [128, 189] on input "text" at bounding box center [146, 192] width 65 height 12
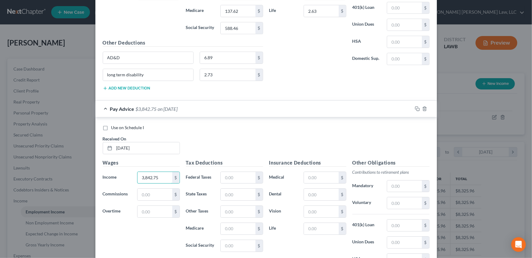
scroll to position [971, 0]
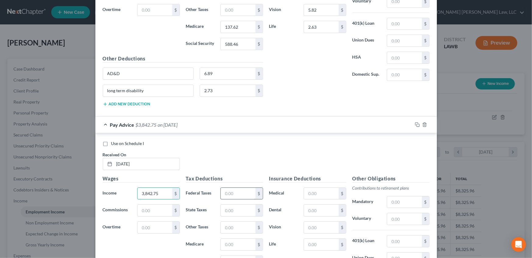
click at [232, 189] on input "text" at bounding box center [238, 194] width 34 height 12
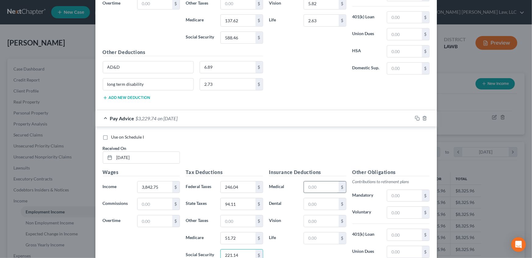
click at [310, 186] on input "text" at bounding box center [321, 187] width 34 height 12
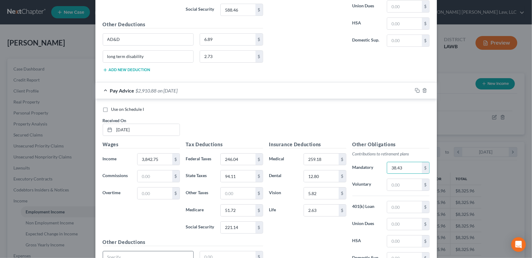
click at [133, 254] on input "text" at bounding box center [148, 257] width 91 height 12
click at [212, 255] on input "text" at bounding box center [228, 257] width 56 height 12
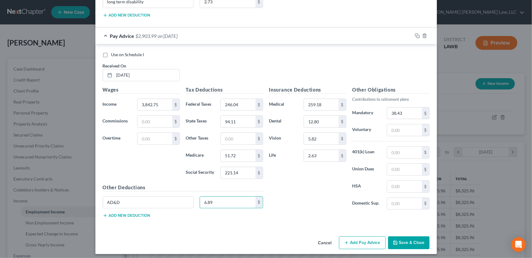
scroll to position [1060, 0]
click at [131, 213] on button "Add new deduction" at bounding box center [127, 215] width 48 height 5
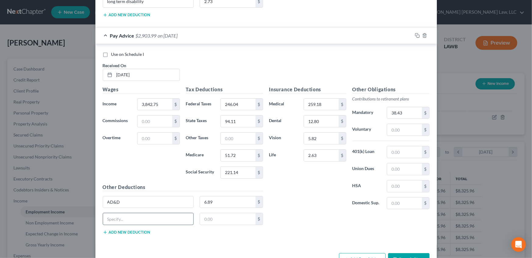
click at [128, 219] on input "text" at bounding box center [148, 219] width 91 height 12
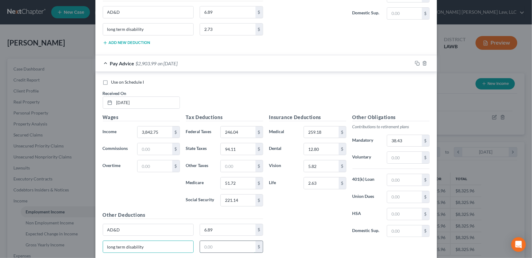
click at [217, 242] on input "text" at bounding box center [228, 247] width 56 height 12
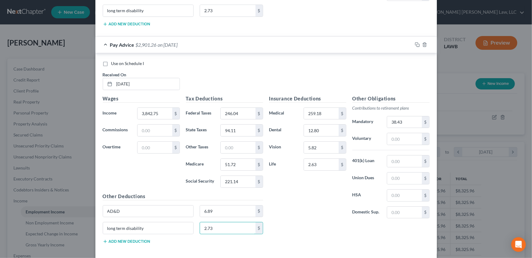
scroll to position [1077, 0]
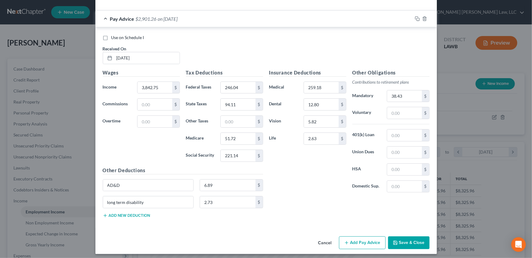
click at [363, 242] on button "Add Pay Advice" at bounding box center [362, 242] width 47 height 13
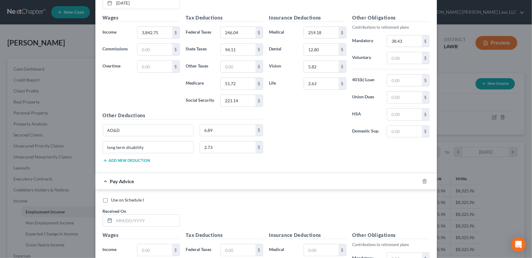
scroll to position [1133, 0]
click at [119, 217] on input "text" at bounding box center [146, 220] width 65 height 12
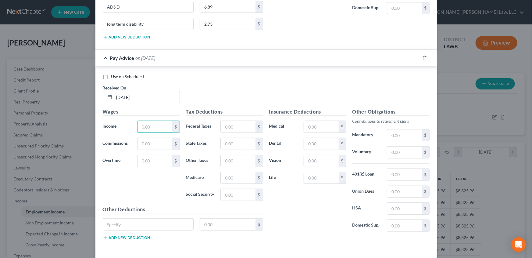
scroll to position [1271, 0]
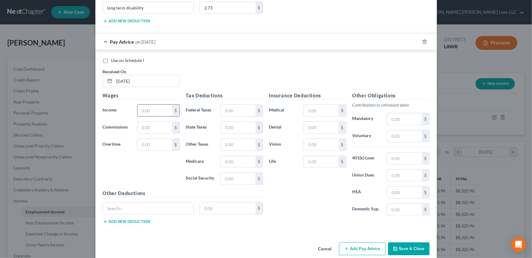
click at [149, 107] on input "text" at bounding box center [155, 111] width 34 height 12
click at [228, 108] on input "text" at bounding box center [238, 111] width 34 height 12
click at [312, 106] on input "text" at bounding box center [321, 111] width 34 height 12
drag, startPoint x: 119, startPoint y: 209, endPoint x: 120, endPoint y: 206, distance: 3.1
click at [119, 208] on input "text" at bounding box center [148, 208] width 91 height 12
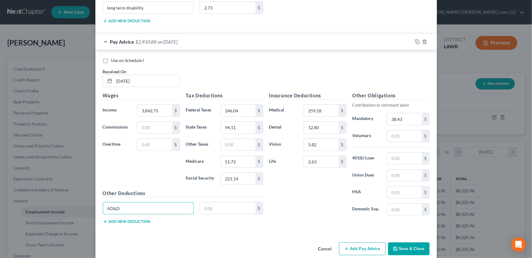
click at [120, 219] on button "Add new deduction" at bounding box center [127, 221] width 48 height 5
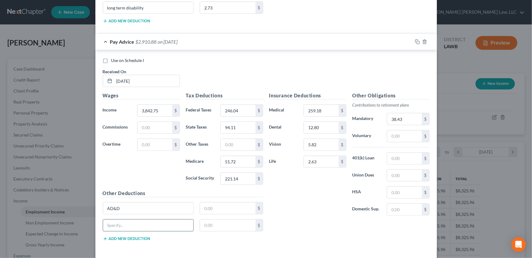
click at [133, 220] on input "text" at bounding box center [148, 225] width 91 height 12
click at [202, 204] on input "text" at bounding box center [228, 208] width 56 height 12
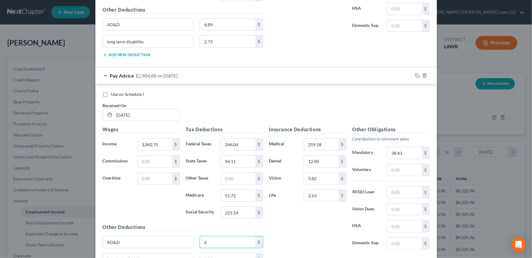
scroll to position [1238, 0]
click at [217, 237] on input "6" at bounding box center [228, 241] width 56 height 12
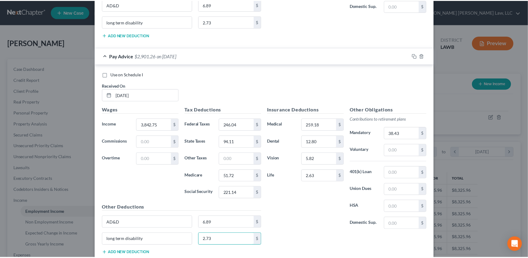
scroll to position [1294, 0]
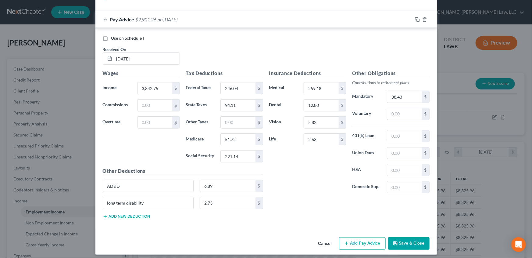
click at [405, 241] on button "Save & Close" at bounding box center [408, 243] width 41 height 13
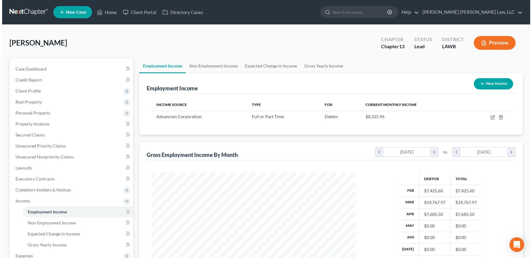
scroll to position [304854, 304747]
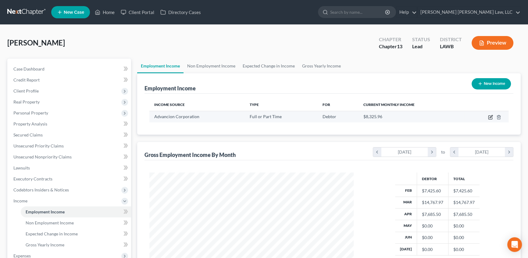
click at [489, 116] on icon "button" at bounding box center [491, 118] width 4 height 4
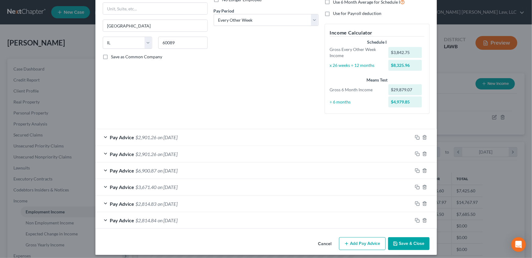
scroll to position [93, 0]
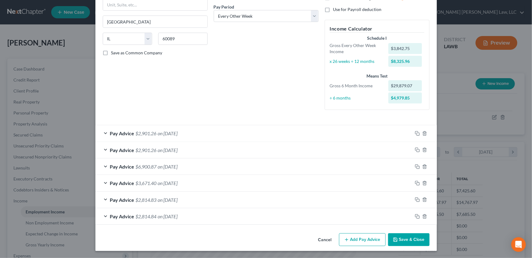
click at [357, 239] on button "Add Pay Advice" at bounding box center [362, 239] width 47 height 13
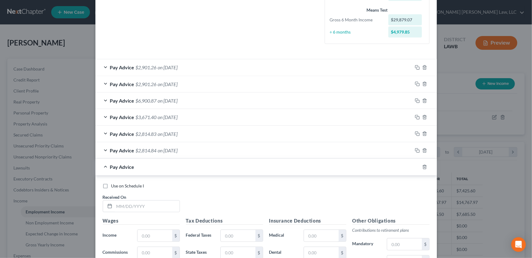
scroll to position [177, 0]
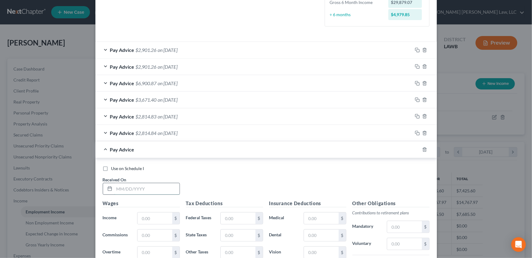
click at [156, 187] on input "text" at bounding box center [146, 189] width 65 height 12
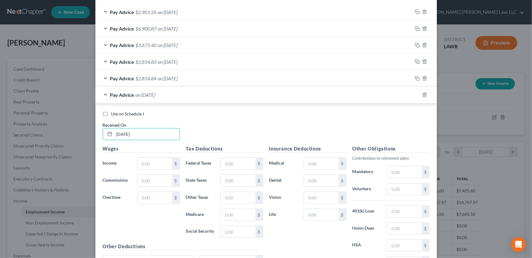
scroll to position [232, 0]
click at [149, 163] on input "text" at bounding box center [155, 163] width 34 height 12
click at [306, 162] on input "text" at bounding box center [321, 163] width 34 height 12
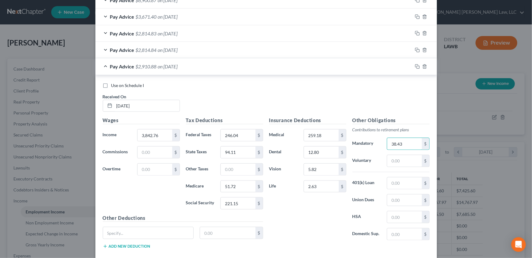
click at [119, 246] on button "Add new deduction" at bounding box center [127, 246] width 48 height 5
click at [128, 233] on input "text" at bounding box center [148, 233] width 91 height 12
click at [113, 250] on input "text" at bounding box center [148, 250] width 91 height 12
click at [225, 230] on input "text" at bounding box center [228, 233] width 56 height 12
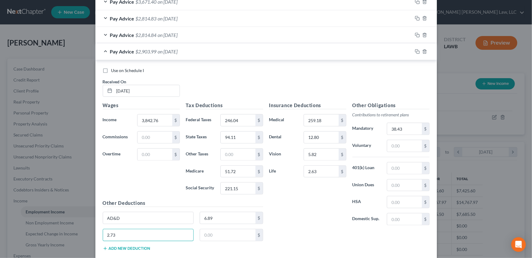
scroll to position [287, 0]
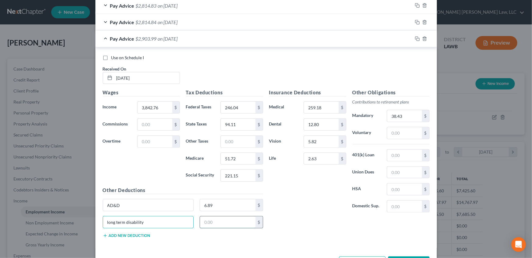
click at [206, 219] on input "text" at bounding box center [228, 222] width 56 height 12
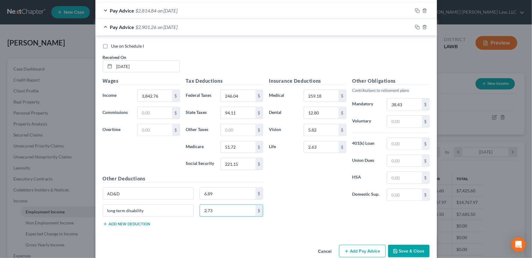
scroll to position [310, 0]
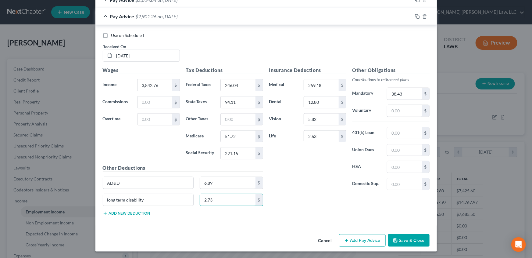
click at [358, 238] on button "Add Pay Advice" at bounding box center [362, 240] width 47 height 13
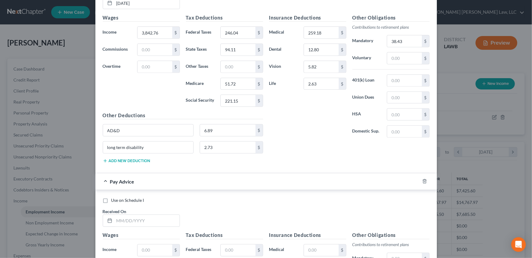
scroll to position [365, 0]
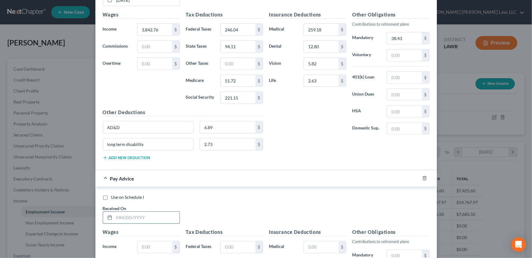
click at [124, 219] on input "text" at bounding box center [146, 218] width 65 height 12
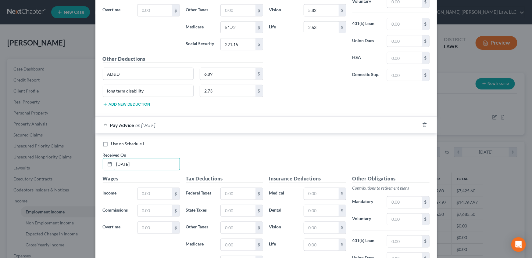
scroll to position [421, 0]
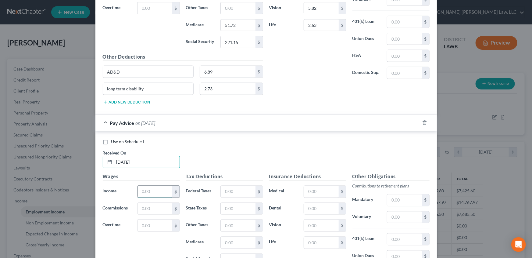
click at [143, 192] on input "text" at bounding box center [155, 192] width 34 height 12
click at [241, 191] on input "text" at bounding box center [238, 192] width 34 height 12
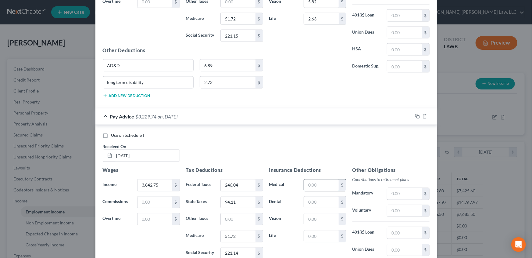
click at [315, 186] on input "text" at bounding box center [321, 185] width 34 height 12
click at [307, 200] on input "text" at bounding box center [321, 202] width 34 height 12
click at [405, 196] on input "text" at bounding box center [404, 194] width 34 height 12
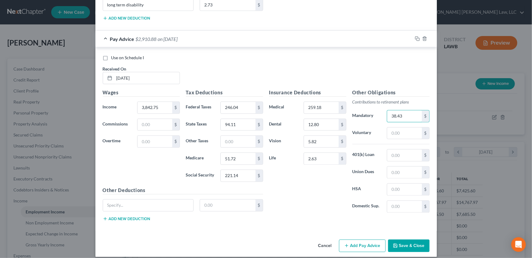
scroll to position [509, 0]
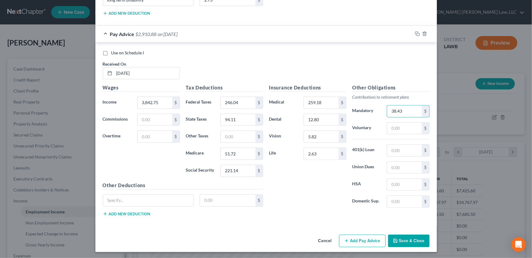
click at [103, 213] on icon "button" at bounding box center [105, 213] width 5 height 5
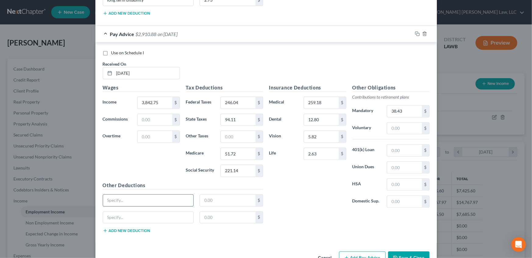
click at [113, 199] on input "text" at bounding box center [148, 201] width 91 height 12
click at [204, 199] on input "text" at bounding box center [228, 201] width 56 height 12
click at [215, 218] on input "text" at bounding box center [228, 218] width 56 height 12
click at [374, 254] on button "Add Pay Advice" at bounding box center [362, 257] width 47 height 13
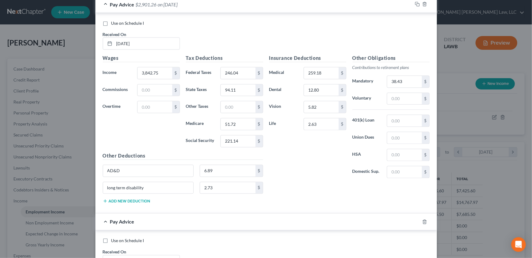
scroll to position [565, 0]
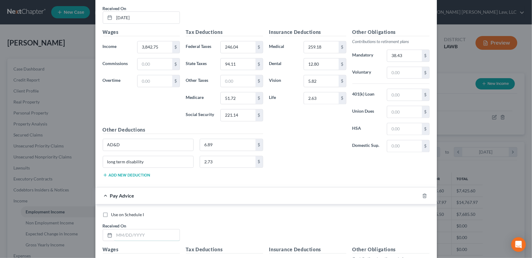
drag, startPoint x: 119, startPoint y: 233, endPoint x: 207, endPoint y: 232, distance: 88.4
click at [119, 233] on input "text" at bounding box center [146, 235] width 65 height 12
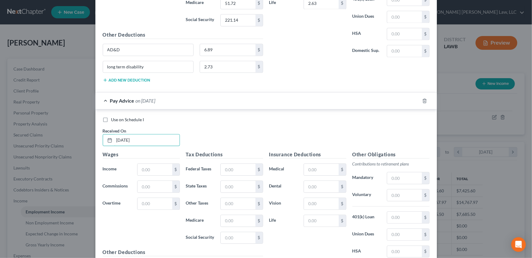
scroll to position [676, 0]
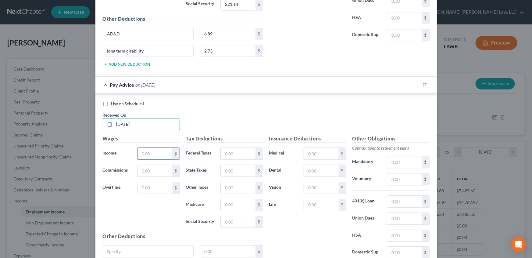
click at [141, 152] on input "text" at bounding box center [155, 154] width 34 height 12
click at [238, 153] on input "text" at bounding box center [238, 154] width 34 height 12
click at [317, 155] on input "text" at bounding box center [321, 154] width 34 height 12
click at [391, 158] on input "text" at bounding box center [404, 162] width 34 height 12
click at [128, 251] on input "text" at bounding box center [148, 251] width 91 height 12
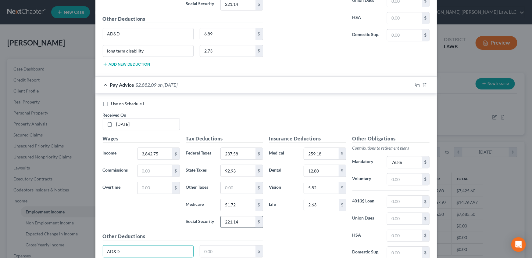
scroll to position [704, 0]
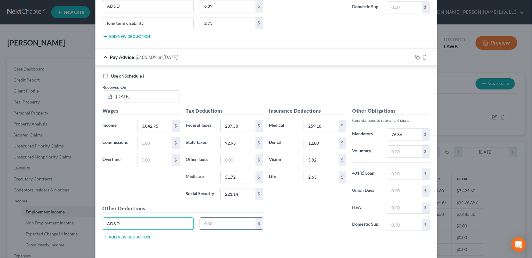
click at [221, 223] on input "text" at bounding box center [228, 223] width 56 height 12
click at [119, 235] on button "Add new deduction" at bounding box center [127, 236] width 48 height 5
click at [118, 236] on input "text" at bounding box center [148, 241] width 91 height 12
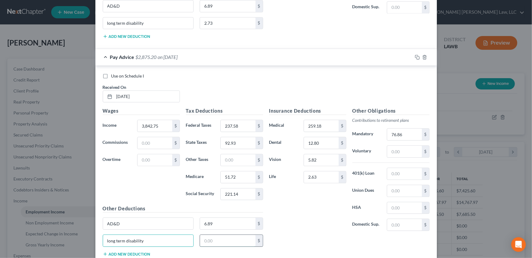
click at [206, 237] on input "text" at bounding box center [228, 241] width 56 height 12
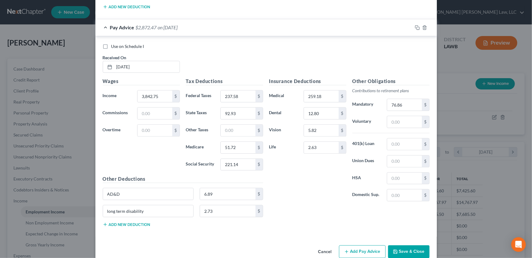
scroll to position [743, 0]
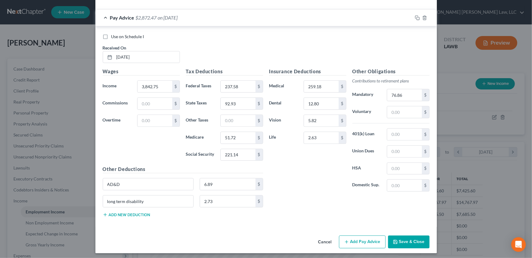
click at [349, 238] on button "Add Pay Advice" at bounding box center [362, 241] width 47 height 13
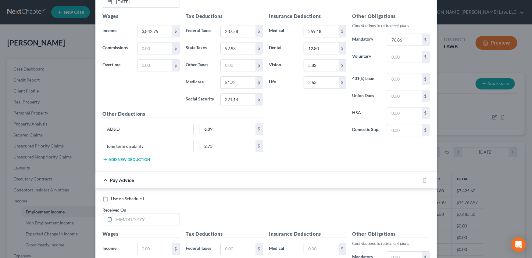
scroll to position [798, 0]
click at [123, 217] on input "text" at bounding box center [146, 219] width 65 height 12
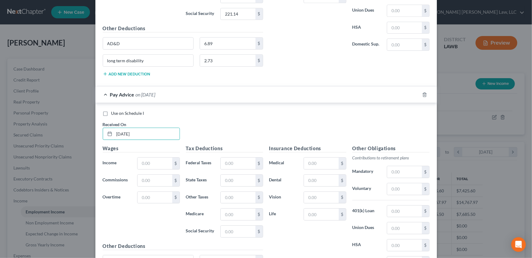
scroll to position [854, 0]
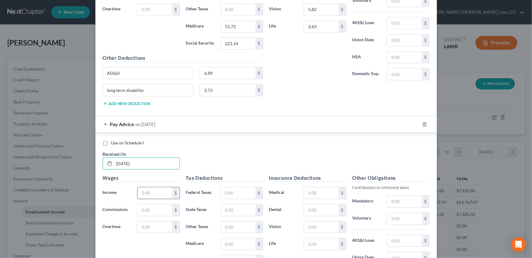
click at [145, 189] on input "text" at bounding box center [155, 193] width 34 height 12
click at [153, 189] on input "246.04" at bounding box center [155, 193] width 34 height 12
click at [242, 192] on input "text" at bounding box center [238, 193] width 34 height 12
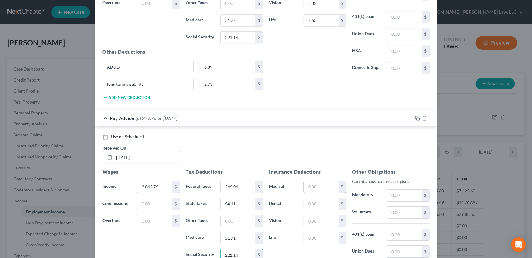
click at [321, 183] on input "text" at bounding box center [321, 187] width 34 height 12
click at [400, 192] on input "text" at bounding box center [404, 195] width 34 height 12
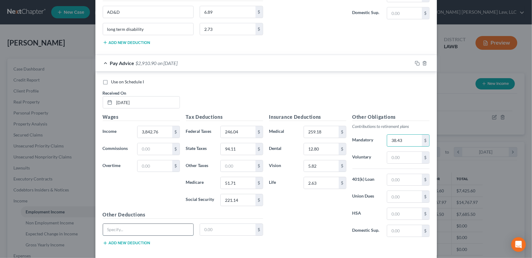
click at [138, 225] on input "text" at bounding box center [148, 230] width 91 height 12
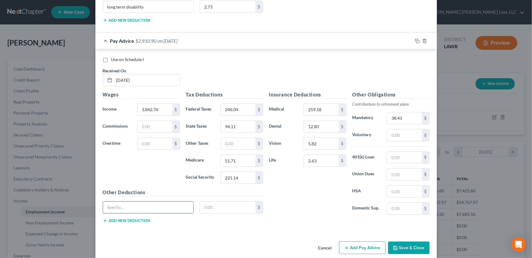
scroll to position [943, 0]
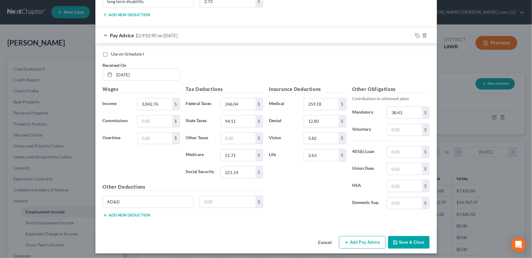
click at [125, 213] on button "Add new deduction" at bounding box center [127, 215] width 48 height 5
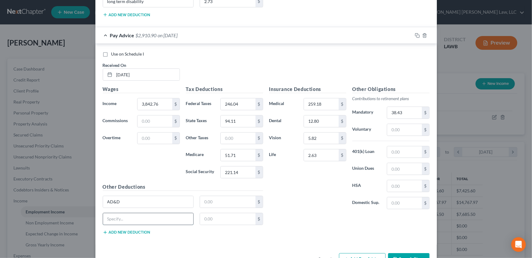
click at [122, 213] on input "text" at bounding box center [148, 219] width 91 height 12
click at [215, 201] on input "text" at bounding box center [228, 202] width 56 height 12
click at [206, 214] on input "text" at bounding box center [228, 219] width 56 height 12
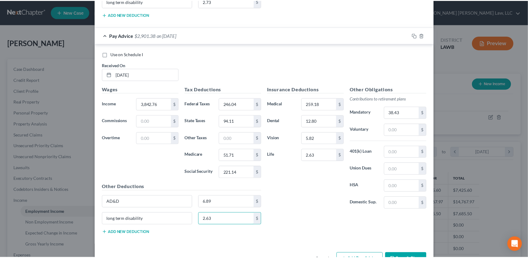
scroll to position [960, 0]
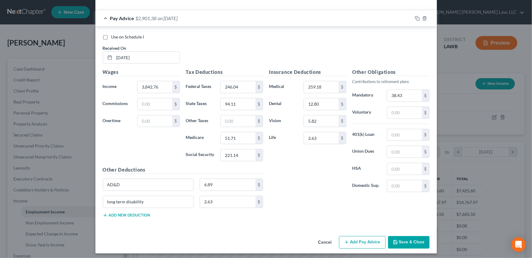
click at [403, 241] on button "Save & Close" at bounding box center [408, 242] width 41 height 13
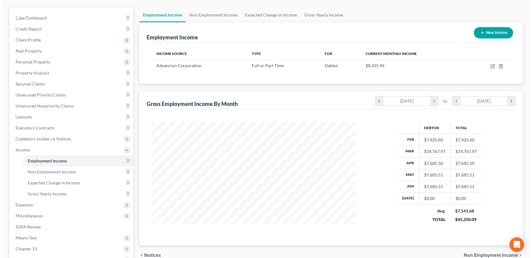
scroll to position [38, 0]
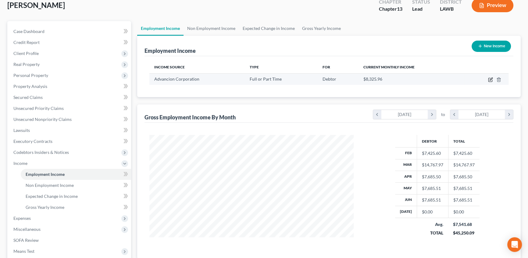
click at [490, 78] on icon "button" at bounding box center [490, 79] width 5 height 5
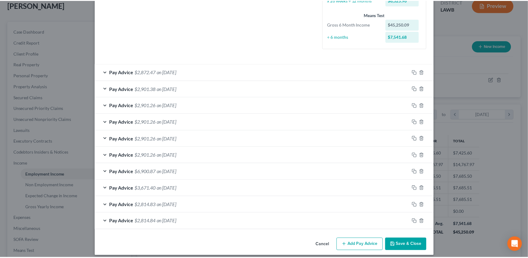
scroll to position [159, 0]
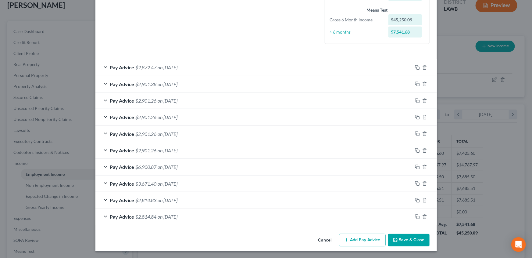
click at [408, 241] on button "Save & Close" at bounding box center [408, 240] width 41 height 13
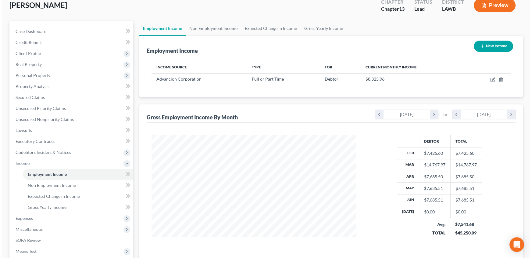
scroll to position [304854, 304747]
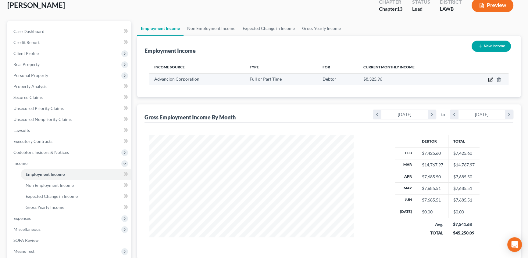
click at [490, 78] on icon "button" at bounding box center [490, 79] width 5 height 5
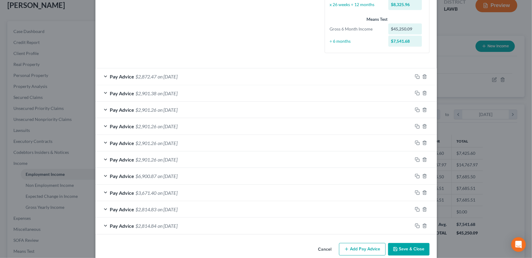
scroll to position [159, 0]
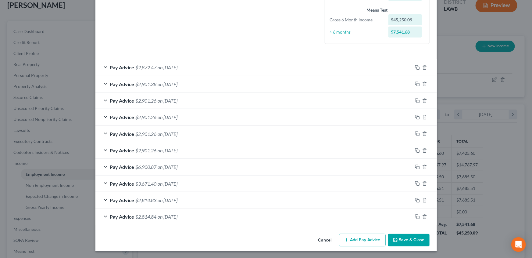
click at [365, 239] on button "Add Pay Advice" at bounding box center [362, 240] width 47 height 13
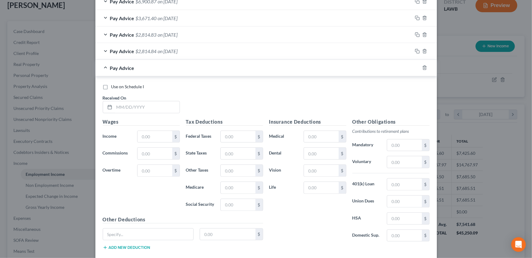
scroll to position [326, 0]
drag, startPoint x: 120, startPoint y: 108, endPoint x: 12, endPoint y: 98, distance: 108.4
click at [120, 108] on input "text" at bounding box center [146, 106] width 65 height 12
click at [131, 107] on input "text" at bounding box center [146, 106] width 65 height 12
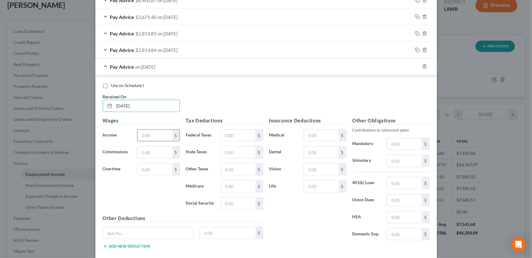
click at [148, 135] on input "text" at bounding box center [155, 136] width 34 height 12
click at [233, 131] on input "text" at bounding box center [238, 136] width 34 height 12
click at [231, 149] on input "text" at bounding box center [238, 152] width 34 height 12
click at [314, 133] on input "text" at bounding box center [321, 136] width 34 height 12
click at [126, 244] on button "Add new deduction" at bounding box center [127, 246] width 48 height 5
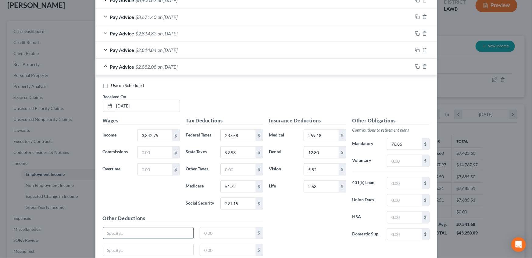
click at [132, 233] on input "text" at bounding box center [148, 233] width 91 height 12
click at [131, 250] on input "text" at bounding box center [148, 250] width 91 height 12
click at [212, 234] on input "text" at bounding box center [228, 233] width 56 height 12
click at [213, 249] on input "text" at bounding box center [228, 250] width 56 height 12
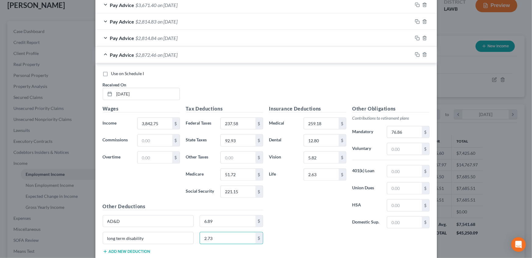
scroll to position [376, 0]
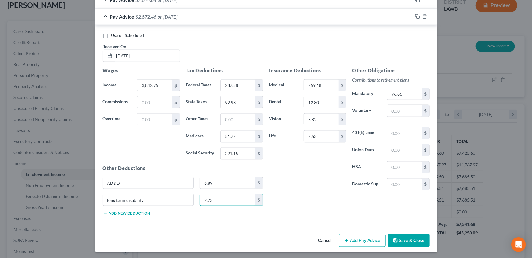
click at [353, 238] on button "Add Pay Advice" at bounding box center [362, 240] width 47 height 13
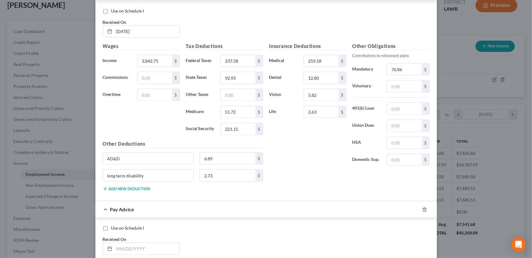
scroll to position [403, 0]
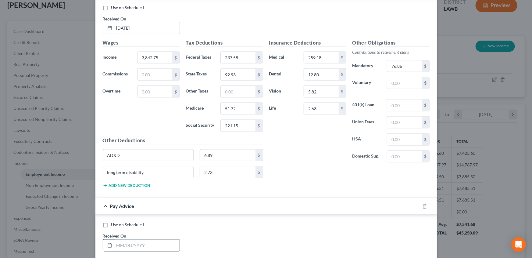
click at [134, 243] on input "text" at bounding box center [146, 245] width 65 height 12
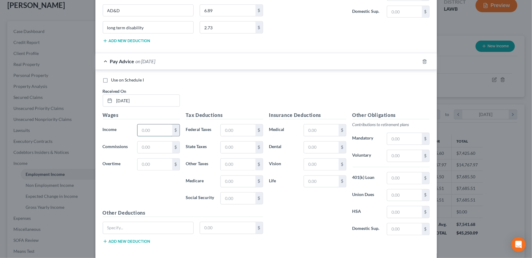
click at [156, 131] on input "text" at bounding box center [155, 130] width 34 height 12
click at [226, 132] on input "text" at bounding box center [238, 130] width 34 height 12
click at [320, 128] on input "text" at bounding box center [321, 130] width 34 height 12
click at [392, 138] on input "text" at bounding box center [404, 139] width 34 height 12
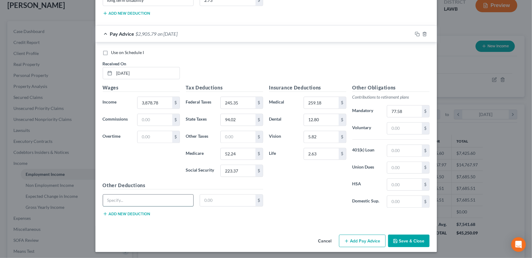
click at [114, 199] on input "text" at bounding box center [148, 201] width 91 height 12
click at [212, 201] on input "text" at bounding box center [228, 201] width 56 height 12
click at [130, 213] on button "Add new deduction" at bounding box center [127, 213] width 48 height 5
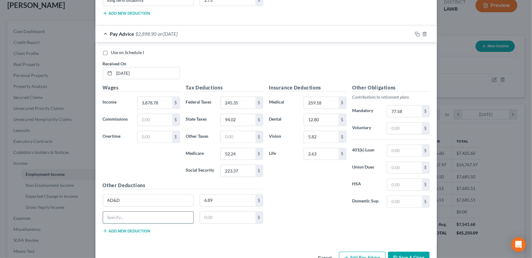
click at [111, 218] on input "text" at bounding box center [148, 218] width 91 height 12
click at [211, 212] on input "text" at bounding box center [228, 218] width 56 height 12
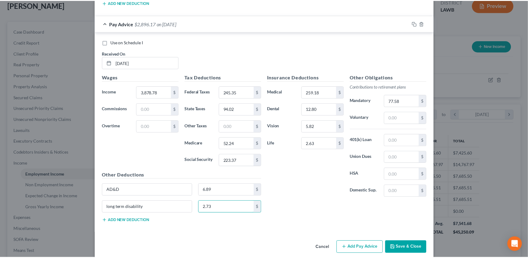
scroll to position [592, 0]
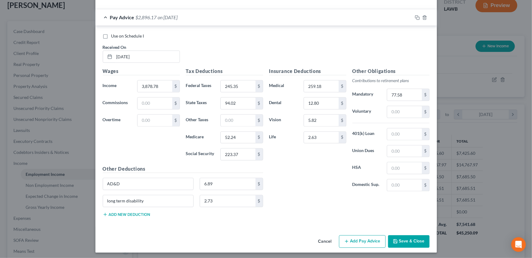
click at [402, 239] on button "Save & Close" at bounding box center [408, 241] width 41 height 13
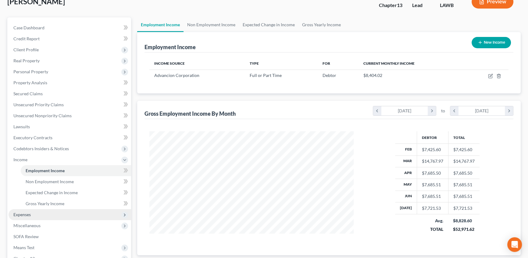
scroll to position [93, 0]
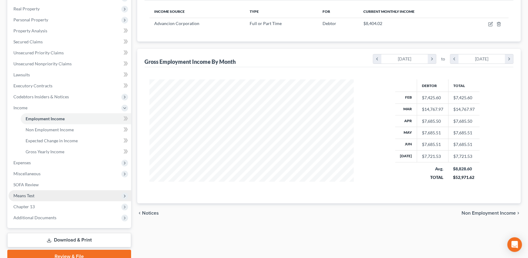
click at [34, 196] on span "Means Test" at bounding box center [23, 195] width 21 height 5
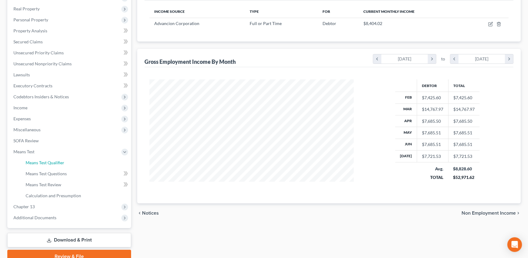
drag, startPoint x: 56, startPoint y: 163, endPoint x: 168, endPoint y: 170, distance: 112.2
click at [56, 163] on span "Means Test Qualifier" at bounding box center [45, 162] width 39 height 5
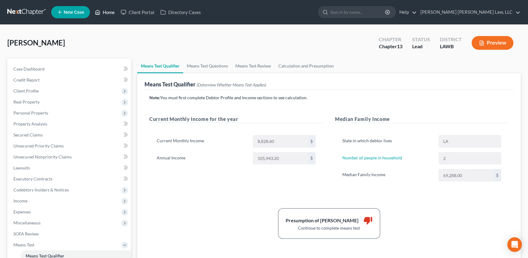
click at [108, 13] on link "Home" at bounding box center [105, 12] width 26 height 11
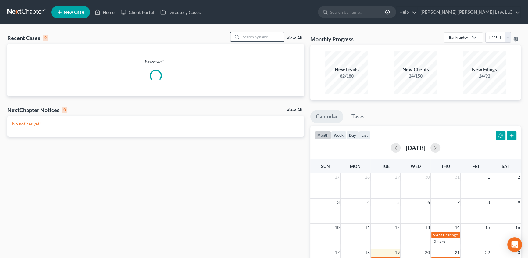
click at [253, 38] on input "search" at bounding box center [262, 36] width 43 height 9
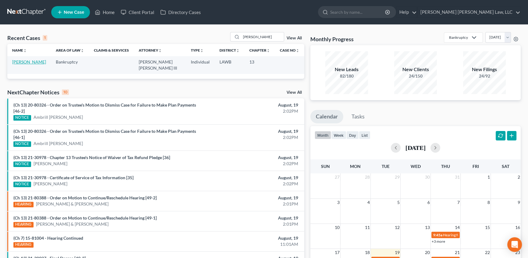
click at [24, 63] on link "Futch, John" at bounding box center [29, 61] width 34 height 5
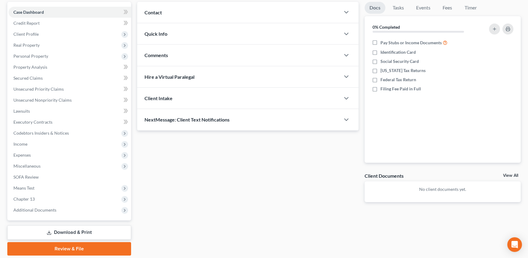
scroll to position [77, 0]
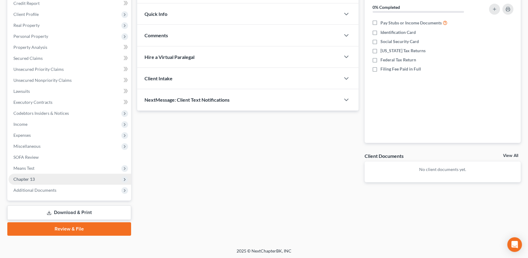
click at [30, 180] on span "Chapter 13" at bounding box center [23, 178] width 21 height 5
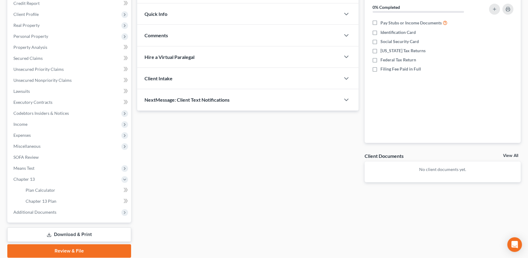
click at [76, 231] on link "Download & Print" at bounding box center [69, 234] width 124 height 14
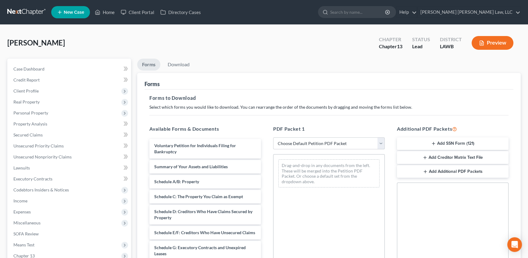
click at [308, 142] on select "Choose Default Petition PDF Packet Complete Bankruptcy Petition (all forms and …" at bounding box center [329, 143] width 112 height 12
click at [273, 137] on select "Choose Default Petition PDF Packet Complete Bankruptcy Petition (all forms and …" at bounding box center [329, 143] width 112 height 12
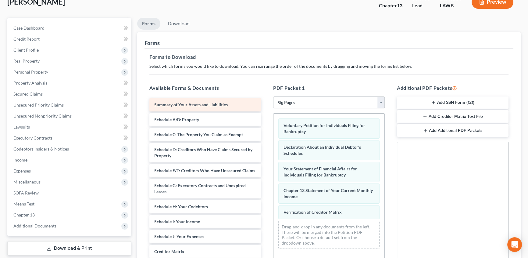
scroll to position [27, 0]
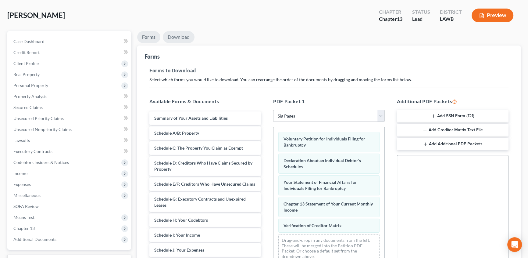
click at [182, 35] on link "Download" at bounding box center [179, 37] width 32 height 12
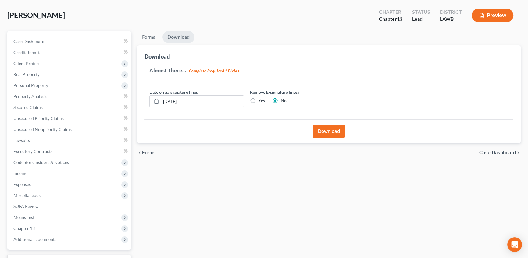
click at [326, 136] on button "Download" at bounding box center [329, 130] width 32 height 13
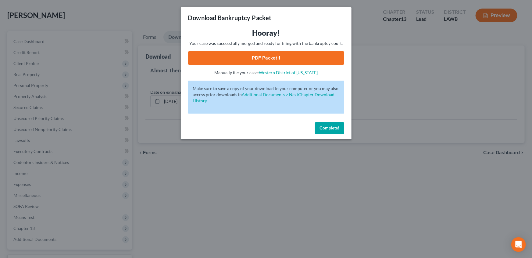
click at [258, 58] on link "PDF Packet 1" at bounding box center [266, 57] width 156 height 13
click at [328, 125] on button "Complete!" at bounding box center [329, 128] width 29 height 12
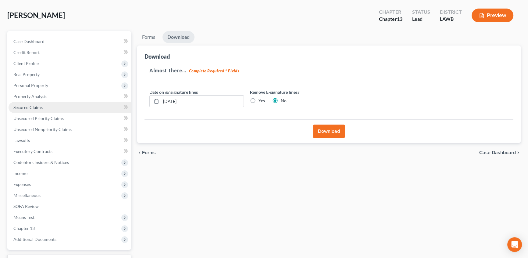
click at [28, 105] on span "Secured Claims" at bounding box center [27, 107] width 29 height 5
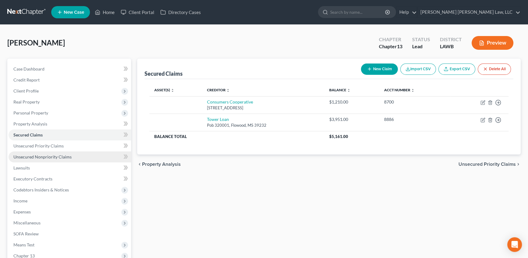
click at [42, 157] on span "Unsecured Nonpriority Claims" at bounding box center [42, 156] width 58 height 5
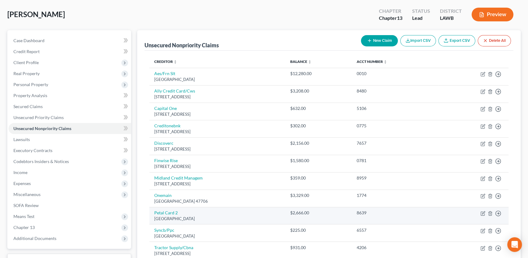
scroll to position [55, 0]
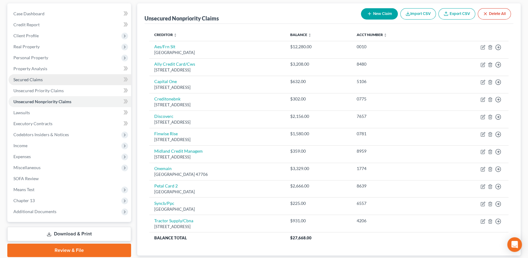
click at [32, 77] on span "Secured Claims" at bounding box center [27, 79] width 29 height 5
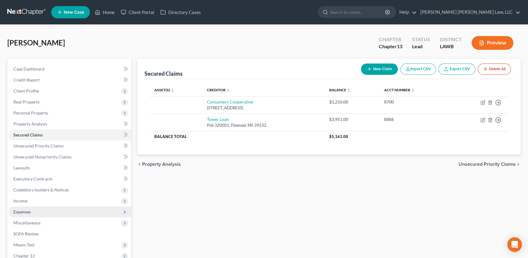
click at [23, 210] on span "Expenses" at bounding box center [21, 211] width 17 height 5
drag, startPoint x: 29, startPoint y: 221, endPoint x: 247, endPoint y: 161, distance: 226.6
click at [29, 221] on span "Home" at bounding box center [32, 222] width 12 height 5
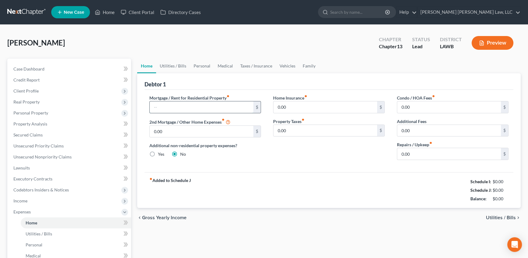
click at [179, 104] on input "text" at bounding box center [202, 107] width 104 height 12
click at [167, 109] on input "text" at bounding box center [202, 107] width 104 height 12
click at [174, 64] on link "Utilities / Bills" at bounding box center [173, 66] width 34 height 15
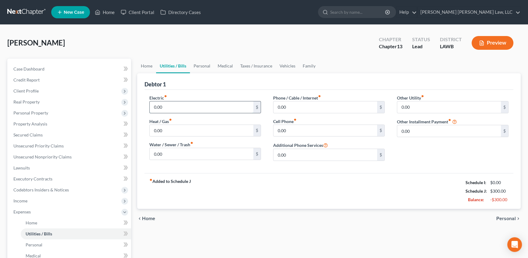
click at [177, 109] on input "0.00" at bounding box center [202, 107] width 104 height 12
click at [167, 156] on input "0.00" at bounding box center [202, 154] width 104 height 12
click at [292, 129] on input "0.00" at bounding box center [326, 131] width 104 height 12
drag, startPoint x: 293, startPoint y: 106, endPoint x: 294, endPoint y: 102, distance: 5.0
click at [293, 106] on input "0.00" at bounding box center [326, 107] width 104 height 12
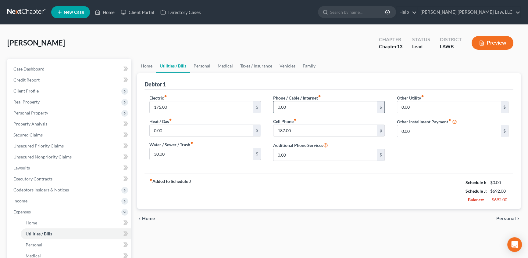
click at [290, 106] on input "0.00" at bounding box center [326, 107] width 104 height 12
click at [204, 66] on link "Personal" at bounding box center [202, 66] width 24 height 15
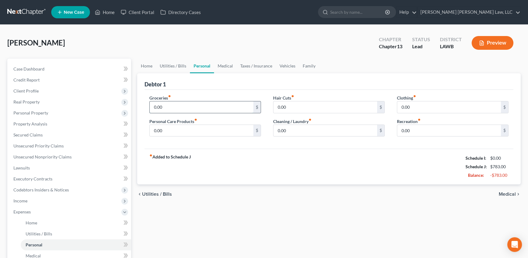
click at [167, 110] on input "0.00" at bounding box center [202, 107] width 104 height 12
click at [167, 107] on input "0.00" at bounding box center [202, 107] width 104 height 12
click at [179, 131] on input "0.00" at bounding box center [202, 131] width 104 height 12
drag, startPoint x: 226, startPoint y: 65, endPoint x: 207, endPoint y: 120, distance: 58.6
click at [226, 65] on link "Medical" at bounding box center [225, 66] width 23 height 15
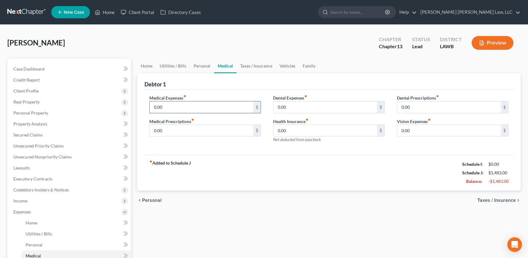
click at [168, 107] on input "0.00" at bounding box center [202, 107] width 104 height 12
drag, startPoint x: 165, startPoint y: 127, endPoint x: 167, endPoint y: 133, distance: 6.0
click at [165, 127] on input "0.00" at bounding box center [202, 131] width 104 height 12
click at [186, 130] on input "0.00" at bounding box center [202, 131] width 104 height 12
click at [248, 63] on link "Taxes / Insurance" at bounding box center [256, 66] width 39 height 15
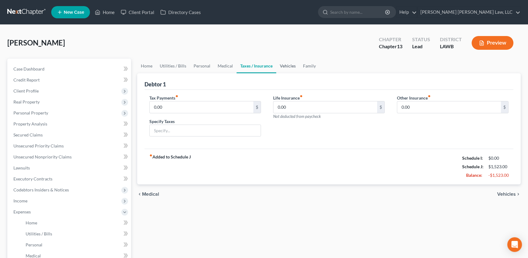
click at [283, 66] on link "Vehicles" at bounding box center [287, 66] width 23 height 15
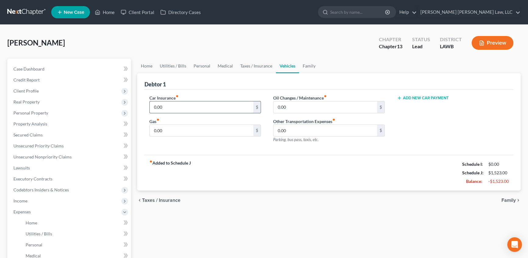
click at [167, 108] on input "0.00" at bounding box center [202, 107] width 104 height 12
click at [183, 108] on input "217.00" at bounding box center [202, 107] width 104 height 12
click at [174, 130] on input "0.00" at bounding box center [202, 131] width 104 height 12
click at [170, 134] on input "0.00" at bounding box center [202, 131] width 104 height 12
click at [171, 129] on input "0.00" at bounding box center [202, 131] width 104 height 12
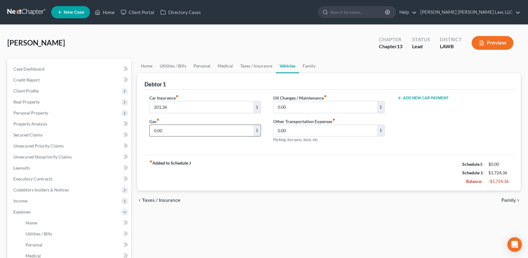
click at [178, 133] on input "0.00" at bounding box center [202, 131] width 104 height 12
click at [184, 129] on input "0.00" at bounding box center [202, 131] width 104 height 12
click at [301, 105] on input "0.00" at bounding box center [326, 107] width 104 height 12
drag, startPoint x: 288, startPoint y: 130, endPoint x: 262, endPoint y: 147, distance: 31.2
click at [288, 130] on input "0.00" at bounding box center [326, 131] width 104 height 12
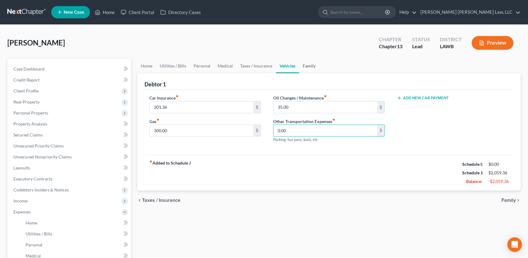
click at [307, 65] on link "Family" at bounding box center [309, 66] width 20 height 15
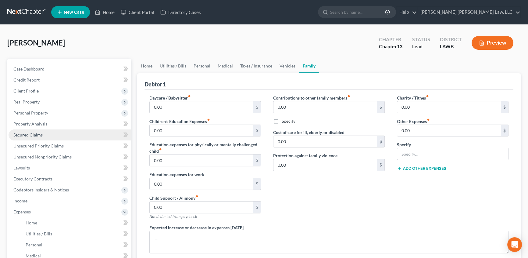
click at [38, 132] on span "Secured Claims" at bounding box center [27, 134] width 29 height 5
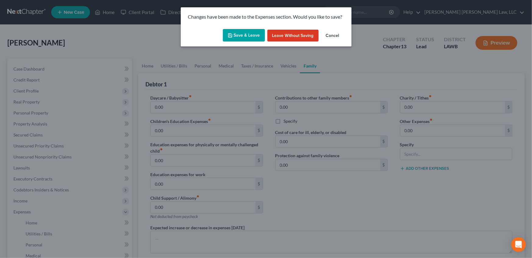
click at [241, 36] on button "Save & Leave" at bounding box center [244, 35] width 42 height 13
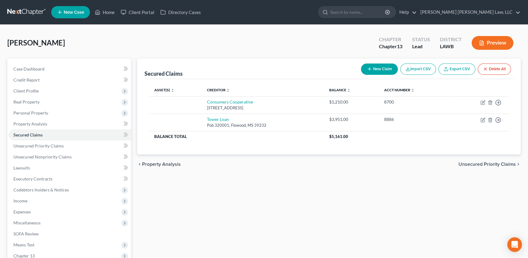
drag, startPoint x: 24, startPoint y: 133, endPoint x: 236, endPoint y: 152, distance: 212.8
click at [24, 133] on span "Secured Claims" at bounding box center [27, 134] width 29 height 5
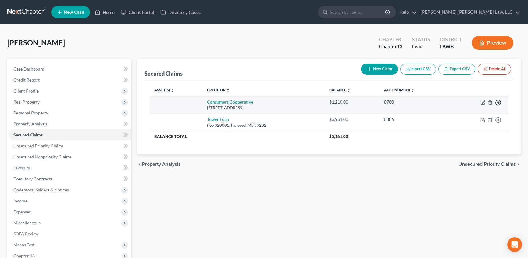
click at [498, 101] on icon "button" at bounding box center [498, 102] width 6 height 6
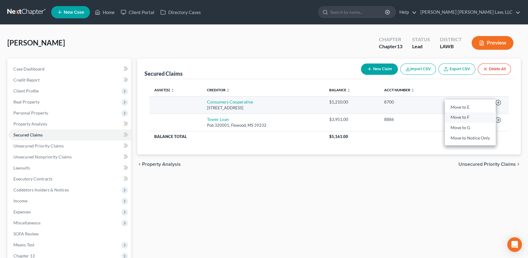
click at [463, 116] on link "Move to F" at bounding box center [470, 117] width 51 height 10
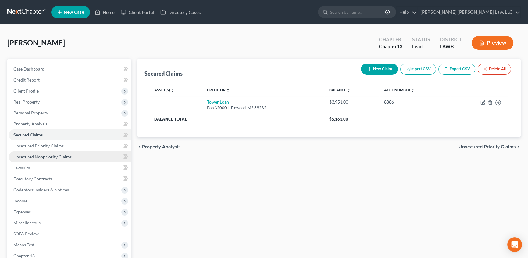
click at [25, 159] on span "Unsecured Nonpriority Claims" at bounding box center [42, 156] width 58 height 5
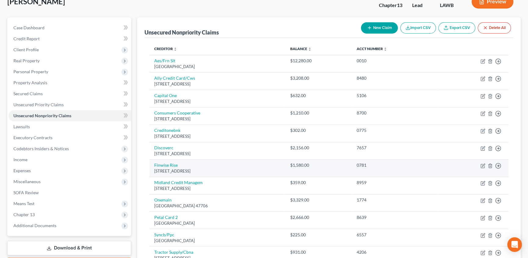
scroll to position [27, 0]
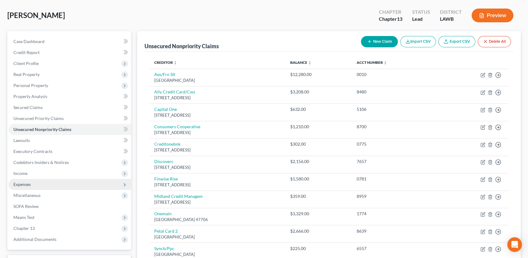
click at [22, 181] on span "Expenses" at bounding box center [21, 183] width 17 height 5
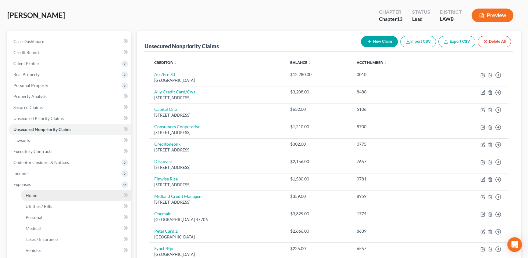
click at [43, 195] on link "Home" at bounding box center [76, 195] width 110 height 11
